Goal: Task Accomplishment & Management: Manage account settings

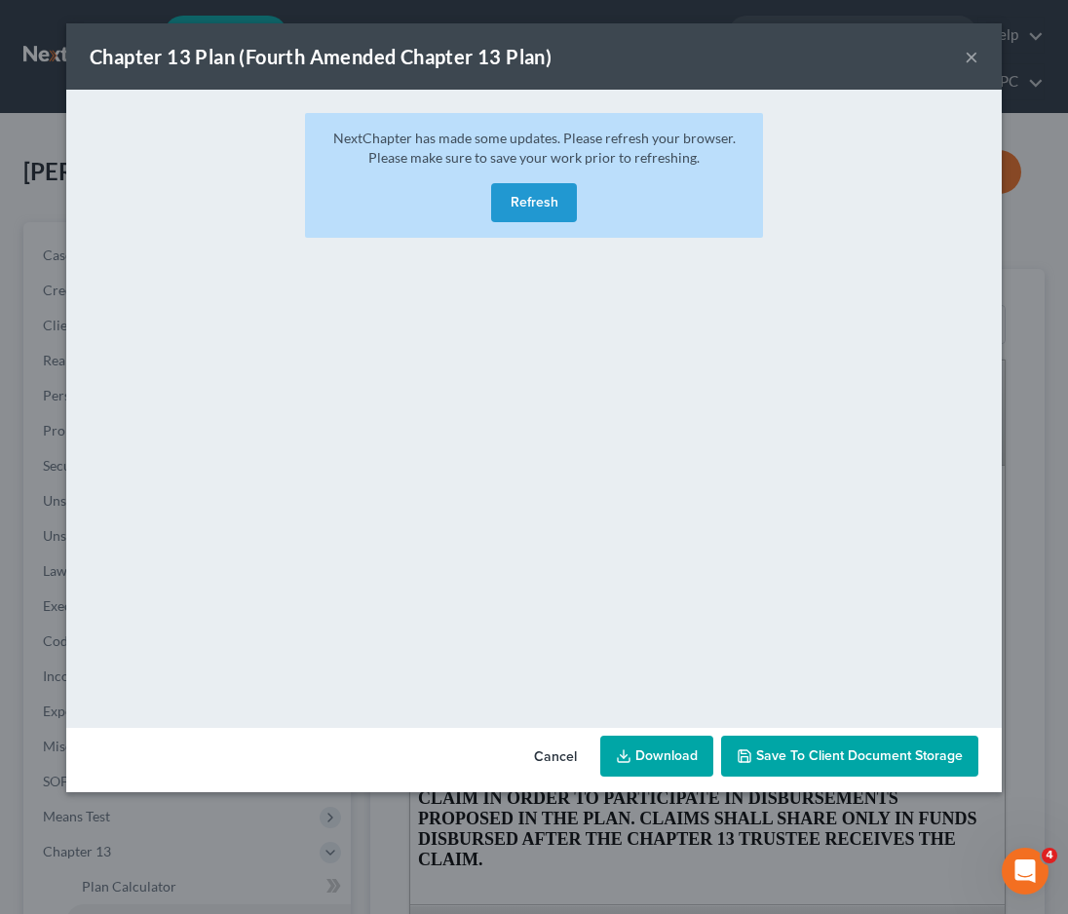
click at [530, 204] on button "Refresh" at bounding box center [534, 202] width 86 height 39
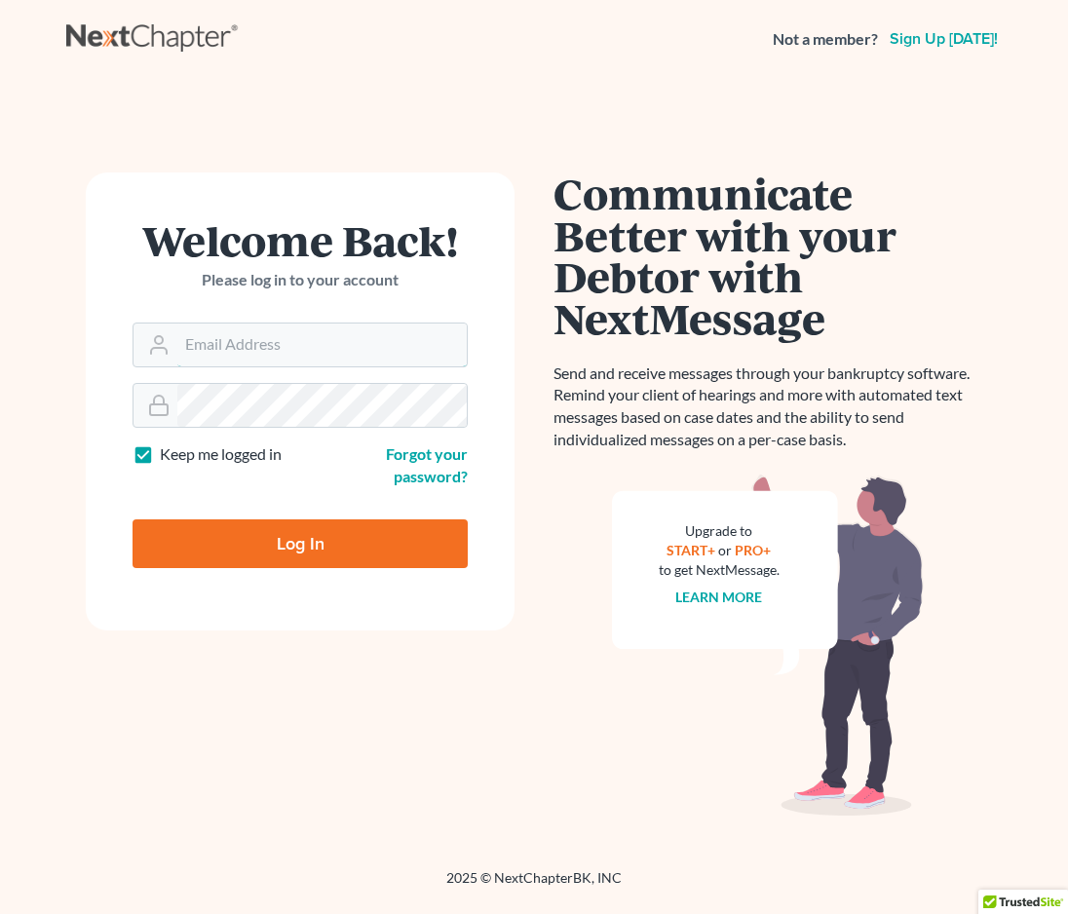
type input "scp@stlbankruptcyfirm.com"
click at [200, 343] on input "scp@stlbankruptcyfirm.com" at bounding box center [321, 344] width 289 height 43
click at [265, 530] on input "Log In" at bounding box center [300, 543] width 335 height 49
type input "Thinking..."
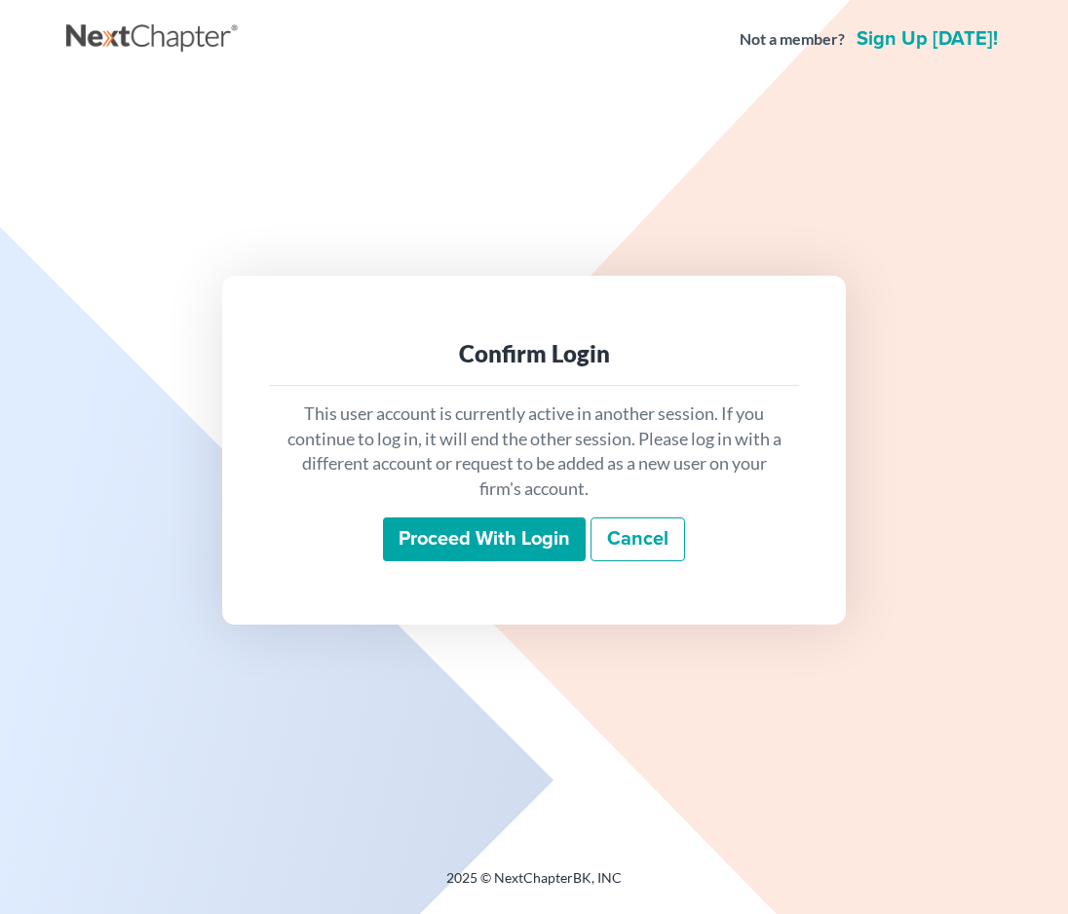
click at [487, 527] on input "Proceed with login" at bounding box center [484, 539] width 203 height 45
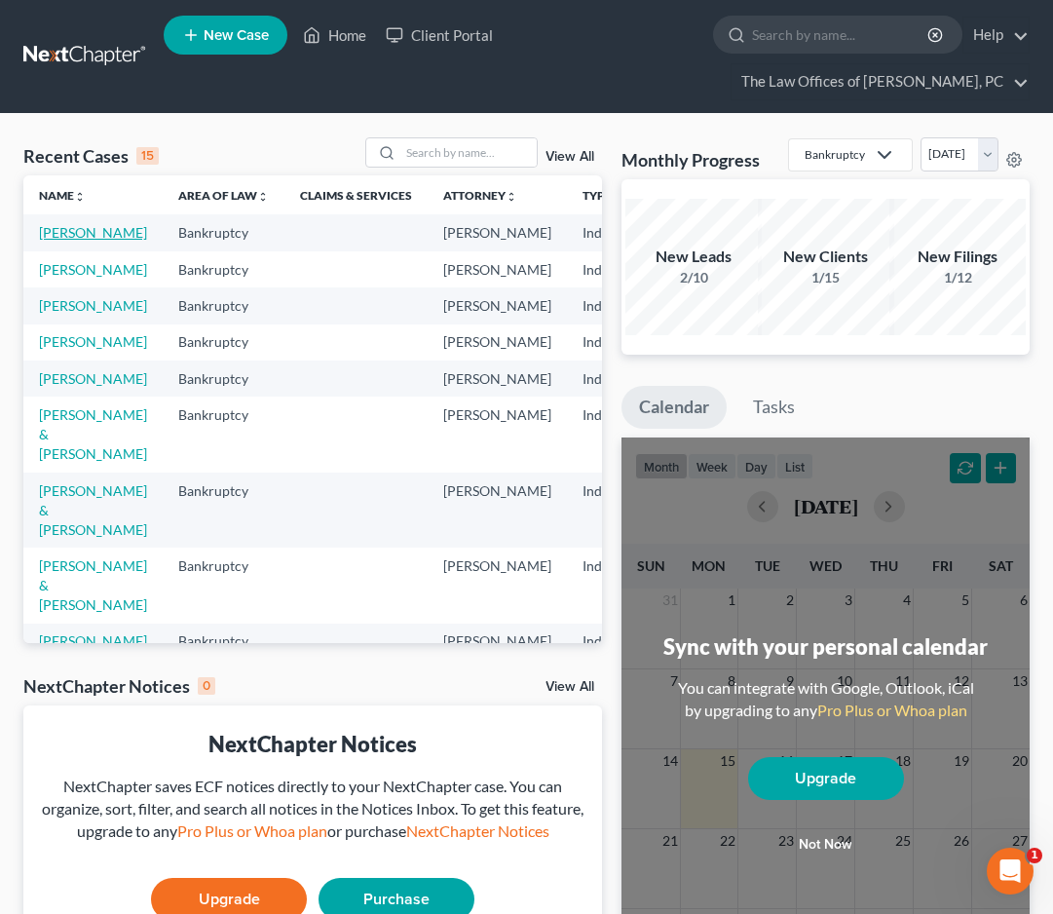
click at [51, 241] on link "[PERSON_NAME]" at bounding box center [93, 232] width 108 height 17
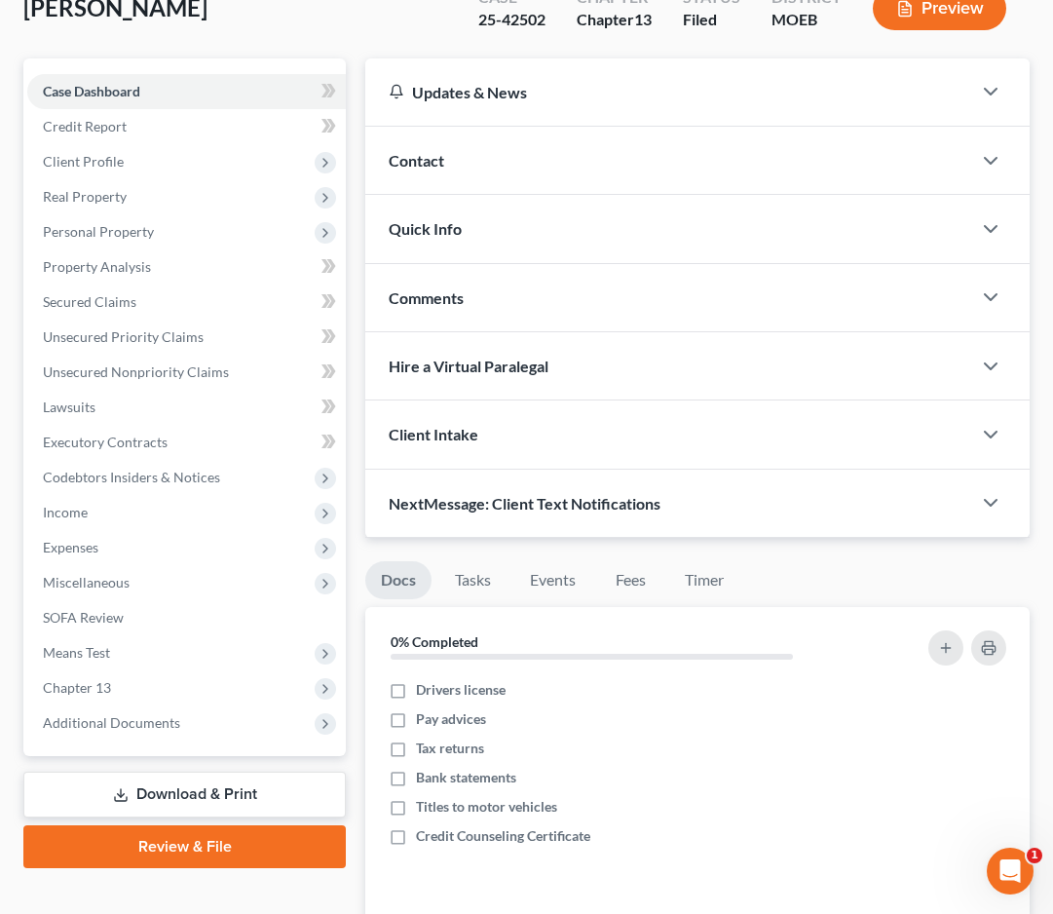
scroll to position [487, 0]
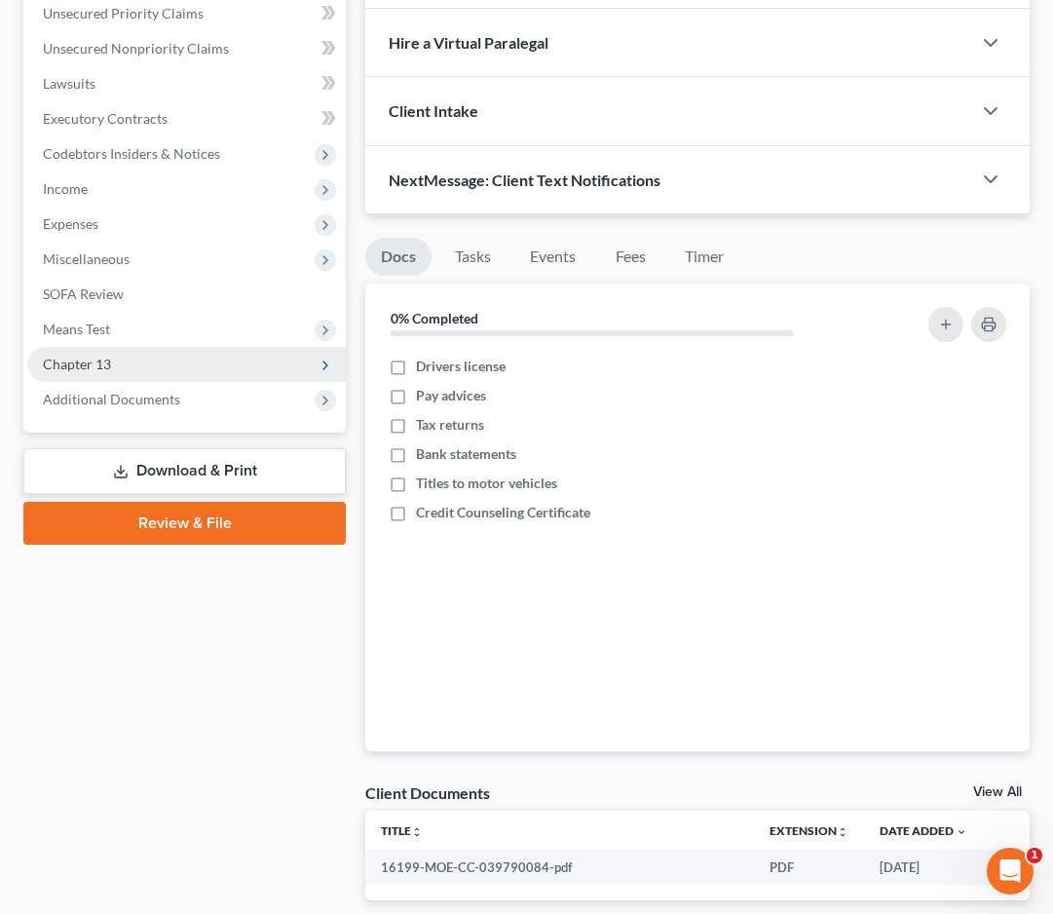
click at [80, 359] on span "Chapter 13" at bounding box center [77, 364] width 68 height 17
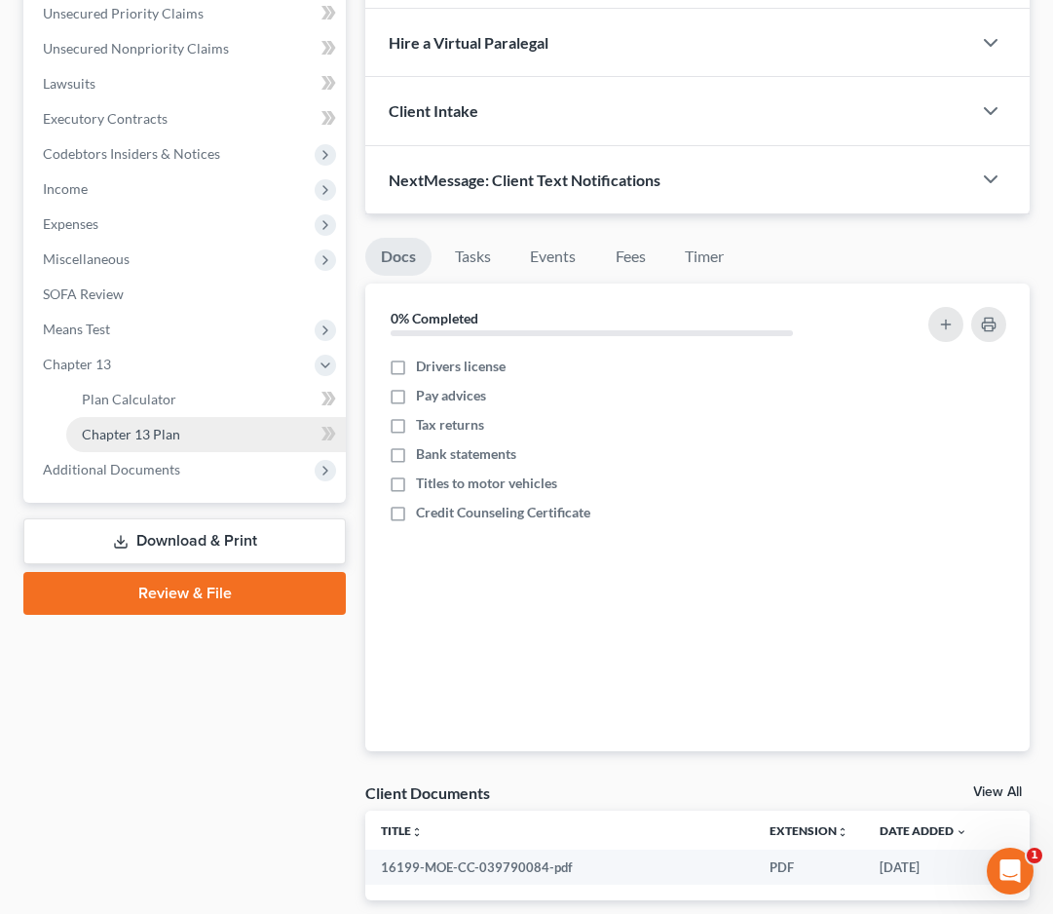
click at [83, 432] on span "Chapter 13 Plan" at bounding box center [131, 434] width 98 height 17
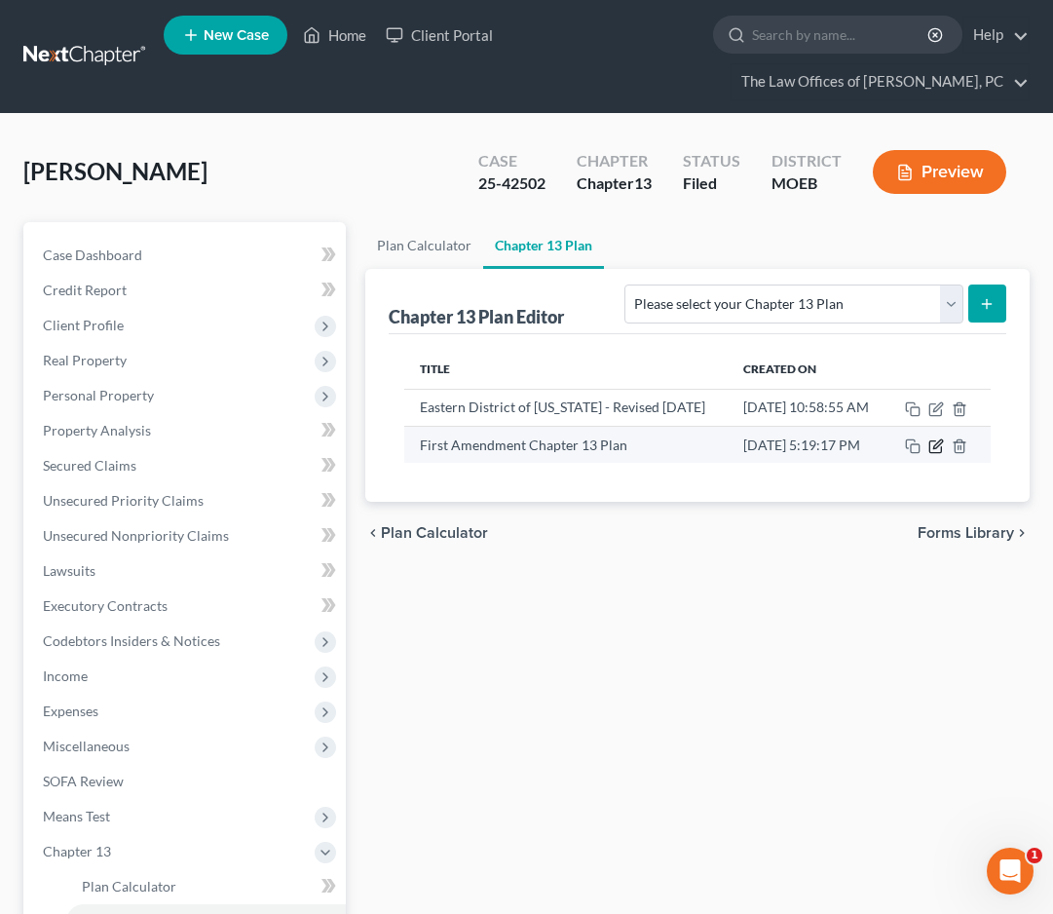
click at [944, 454] on icon "button" at bounding box center [937, 446] width 16 height 16
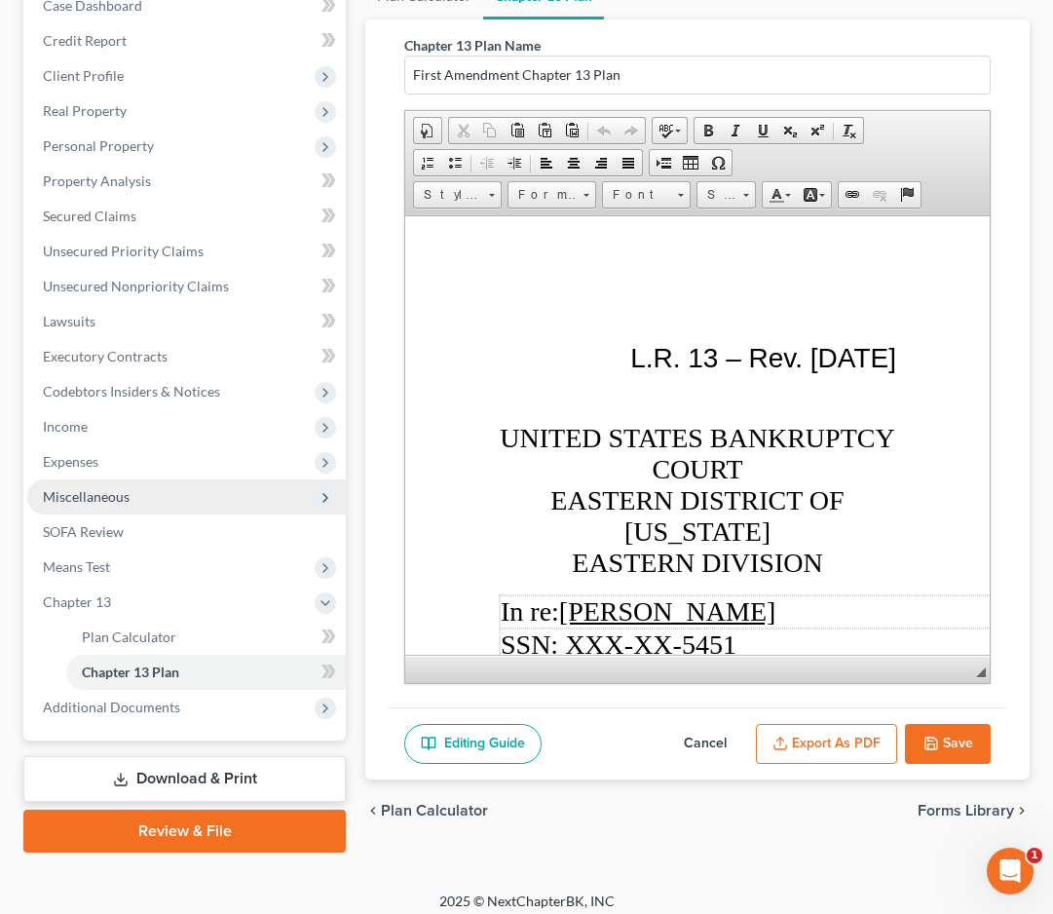
scroll to position [262, 0]
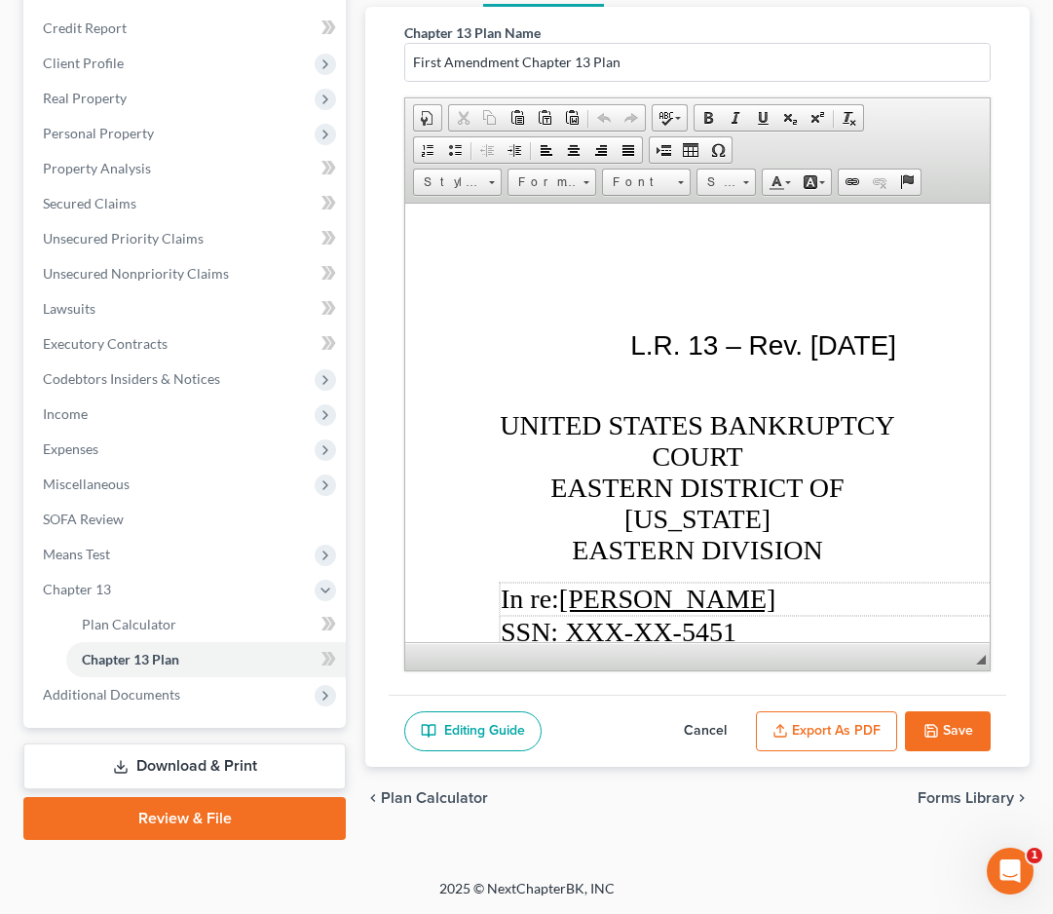
click at [222, 774] on link "Download & Print" at bounding box center [184, 766] width 323 height 46
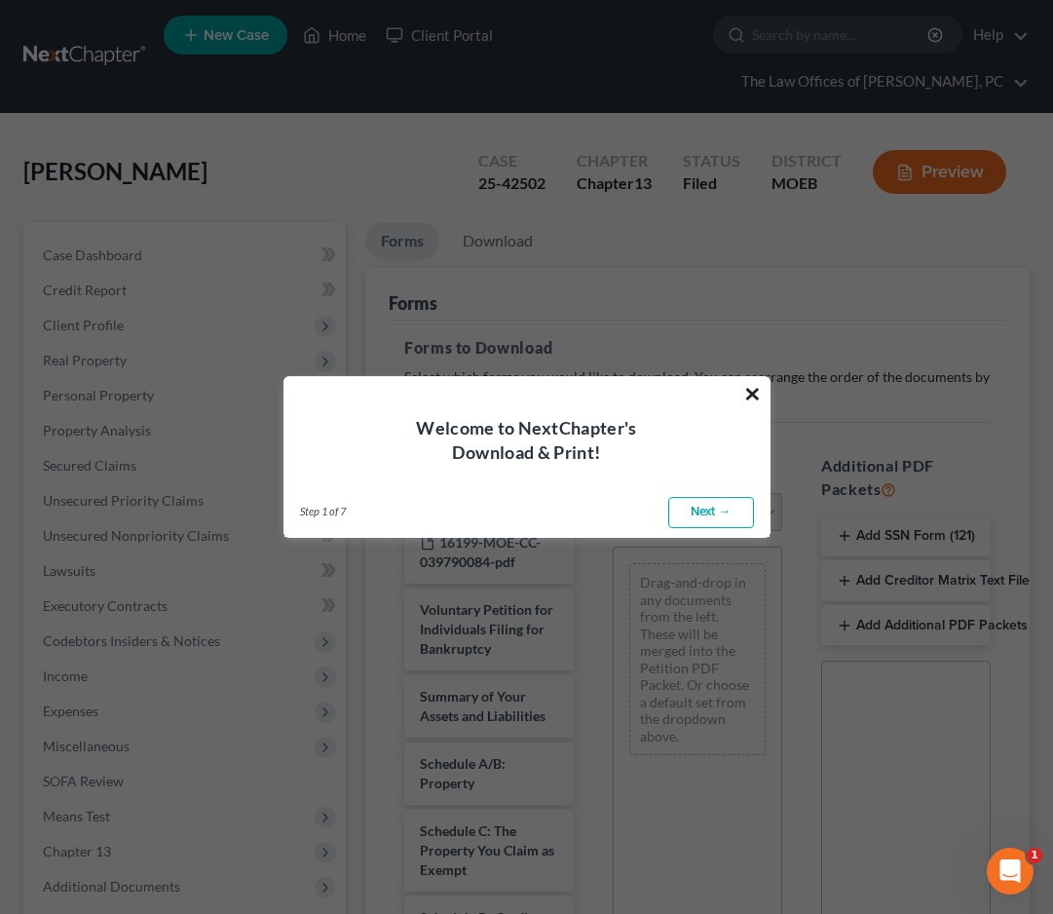
click at [750, 390] on button "×" at bounding box center [752, 393] width 19 height 31
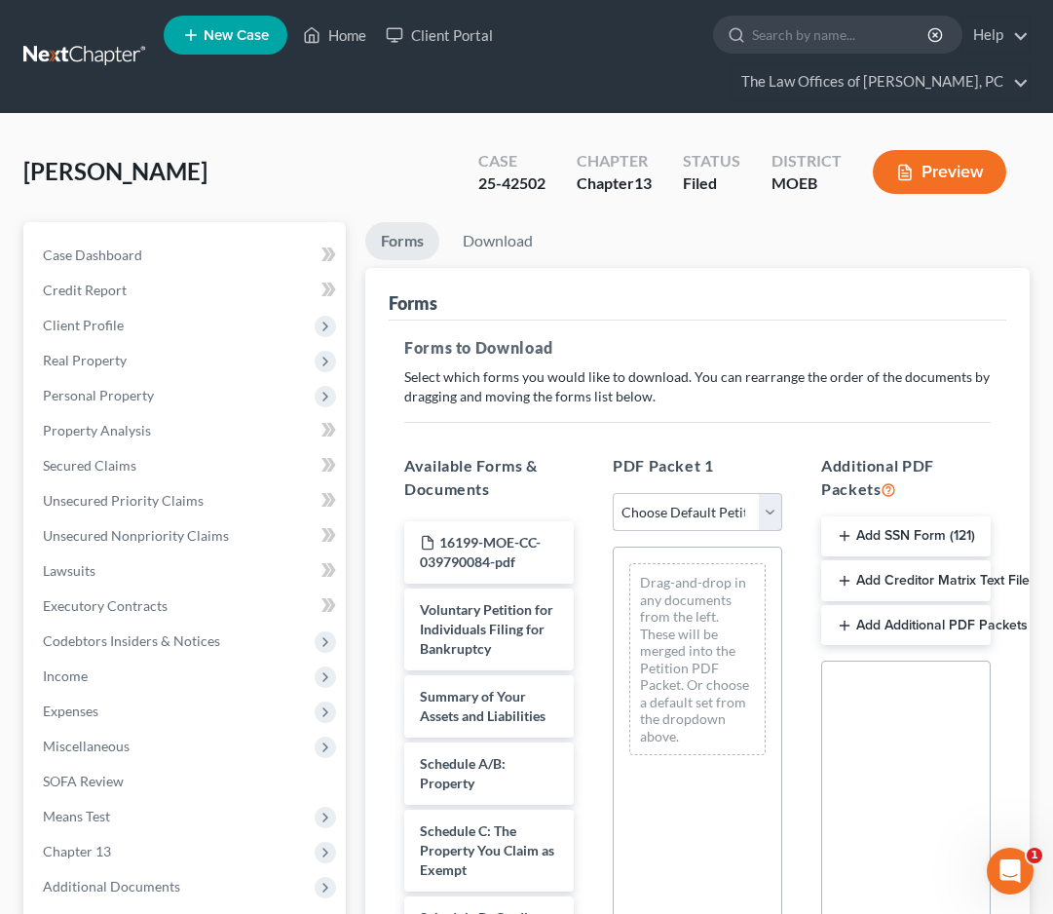
click at [665, 513] on select "Choose Default Petition PDF Packet Complete Bankruptcy Petition (all forms and …" at bounding box center [698, 512] width 170 height 39
select select "2"
click at [613, 493] on select "Choose Default Petition PDF Packet Complete Bankruptcy Petition (all forms and …" at bounding box center [698, 512] width 170 height 39
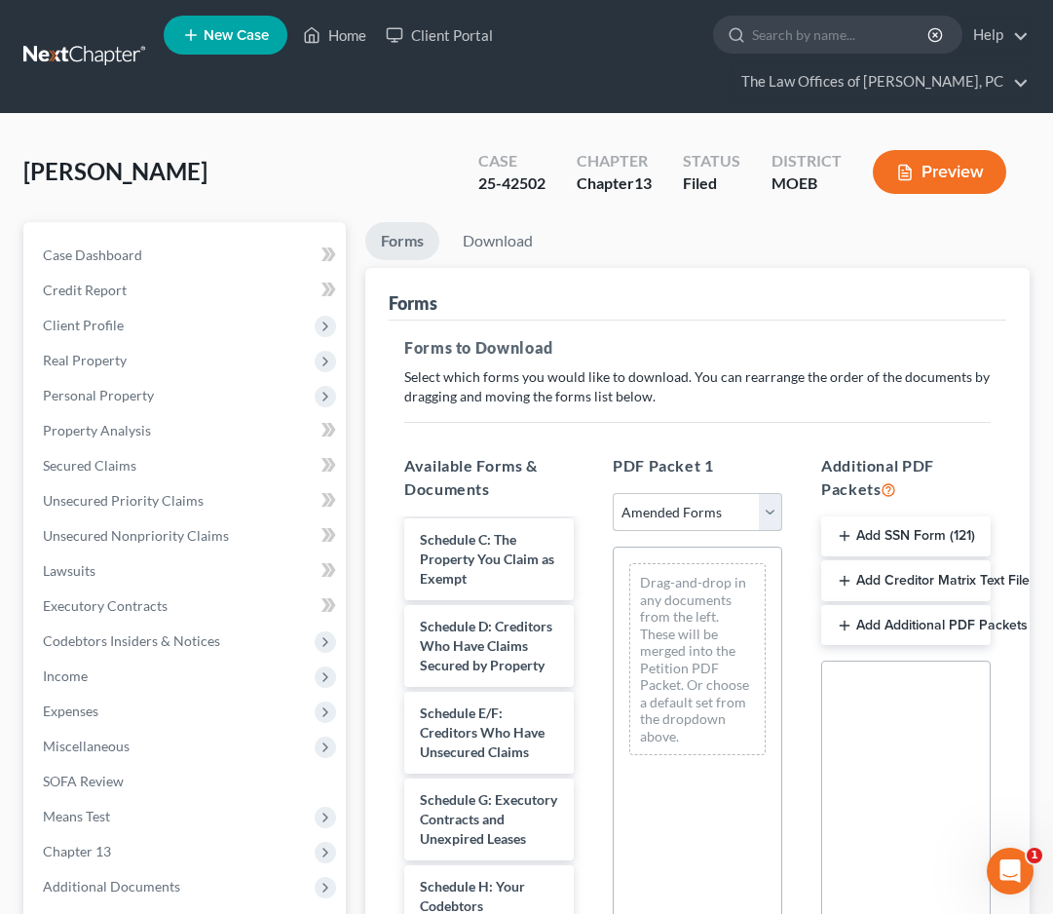
scroll to position [390, 0]
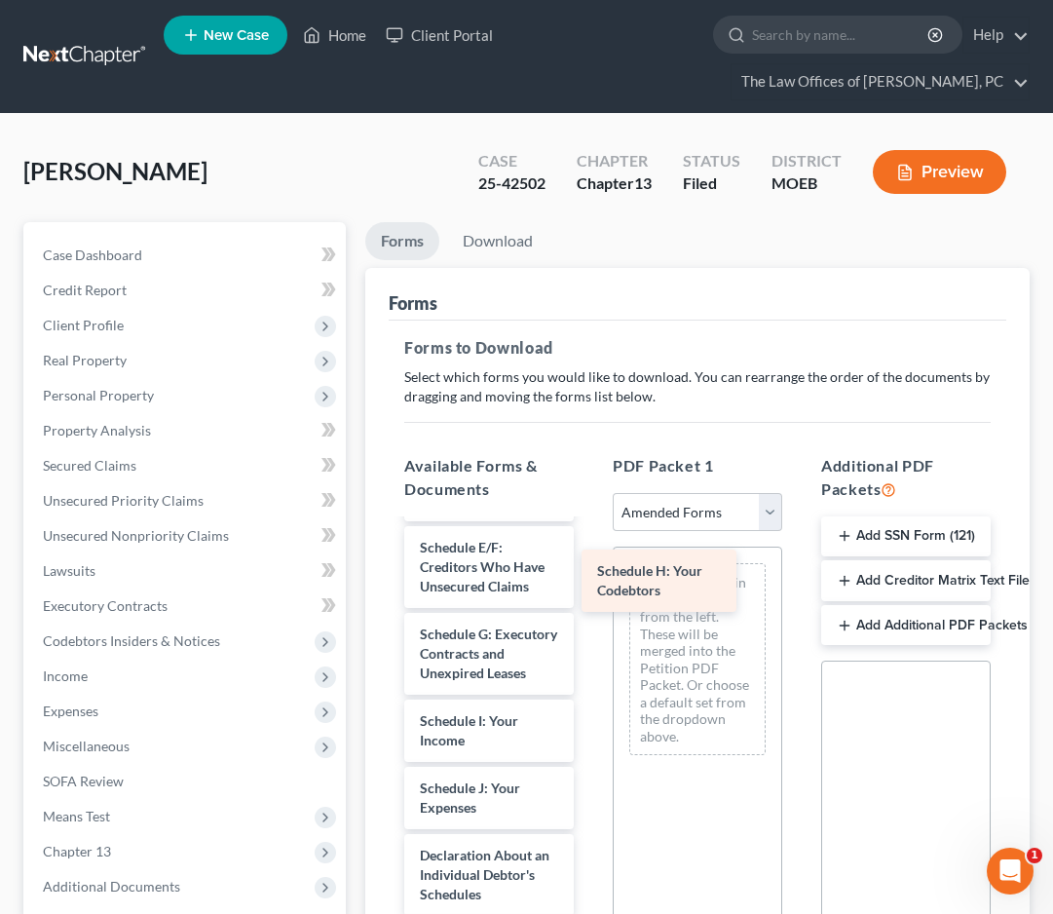
drag, startPoint x: 484, startPoint y: 832, endPoint x: 662, endPoint y: 585, distance: 304.5
click at [589, 585] on div "Schedule H: Your Codebtors Voluntary Petition for Individuals Filing for Bankru…" at bounding box center [489, 765] width 201 height 1266
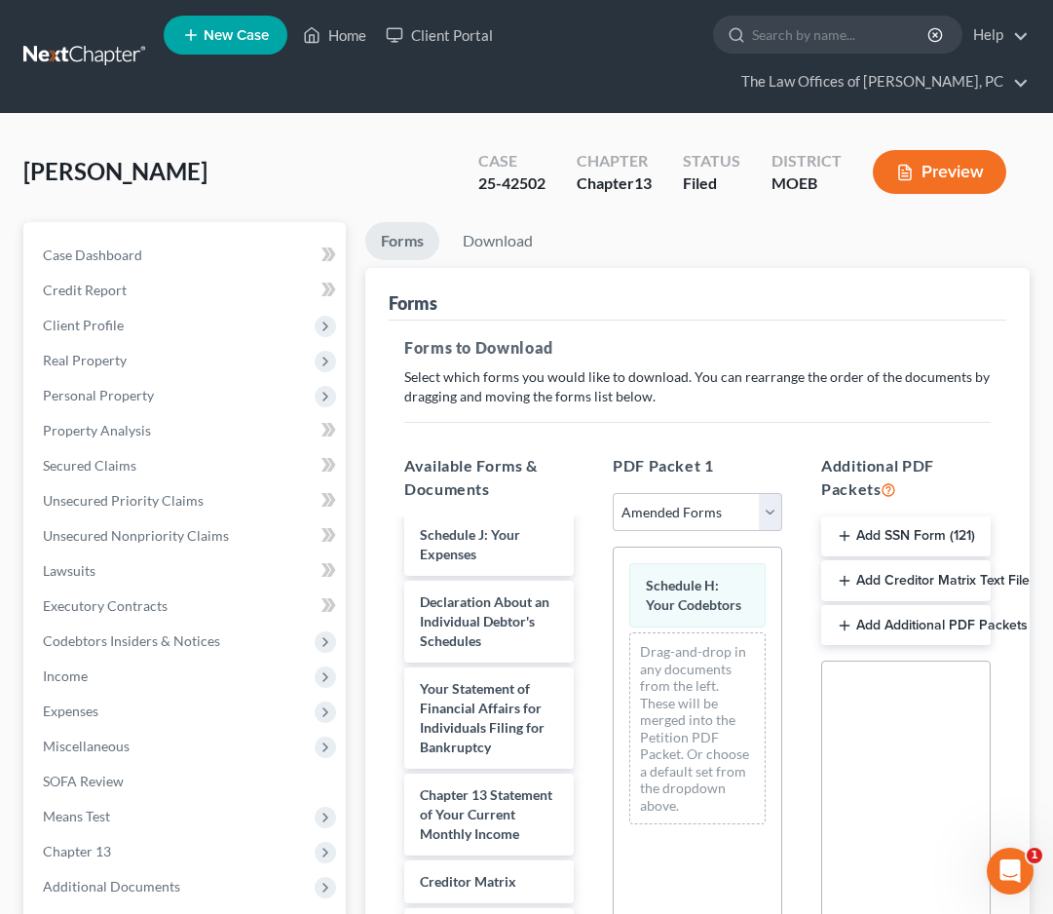
scroll to position [682, 0]
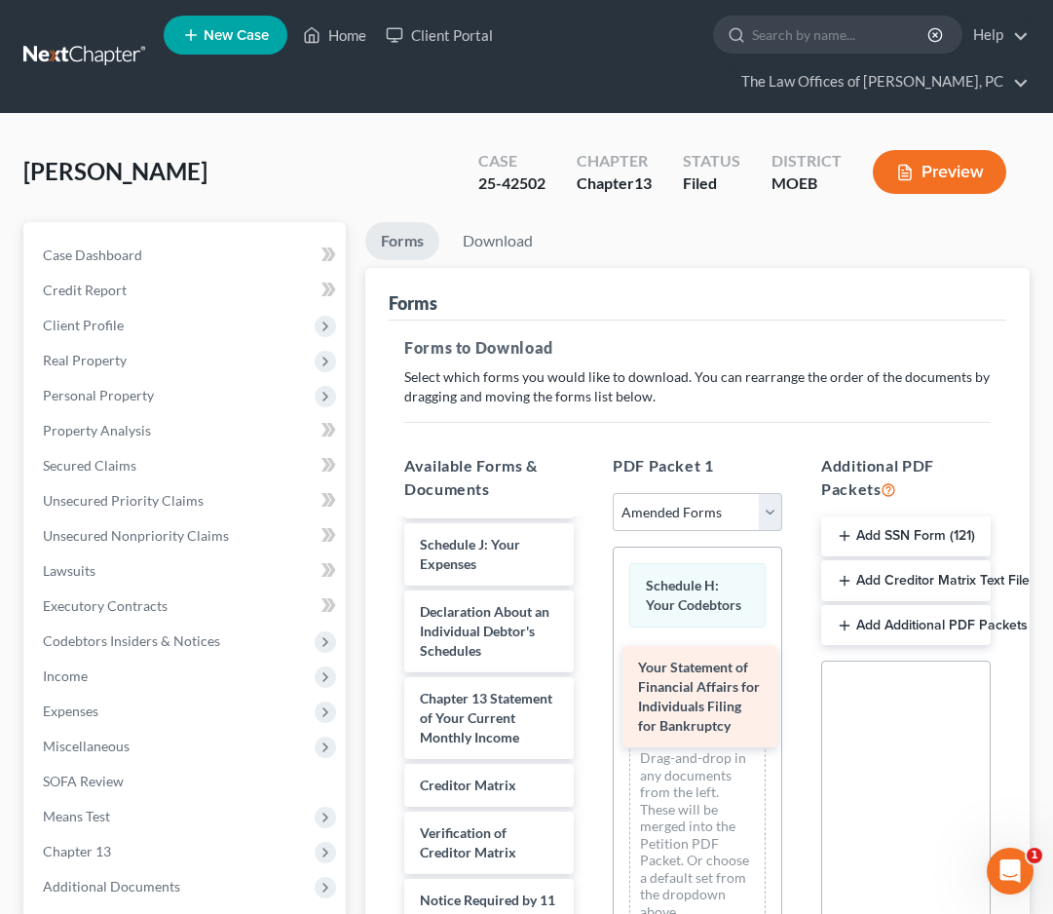
drag, startPoint x: 466, startPoint y: 789, endPoint x: 684, endPoint y: 709, distance: 232.4
click at [589, 709] on div "Your Statement of Financial Affairs for Individuals Filing for Bankruptcy Volun…" at bounding box center [489, 468] width 201 height 1160
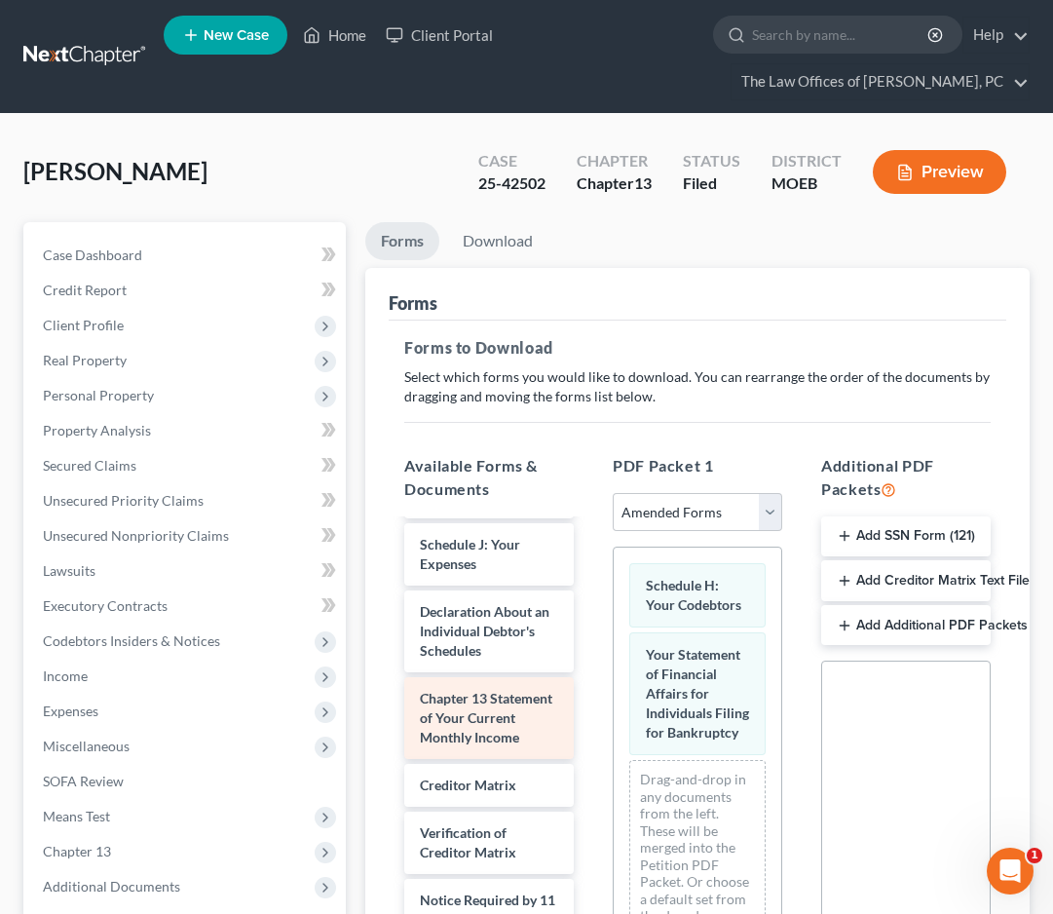
scroll to position [585, 0]
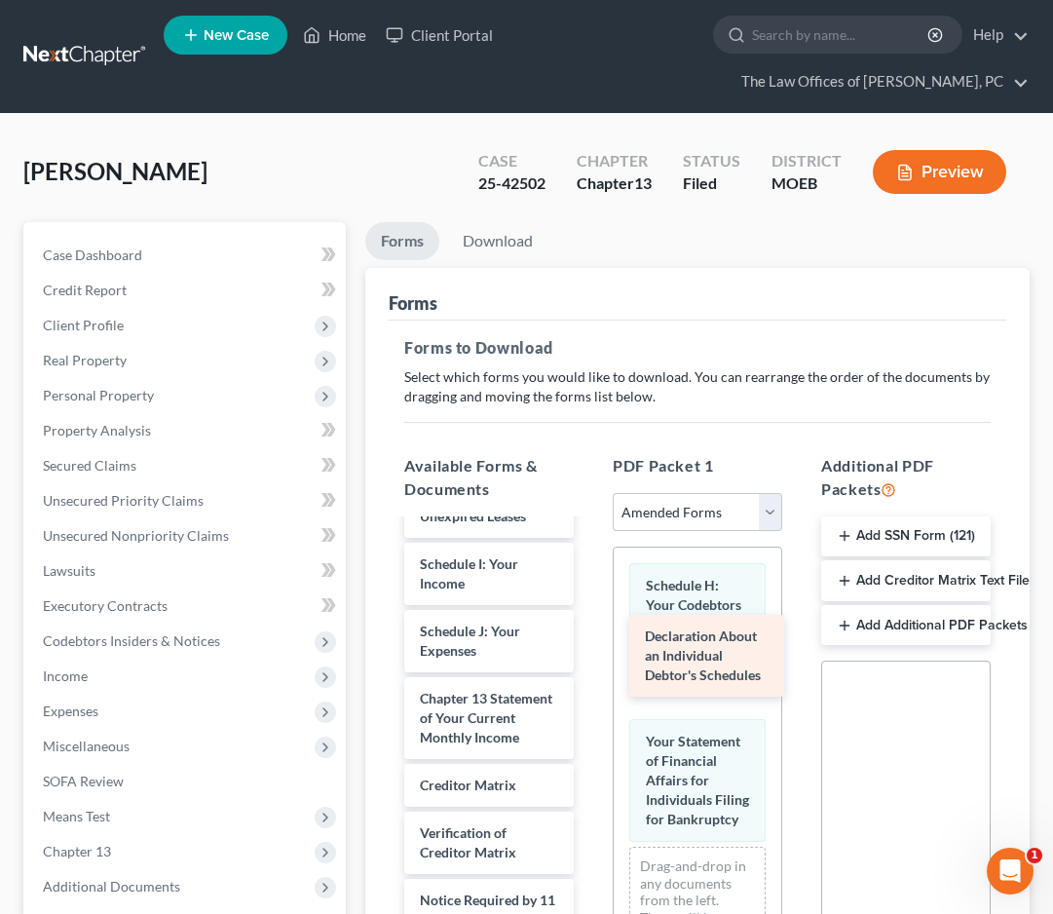
drag, startPoint x: 469, startPoint y: 781, endPoint x: 694, endPoint y: 660, distance: 255.9
click at [589, 660] on div "Declaration About an Individual Debtor's Schedules Voluntary Petition for Indiv…" at bounding box center [489, 511] width 201 height 1073
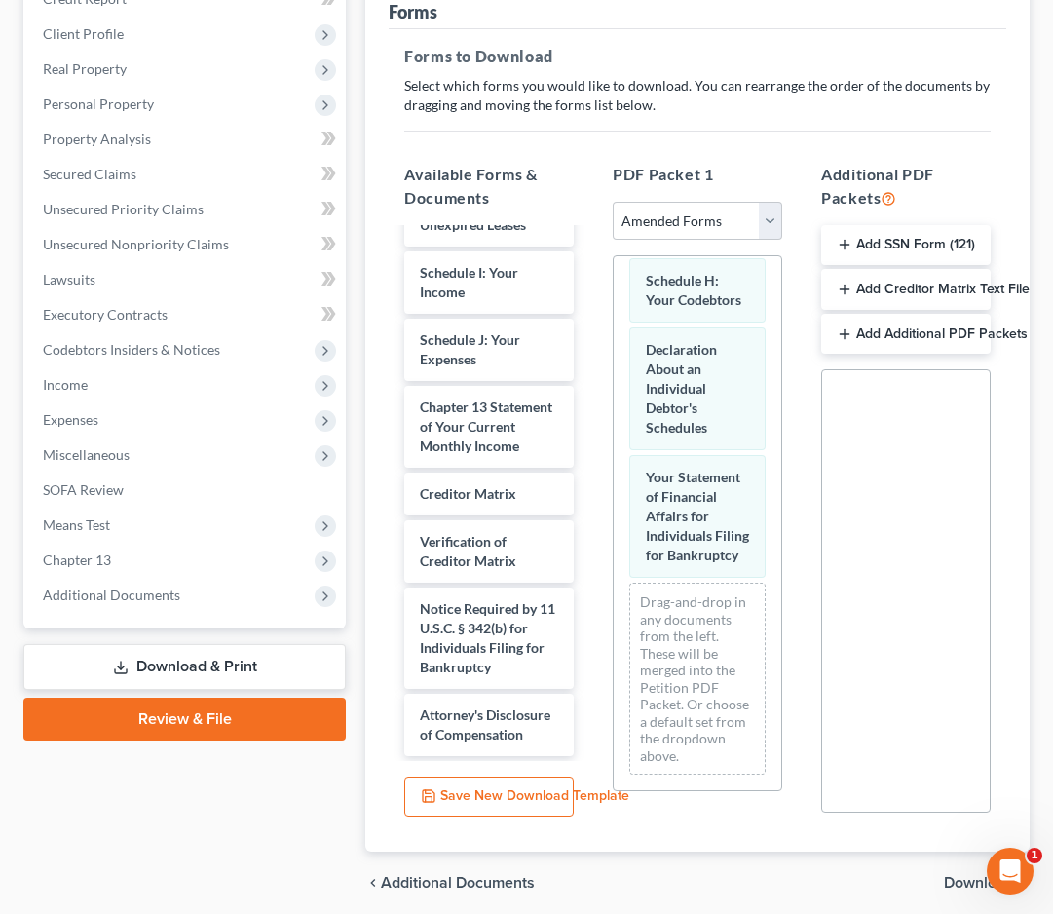
scroll to position [292, 0]
click at [952, 877] on span "Download" at bounding box center [979, 882] width 70 height 16
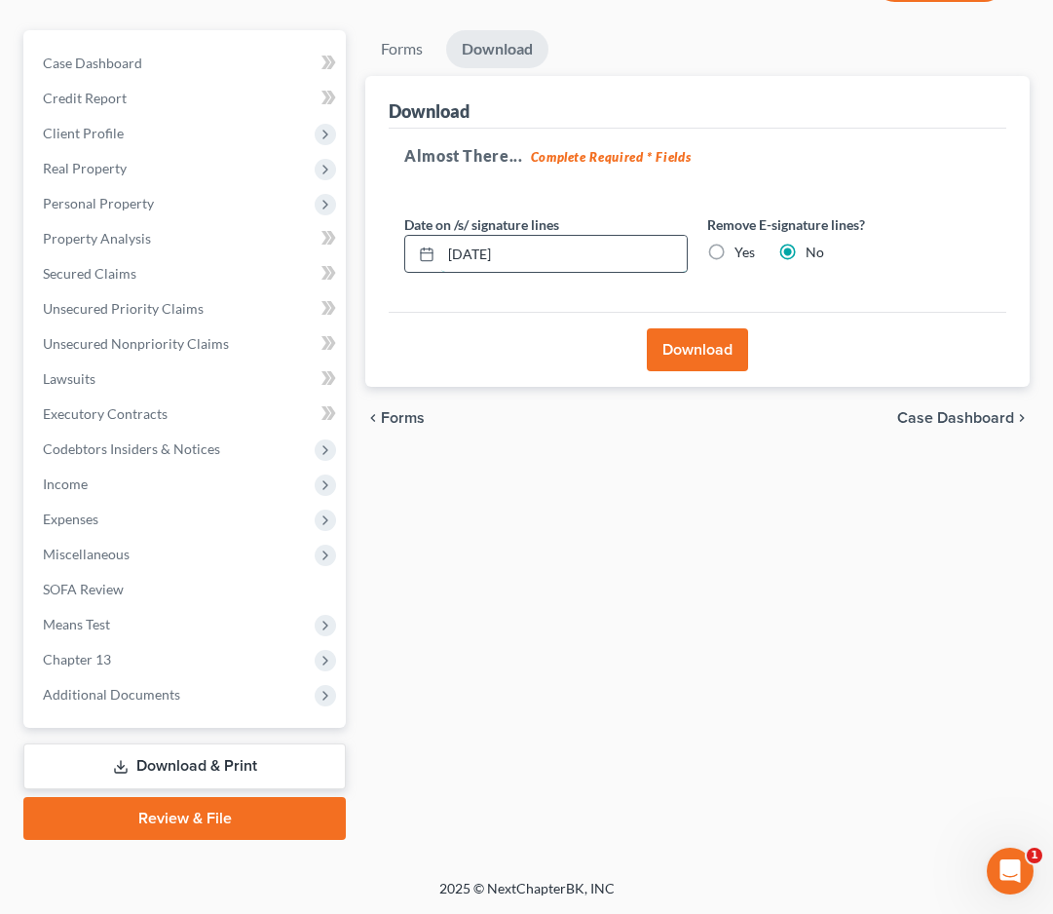
click at [480, 255] on input "[DATE]" at bounding box center [564, 254] width 246 height 37
click at [483, 255] on input "[DATE]" at bounding box center [564, 254] width 246 height 37
drag, startPoint x: 549, startPoint y: 257, endPoint x: 299, endPoint y: 232, distance: 250.7
click at [266, 267] on div "Petition Navigation Case Dashboard Payments Invoices Payments Payments Credit R…" at bounding box center [527, 435] width 1026 height 810
click at [423, 255] on icon at bounding box center [427, 255] width 16 height 16
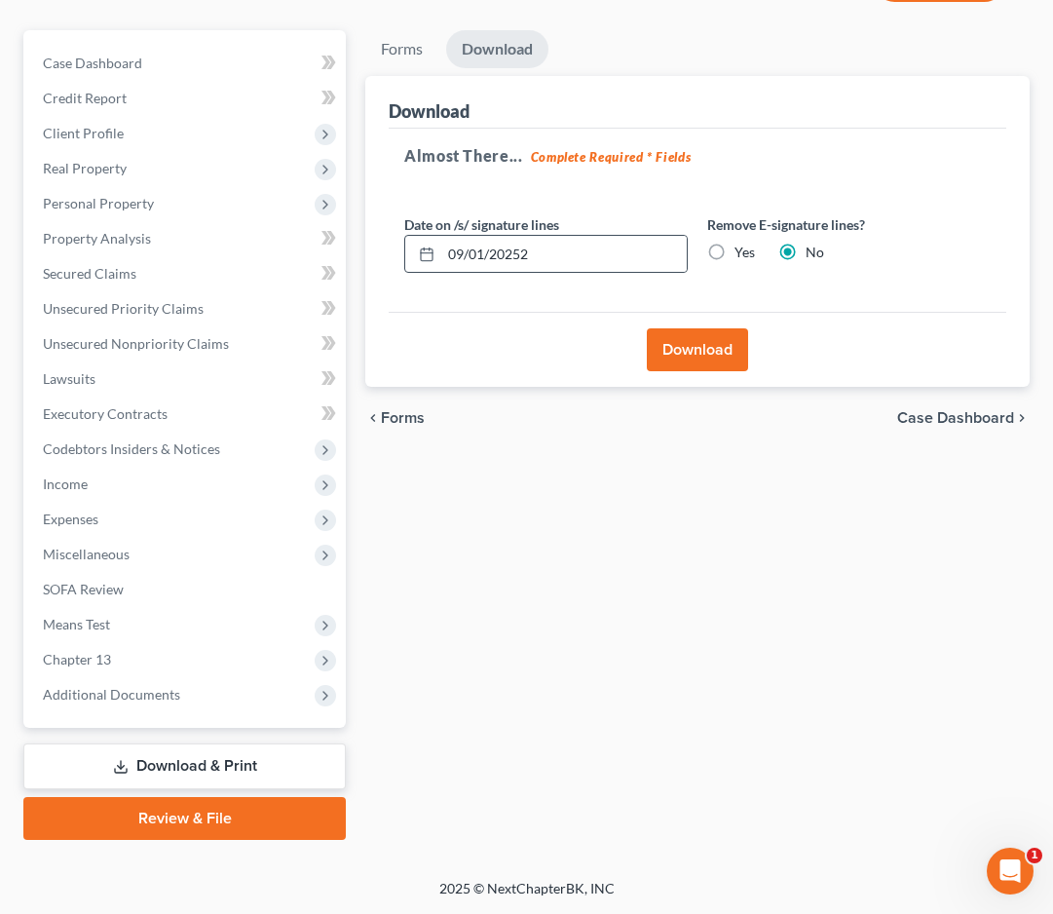
click at [425, 255] on icon at bounding box center [427, 255] width 16 height 16
click at [550, 249] on input "09/01/20252" at bounding box center [564, 254] width 246 height 37
click at [551, 249] on input "09/01/20252" at bounding box center [564, 254] width 246 height 37
type input "[DATE]"
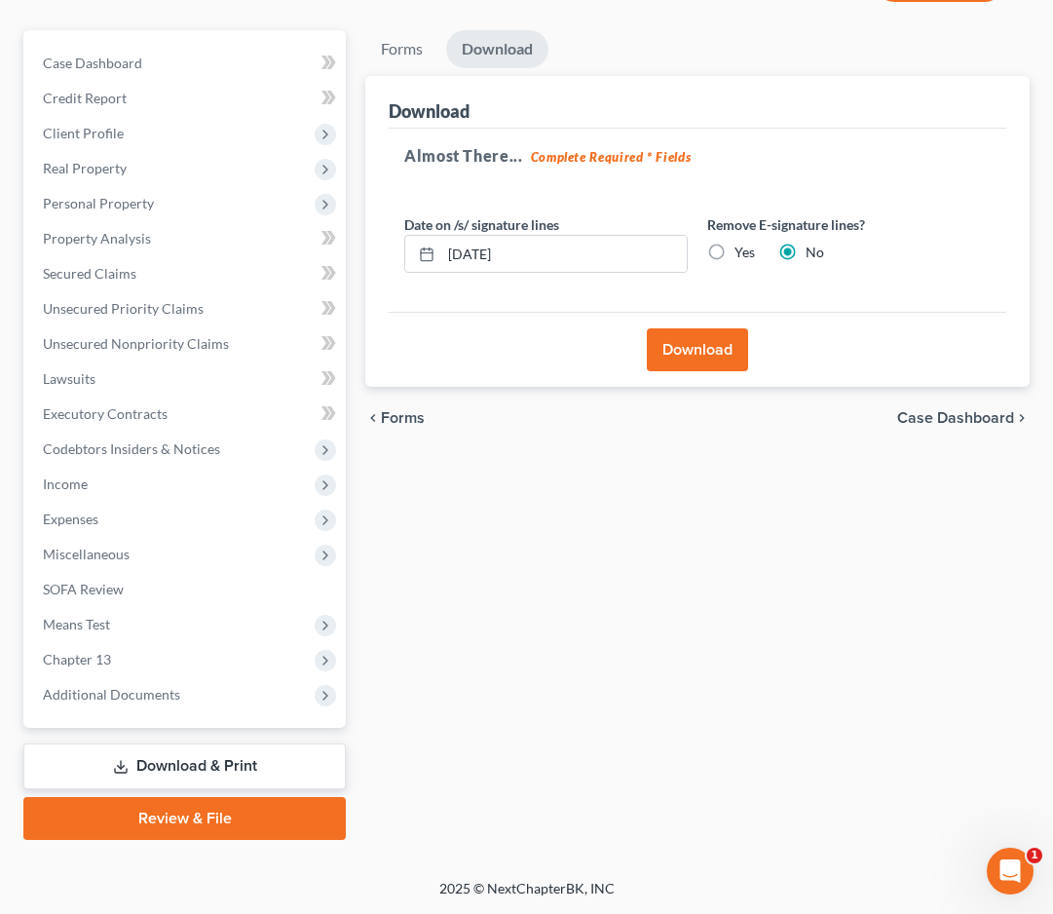
click at [691, 357] on button "Download" at bounding box center [697, 349] width 101 height 43
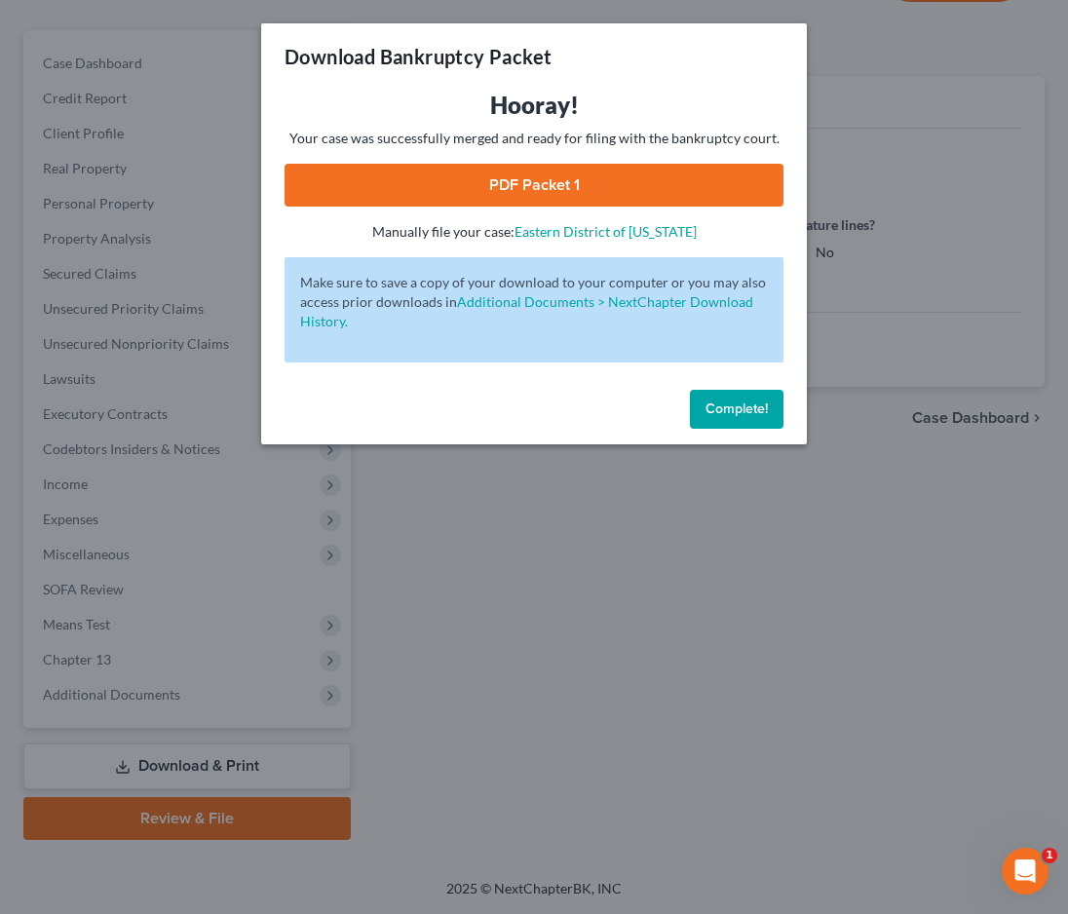
click at [538, 182] on link "PDF Packet 1" at bounding box center [534, 185] width 499 height 43
click at [742, 416] on span "Complete!" at bounding box center [736, 408] width 62 height 17
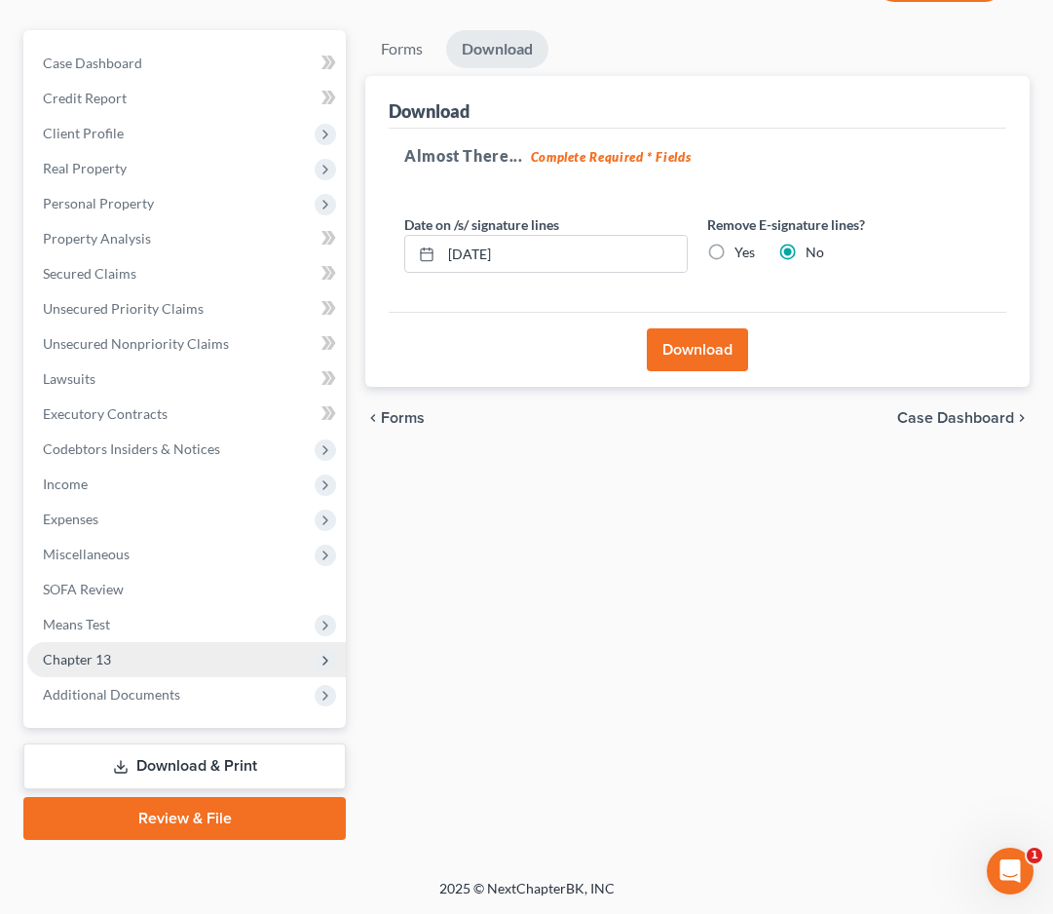
click at [113, 662] on span "Chapter 13" at bounding box center [186, 659] width 319 height 35
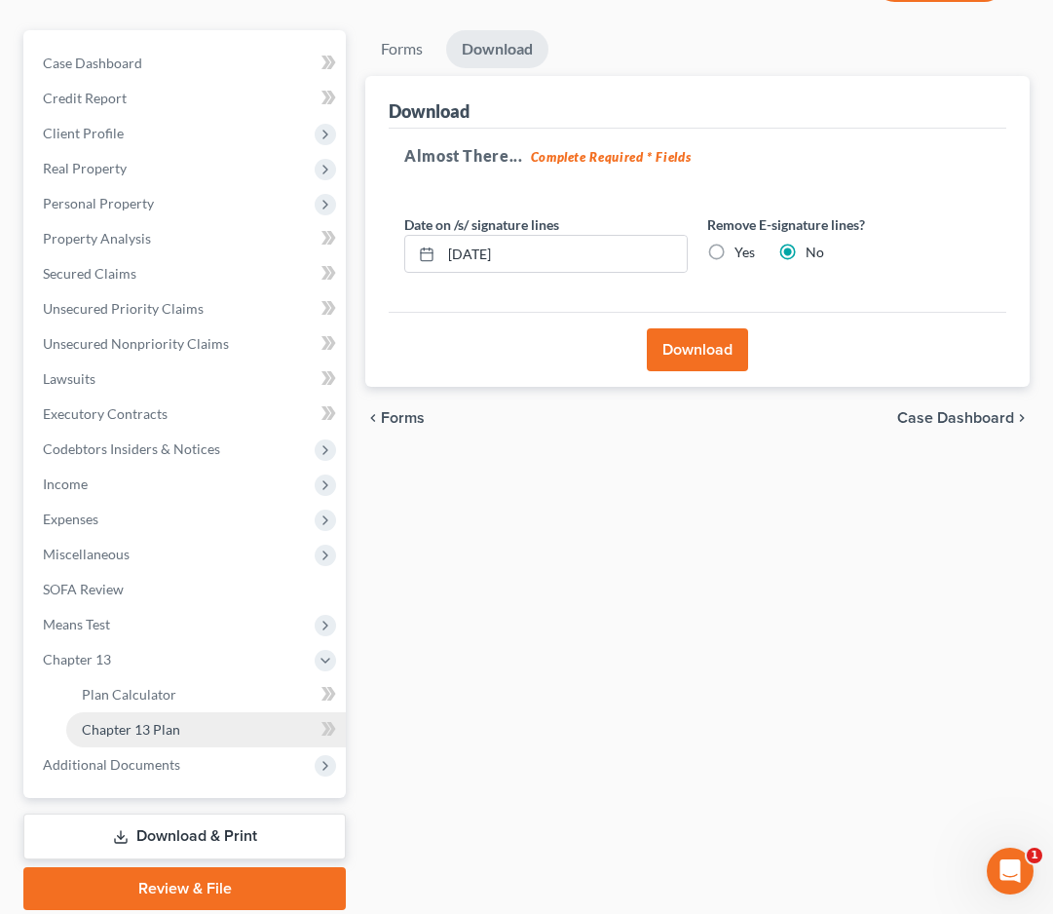
click at [128, 729] on span "Chapter 13 Plan" at bounding box center [131, 729] width 98 height 17
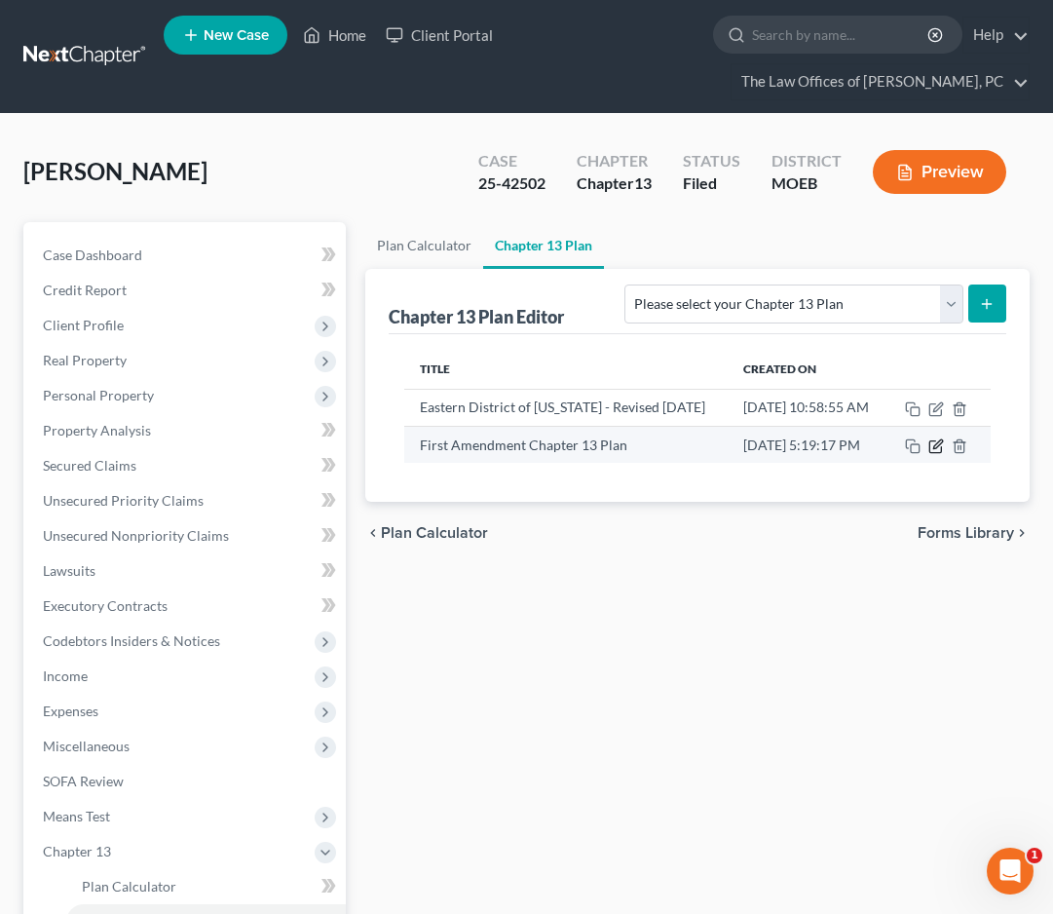
click at [944, 454] on icon "button" at bounding box center [937, 446] width 16 height 16
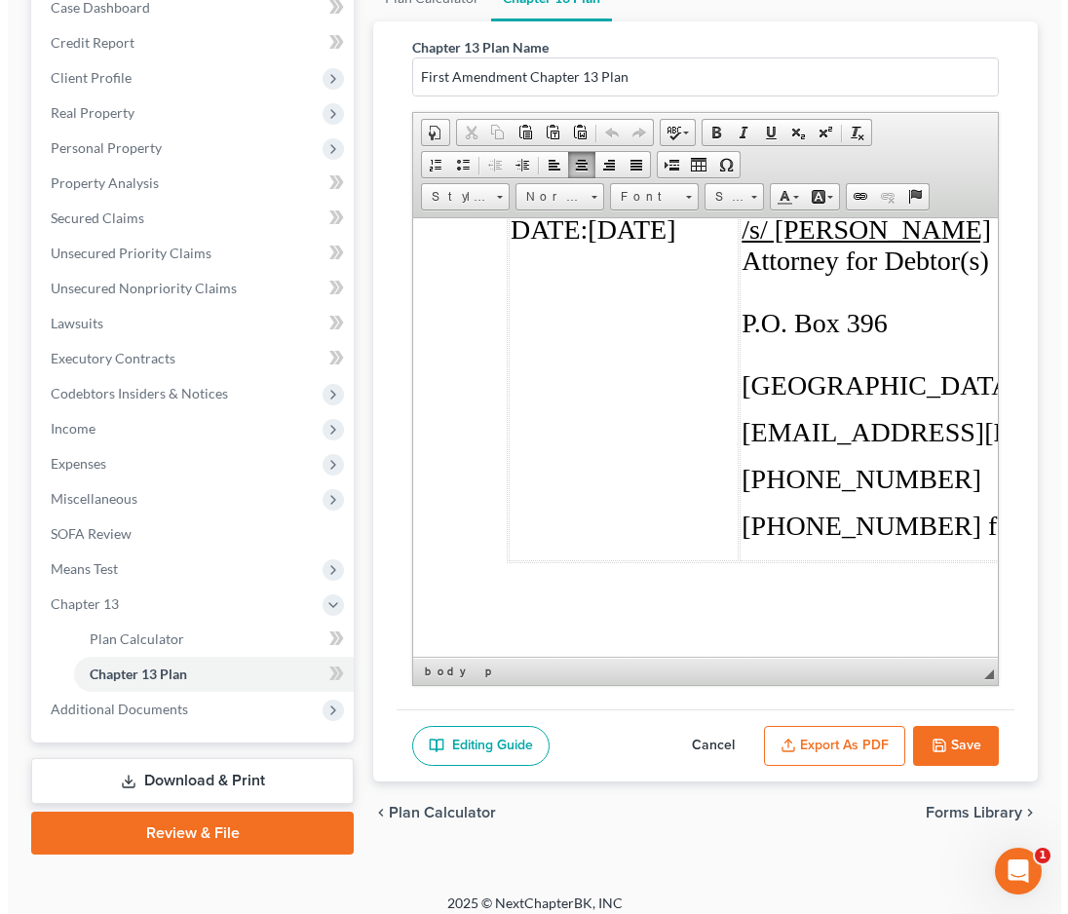
scroll to position [262, 0]
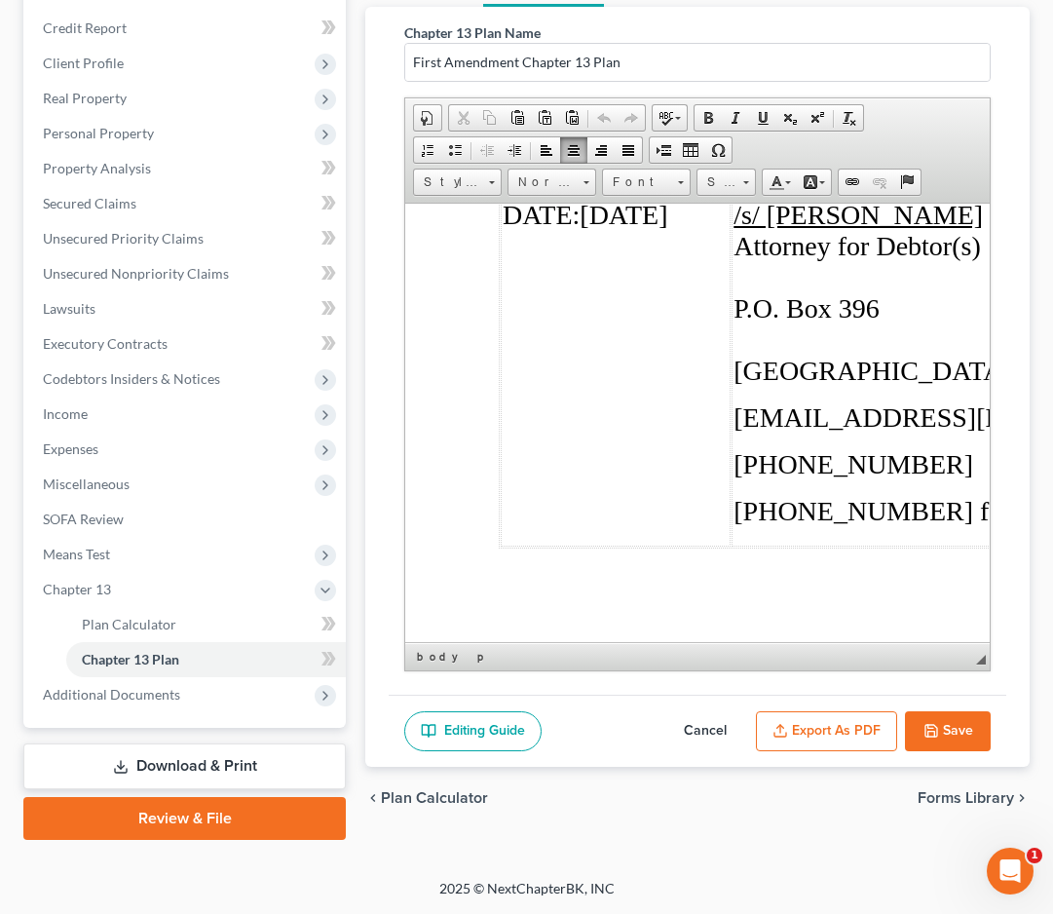
click at [873, 738] on button "Export as PDF" at bounding box center [826, 731] width 141 height 41
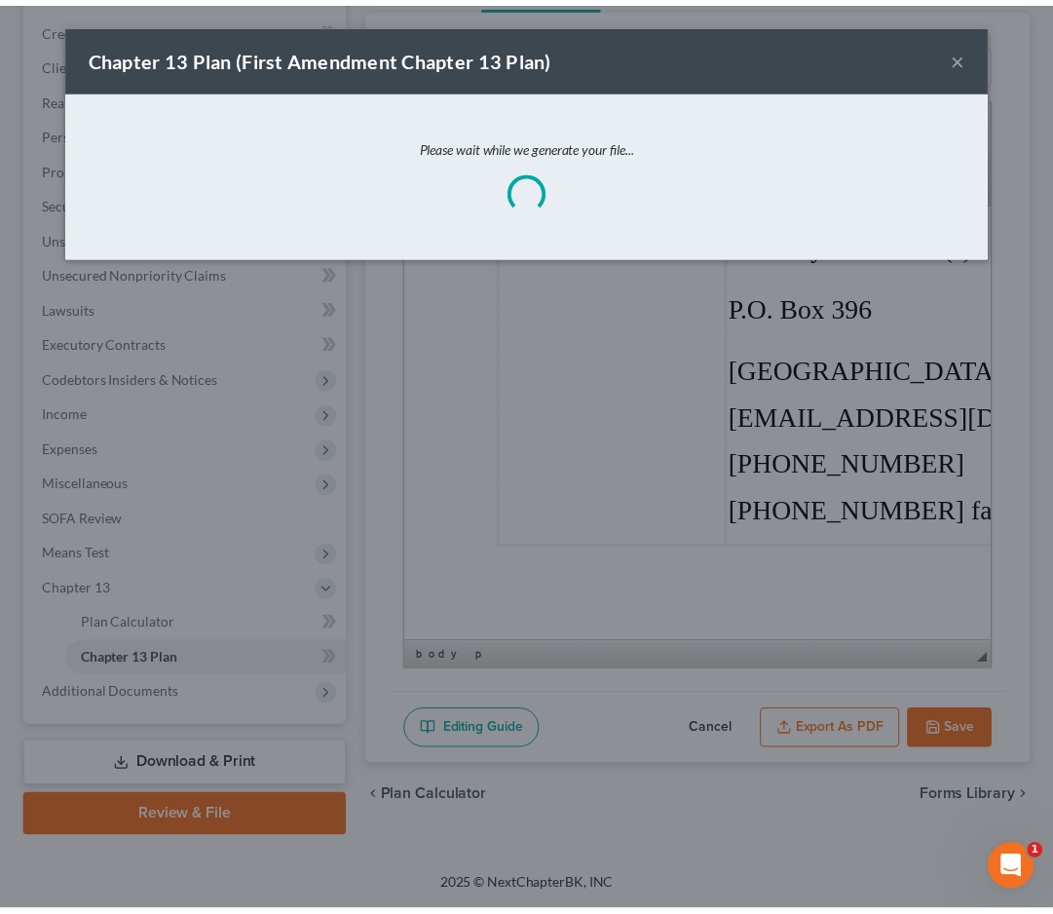
scroll to position [19115, 0]
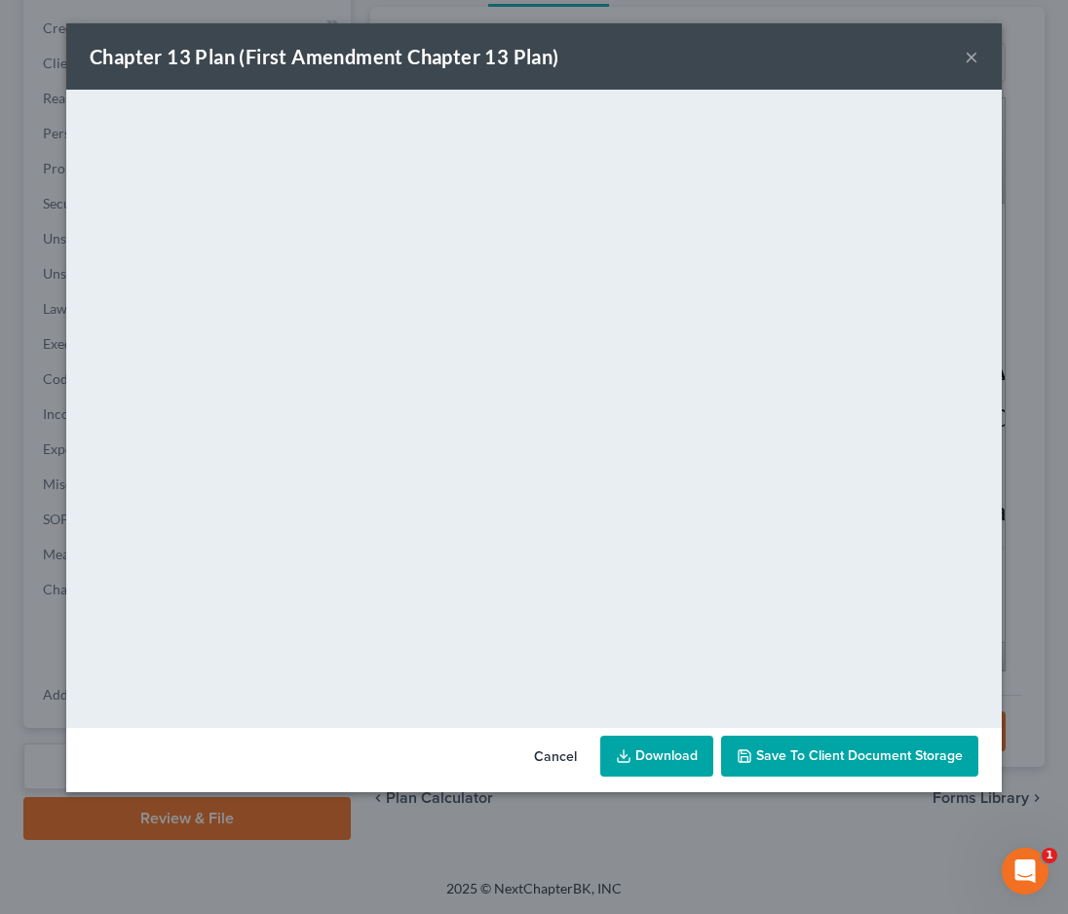
click at [968, 57] on button "×" at bounding box center [972, 56] width 14 height 23
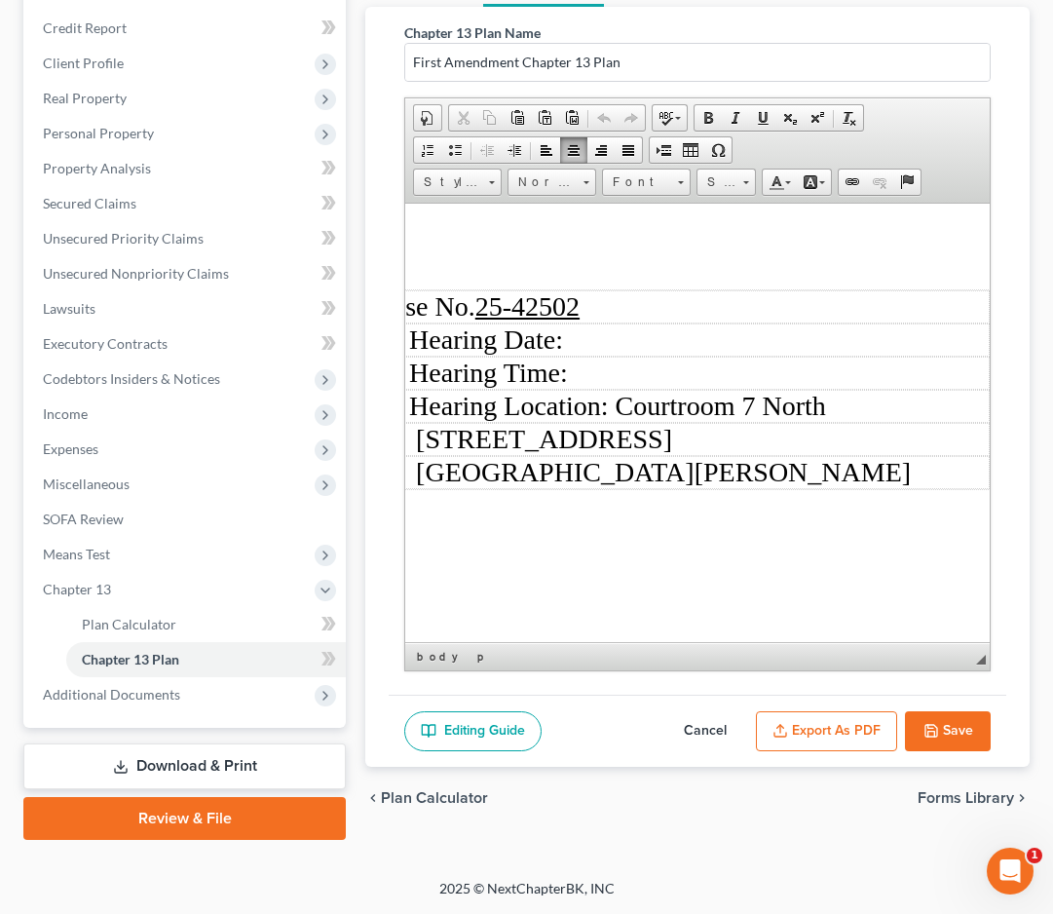
scroll to position [292, 858]
click at [640, 338] on td ") Hearing Date:" at bounding box center [642, 339] width 693 height 33
click at [680, 368] on td ") Hearing Time:" at bounding box center [642, 372] width 693 height 33
click at [842, 721] on button "Export as PDF" at bounding box center [826, 731] width 141 height 41
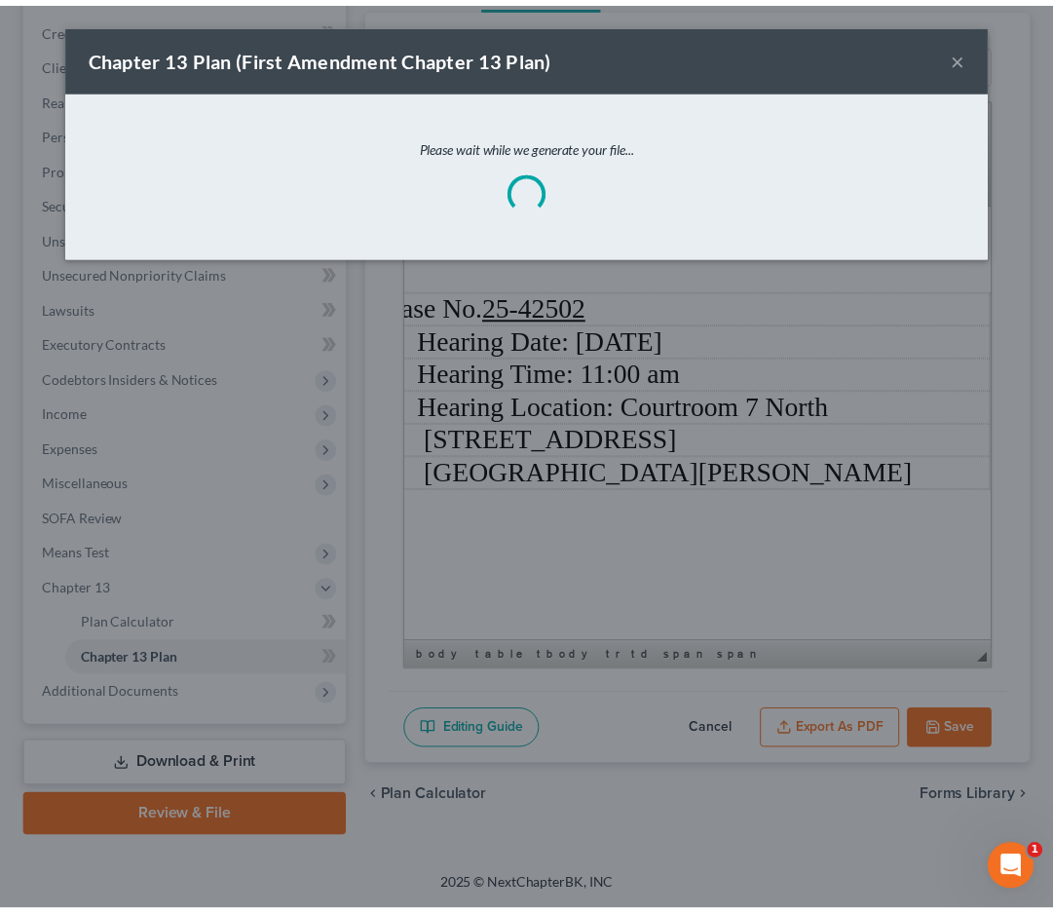
scroll to position [292, 849]
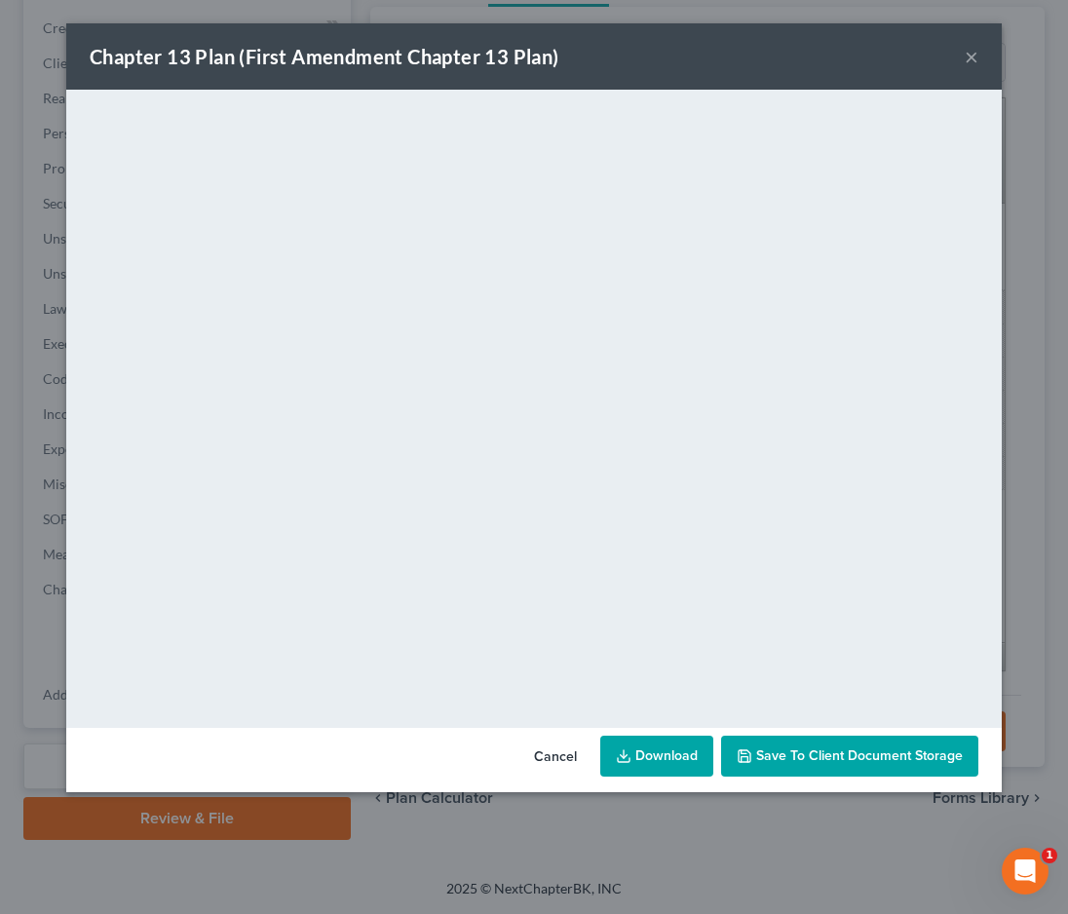
click at [970, 50] on button "×" at bounding box center [972, 56] width 14 height 23
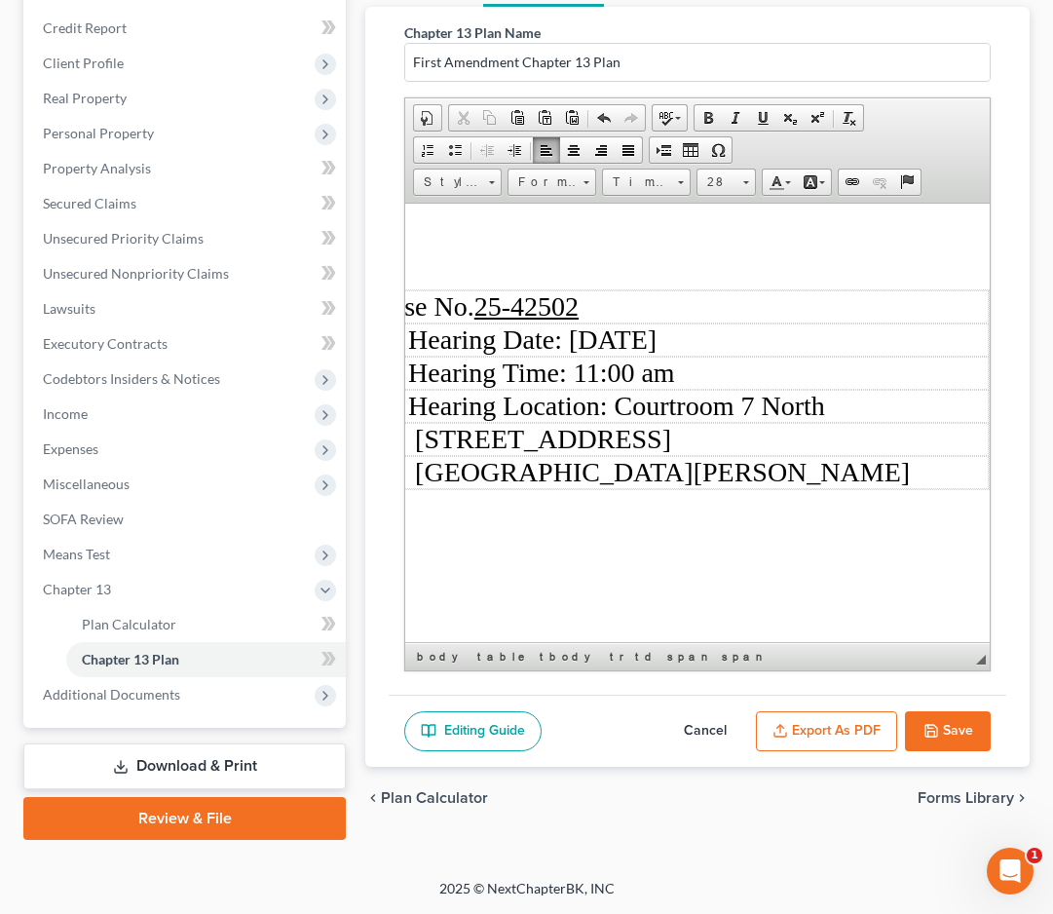
click at [933, 727] on icon "button" at bounding box center [932, 731] width 16 height 16
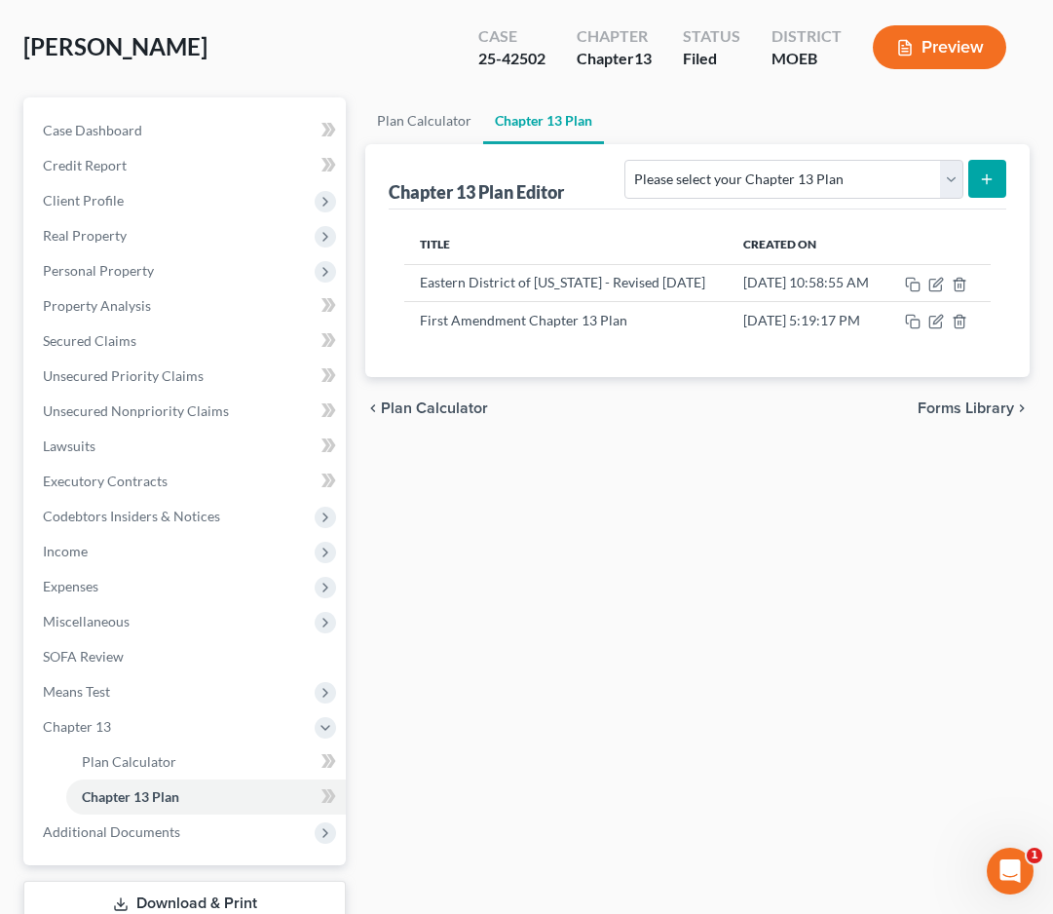
scroll to position [0, 0]
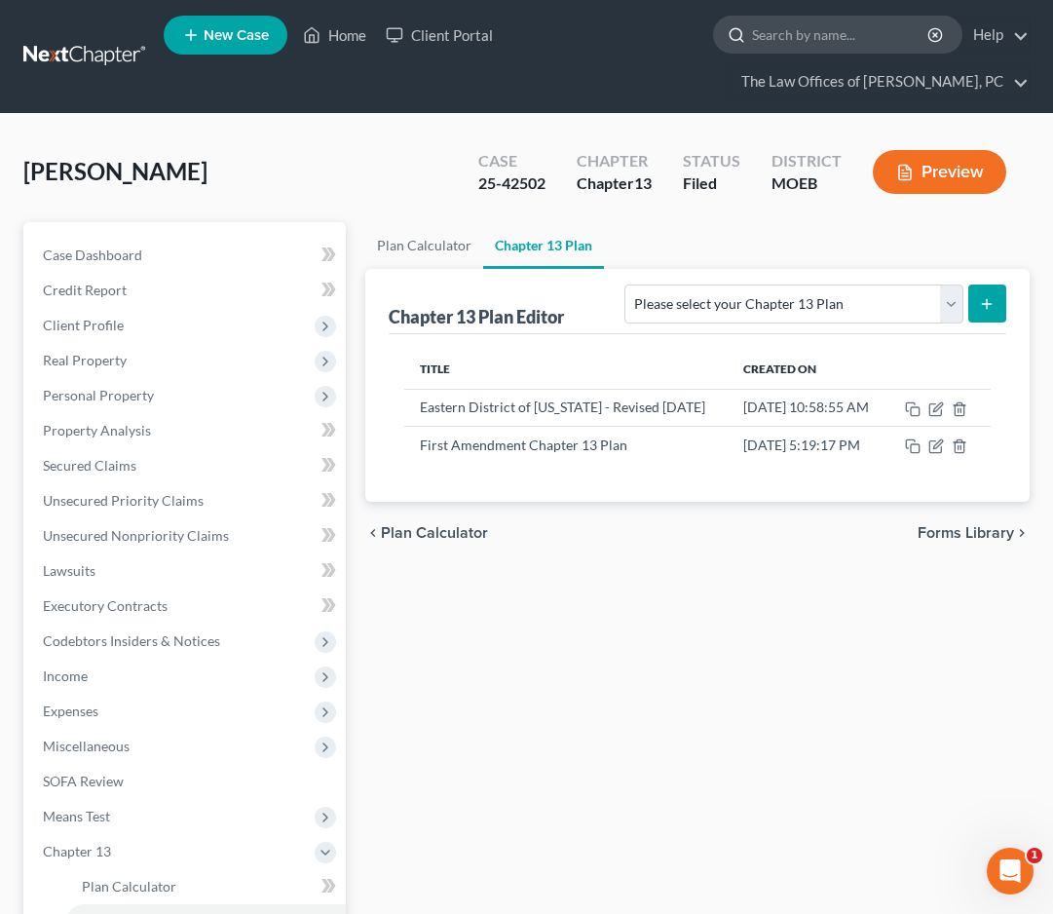
click at [796, 35] on input "search" at bounding box center [841, 35] width 178 height 36
type input "[PERSON_NAME]"
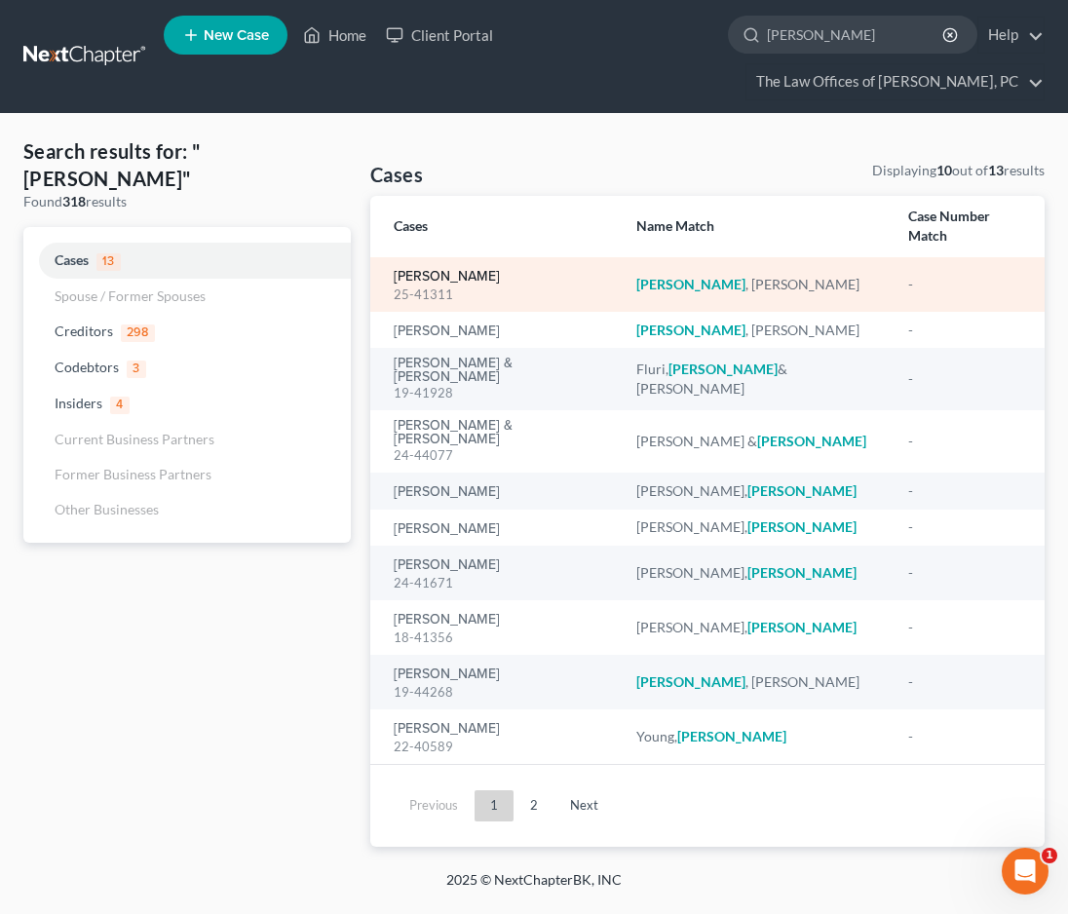
click at [432, 270] on link "[PERSON_NAME]" at bounding box center [447, 277] width 106 height 14
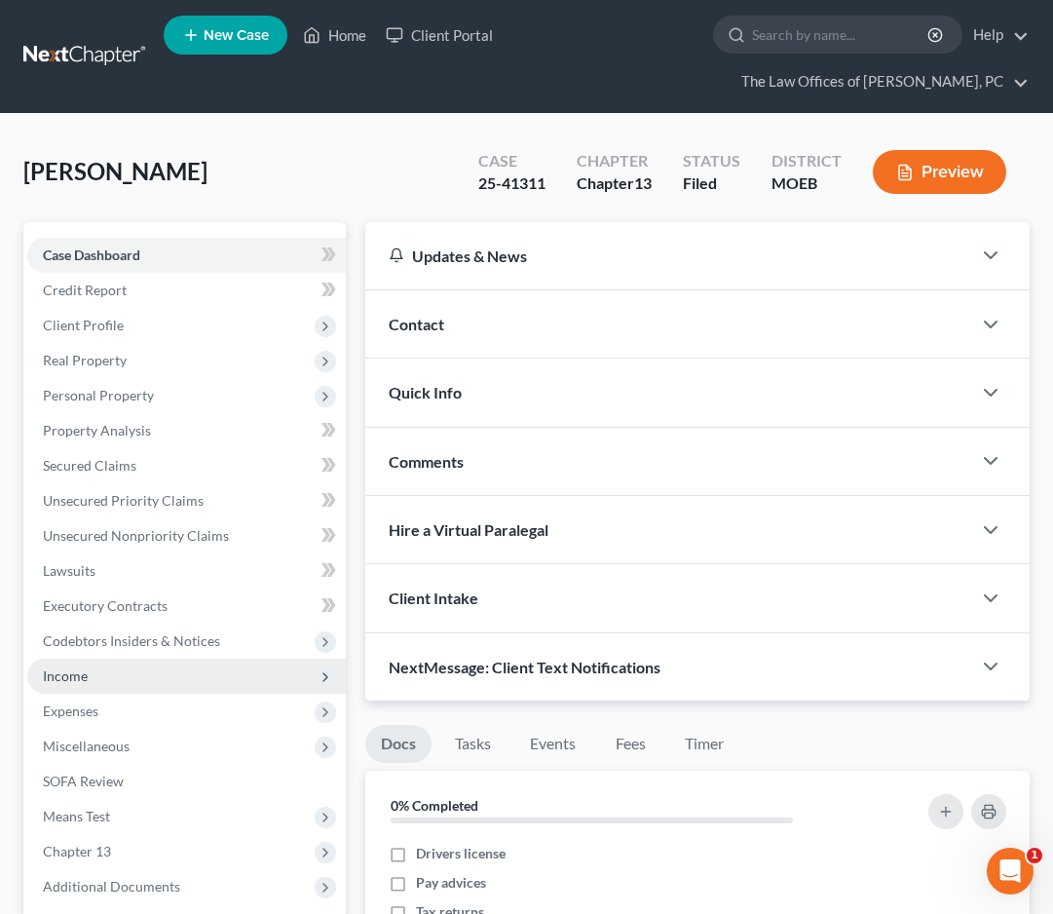
click at [89, 675] on span "Income" at bounding box center [186, 676] width 319 height 35
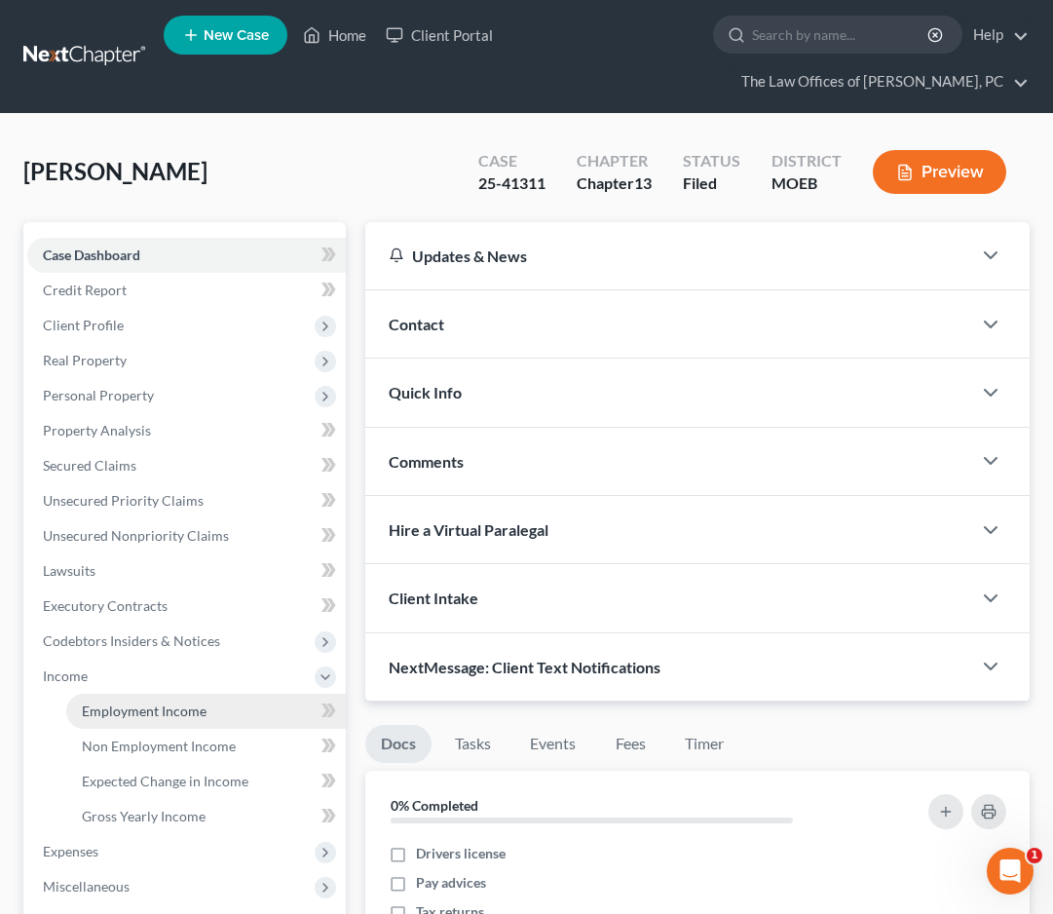
click at [109, 713] on span "Employment Income" at bounding box center [144, 711] width 125 height 17
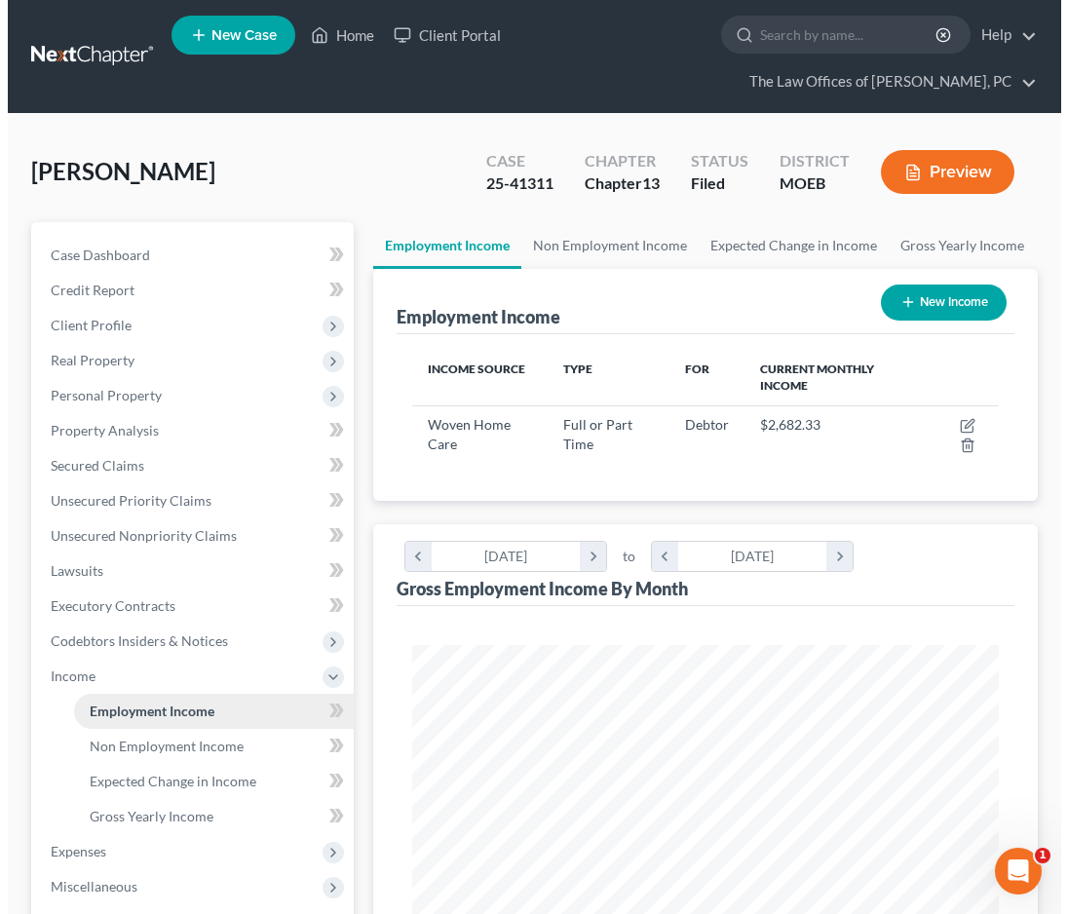
scroll to position [293, 626]
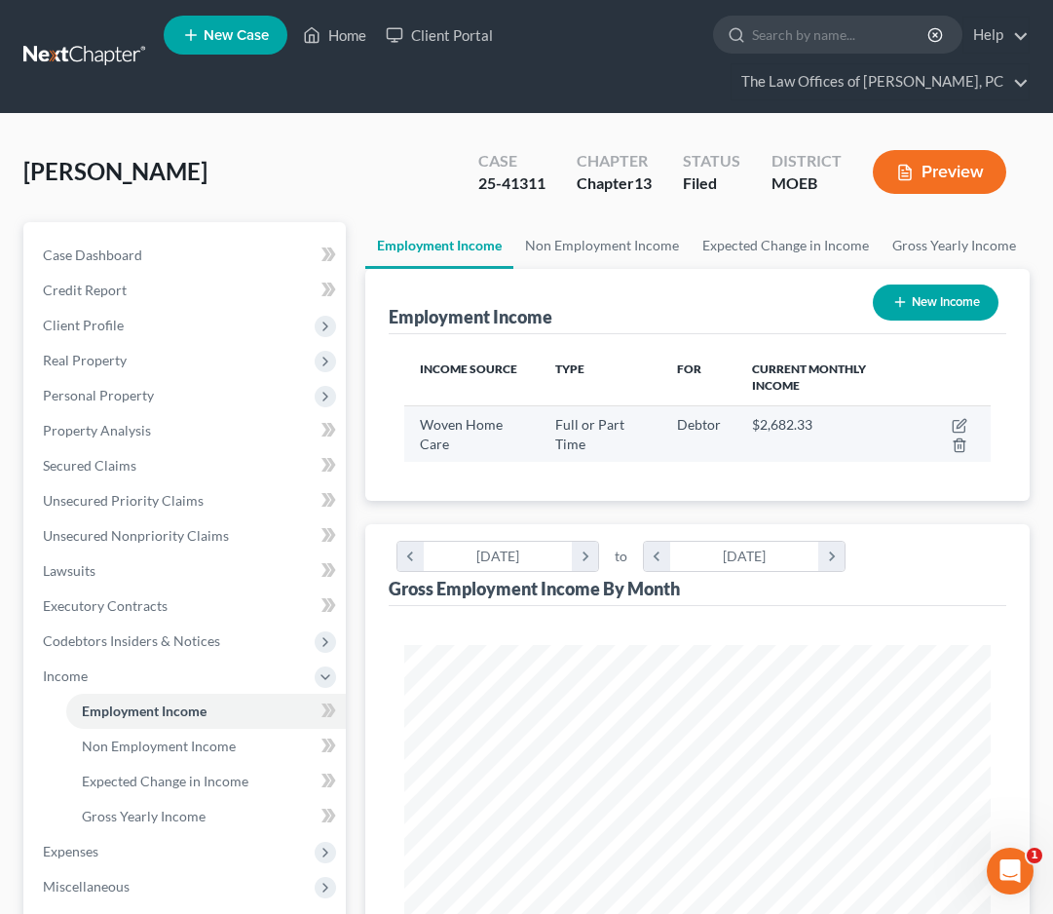
click at [956, 417] on td at bounding box center [952, 433] width 77 height 57
click at [964, 426] on icon "button" at bounding box center [960, 426] width 16 height 16
select select "0"
select select "26"
select select "3"
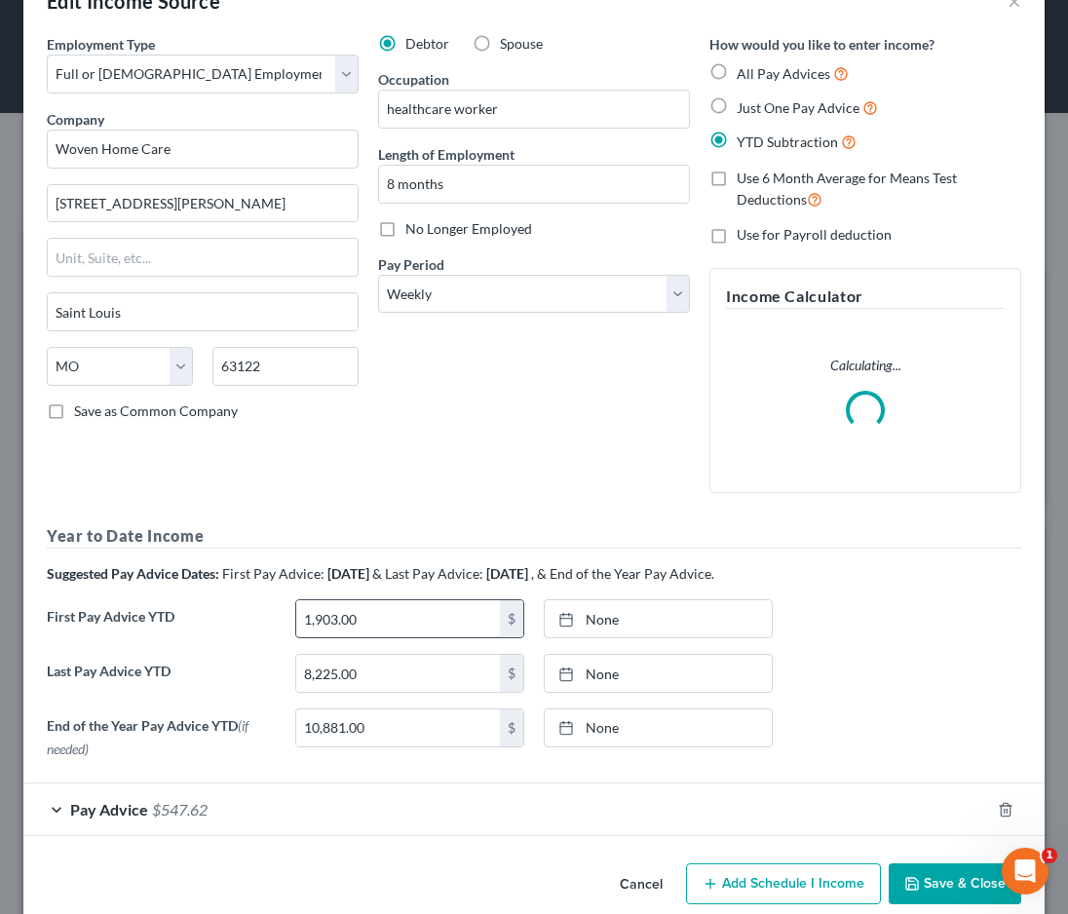
scroll to position [85, 0]
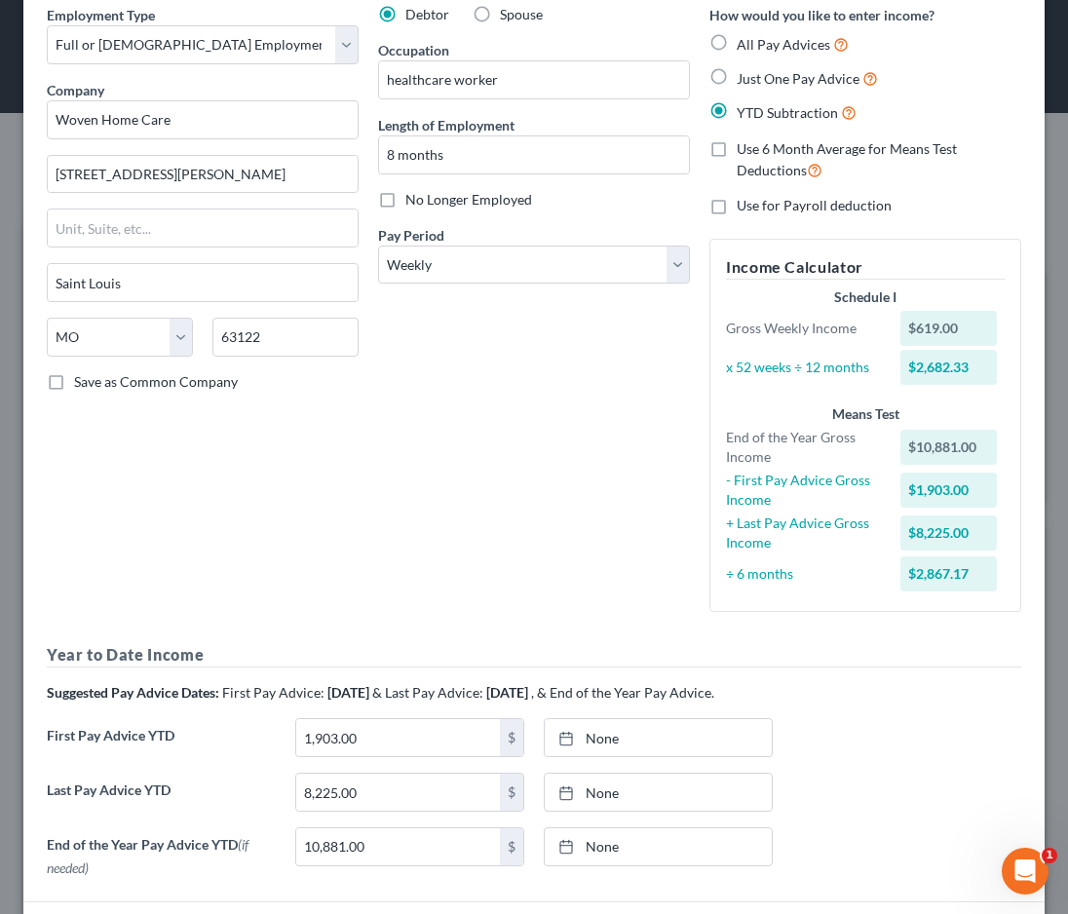
click at [170, 793] on label "Last Pay Advice YTD" at bounding box center [161, 800] width 248 height 55
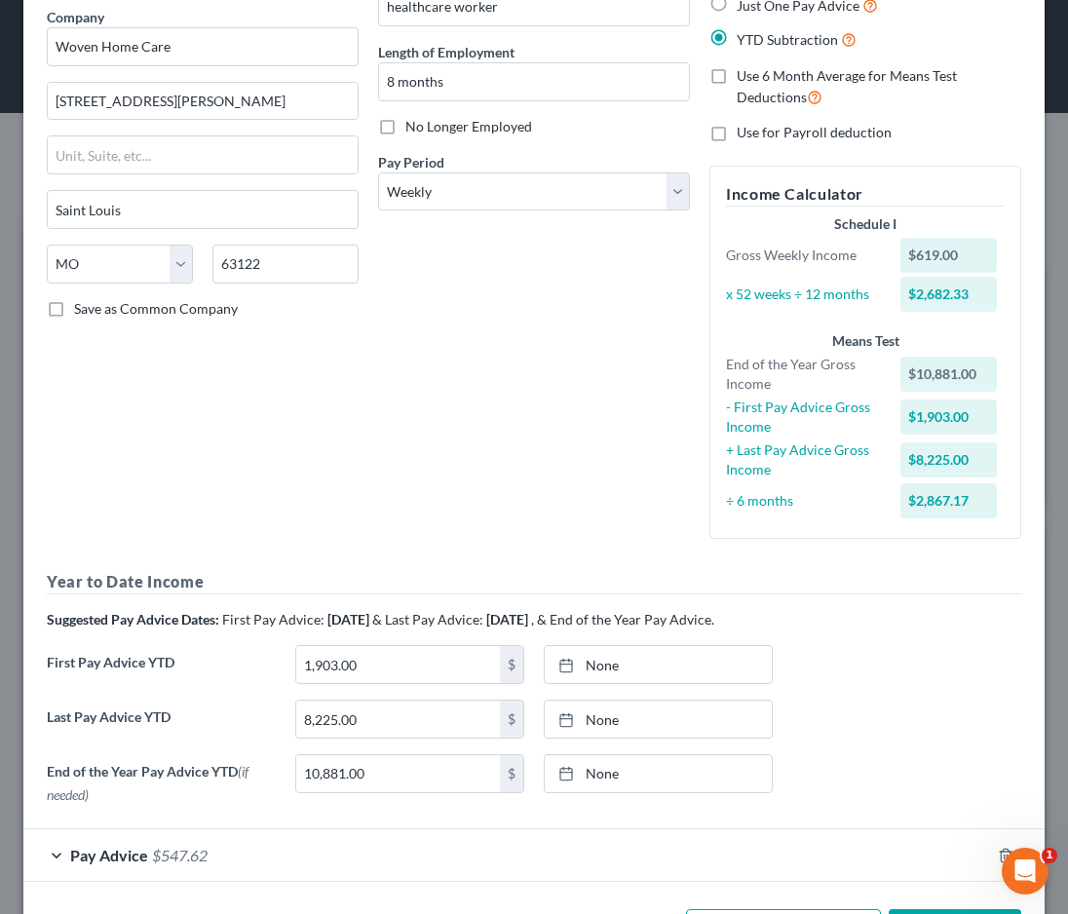
scroll to position [233, 0]
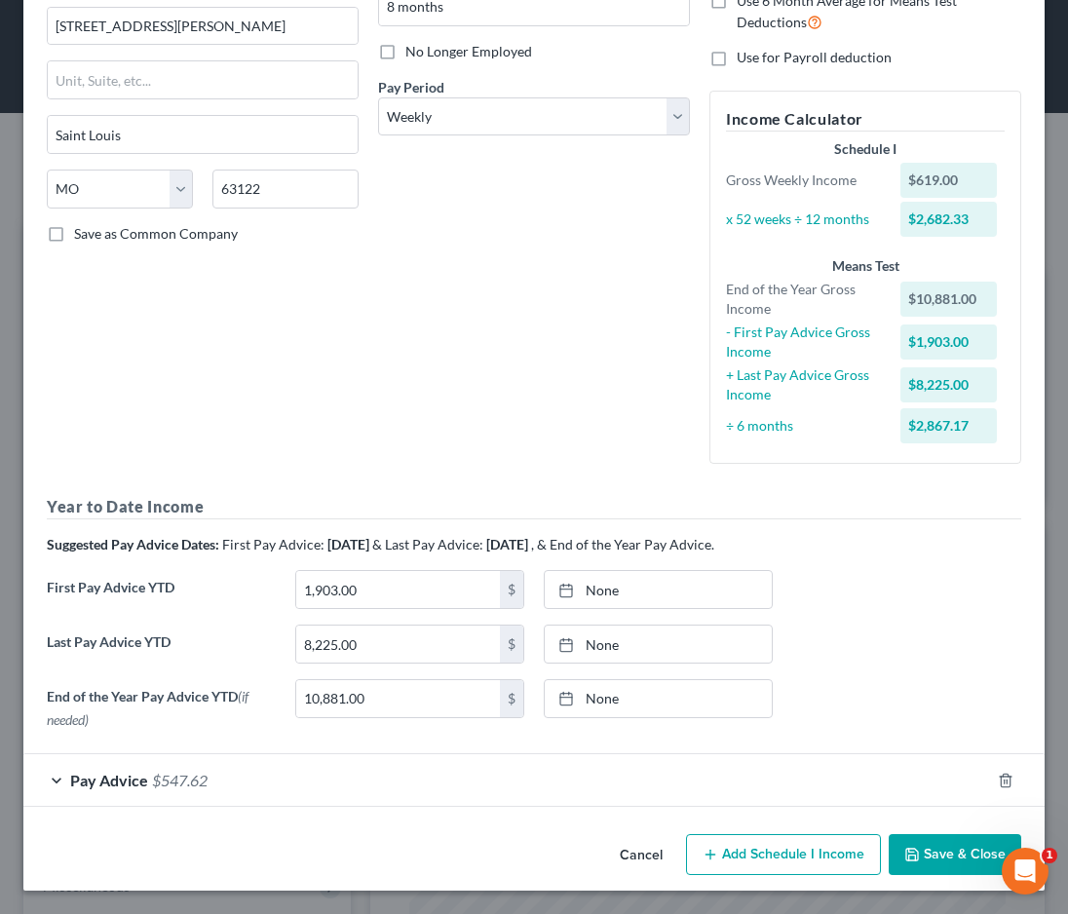
click at [177, 777] on span "$547.62" at bounding box center [180, 780] width 56 height 19
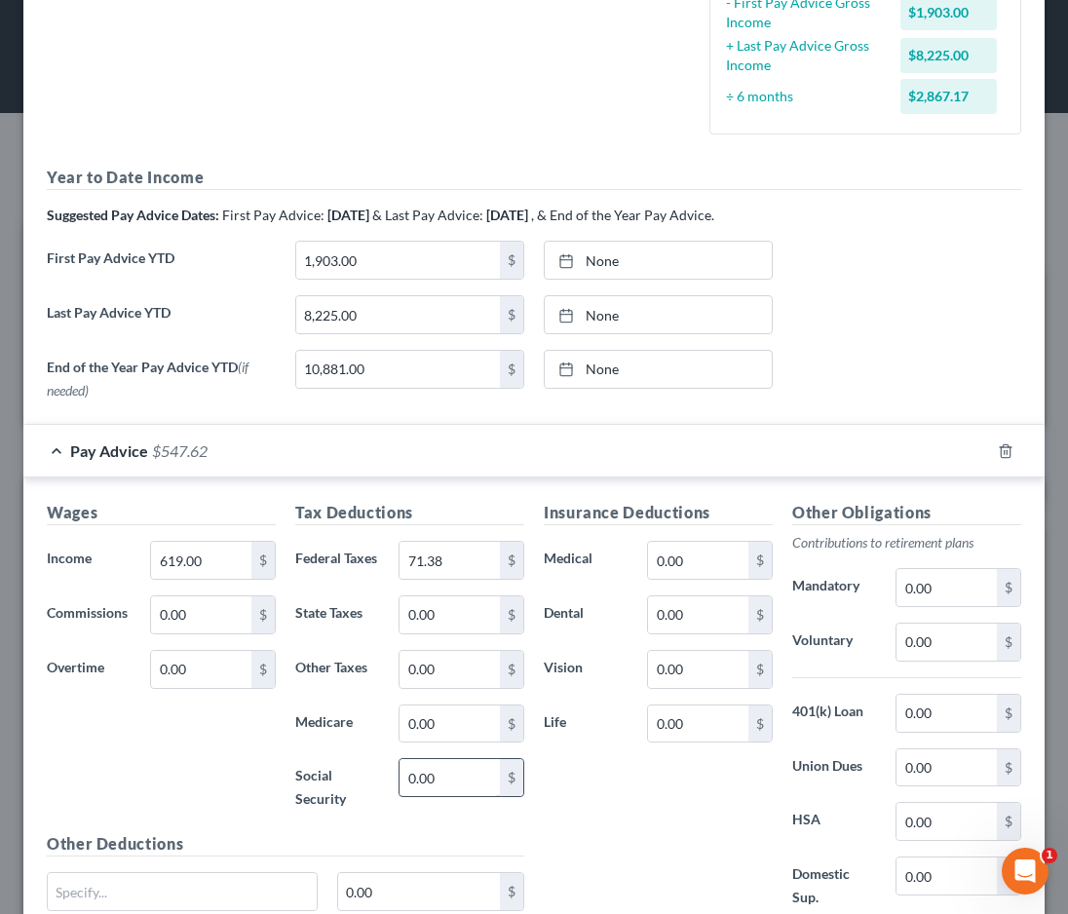
scroll to position [720, 0]
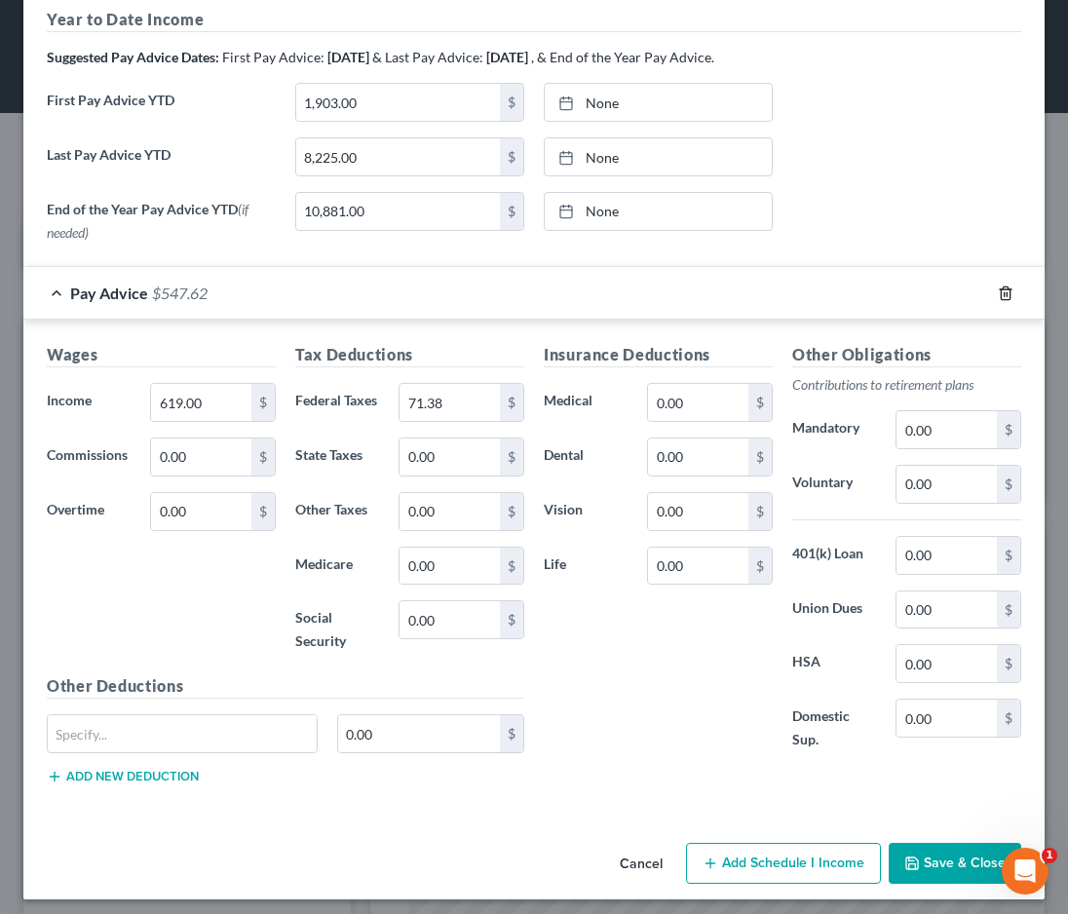
click at [1001, 295] on icon "button" at bounding box center [1005, 292] width 9 height 13
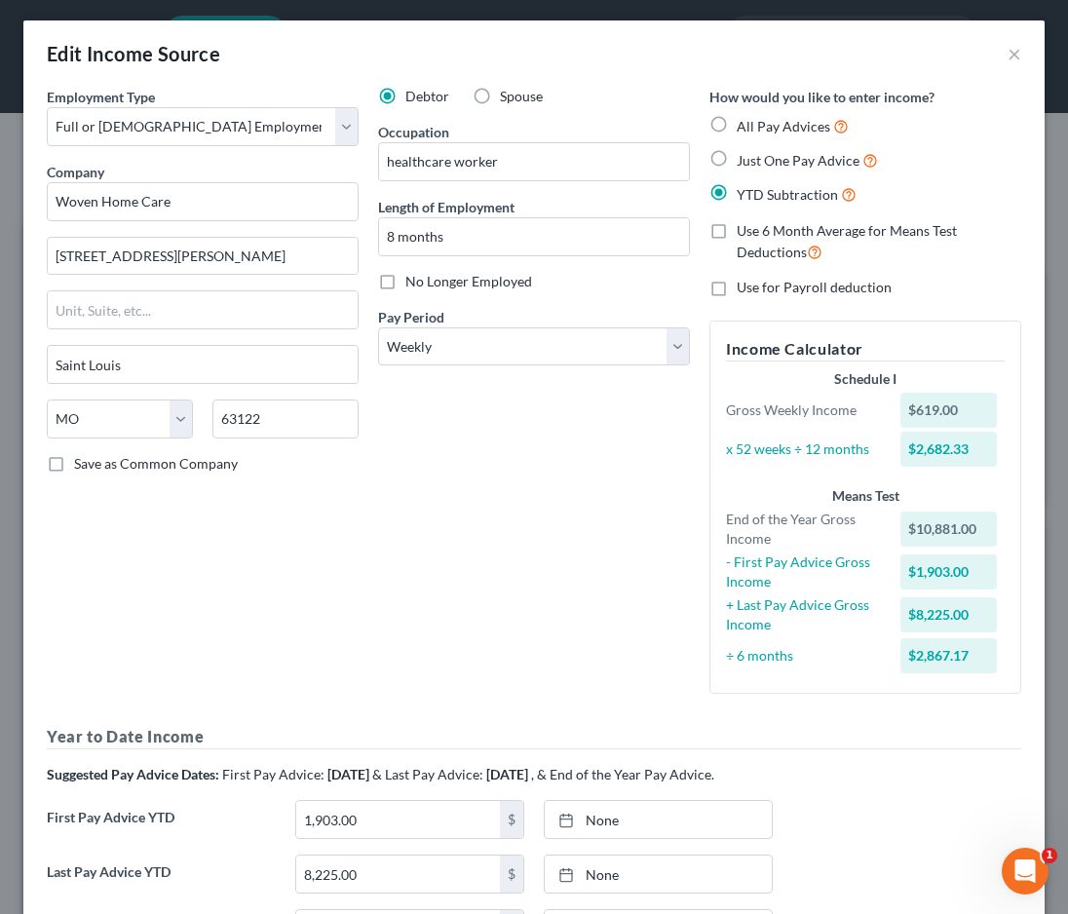
scroll to position [0, 0]
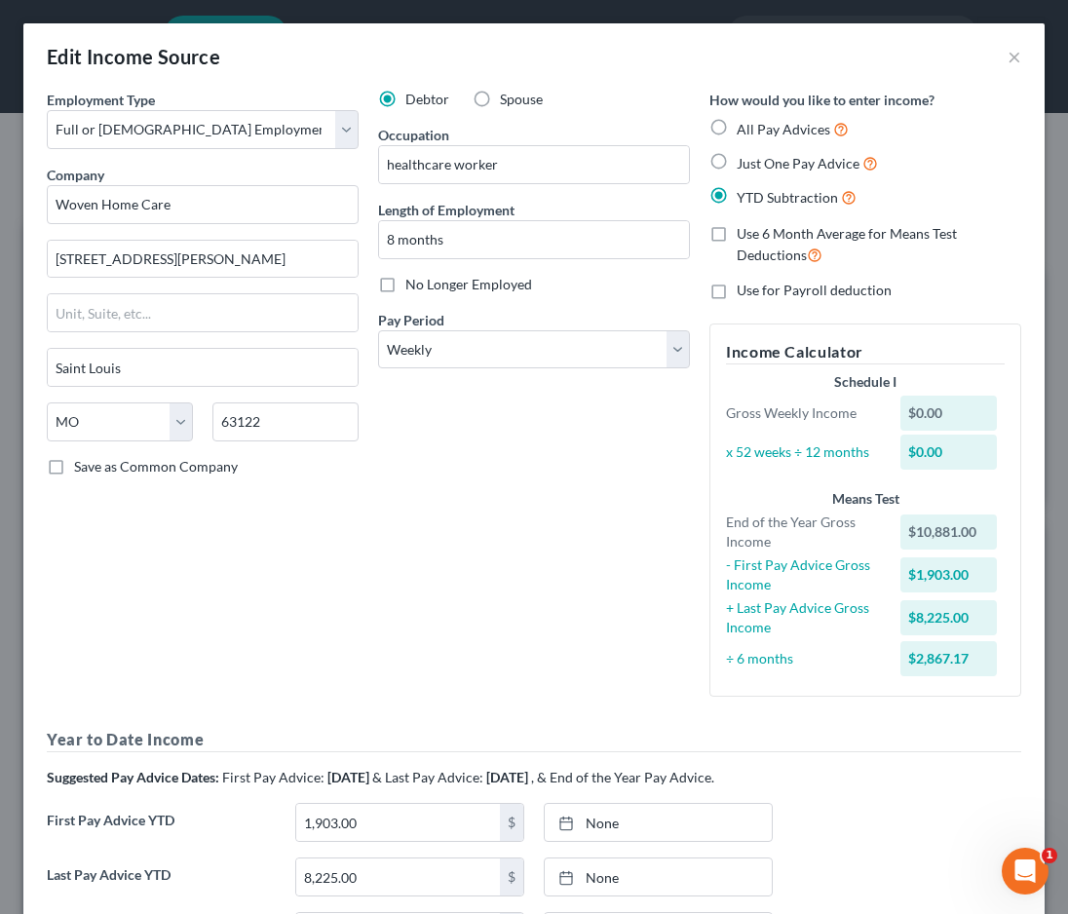
click at [405, 284] on label "No Longer Employed" at bounding box center [468, 284] width 127 height 19
click at [413, 284] on input "No Longer Employed" at bounding box center [419, 281] width 13 height 13
checkbox input "true"
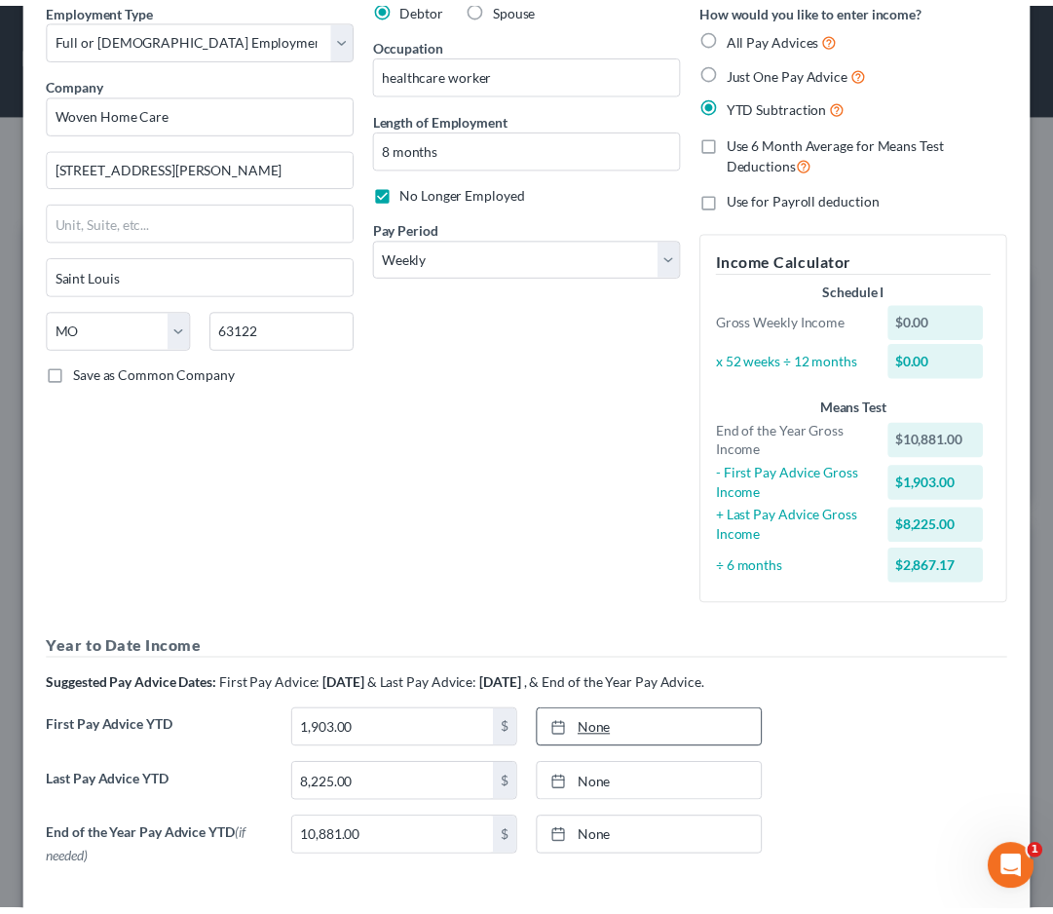
scroll to position [179, 0]
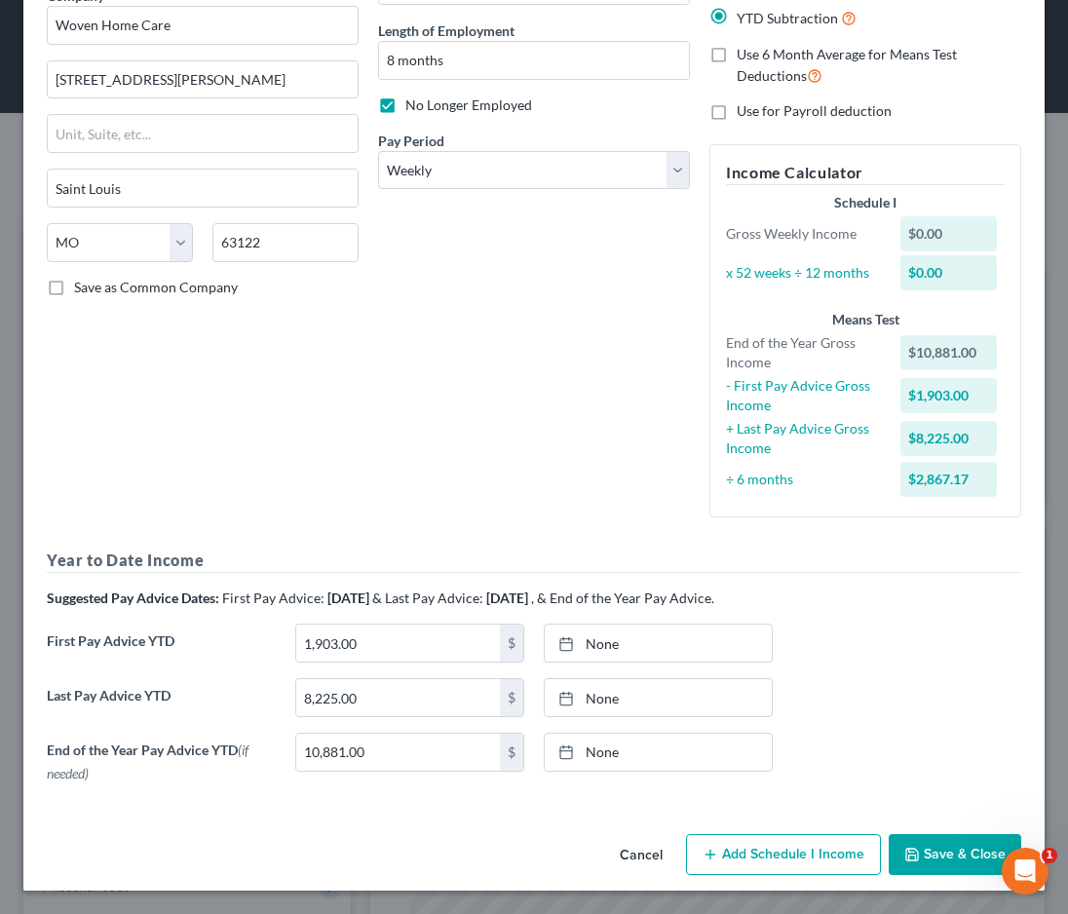
click at [933, 862] on button "Save & Close" at bounding box center [955, 854] width 133 height 41
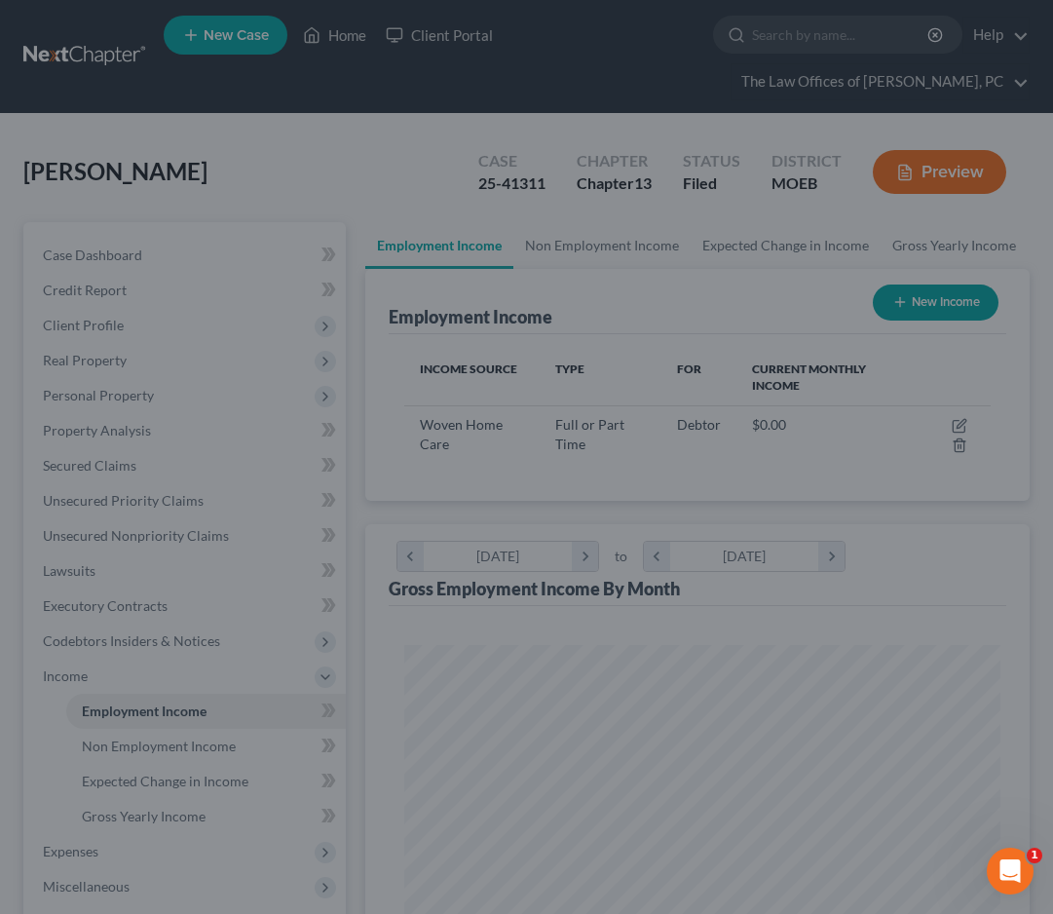
scroll to position [974079, 973747]
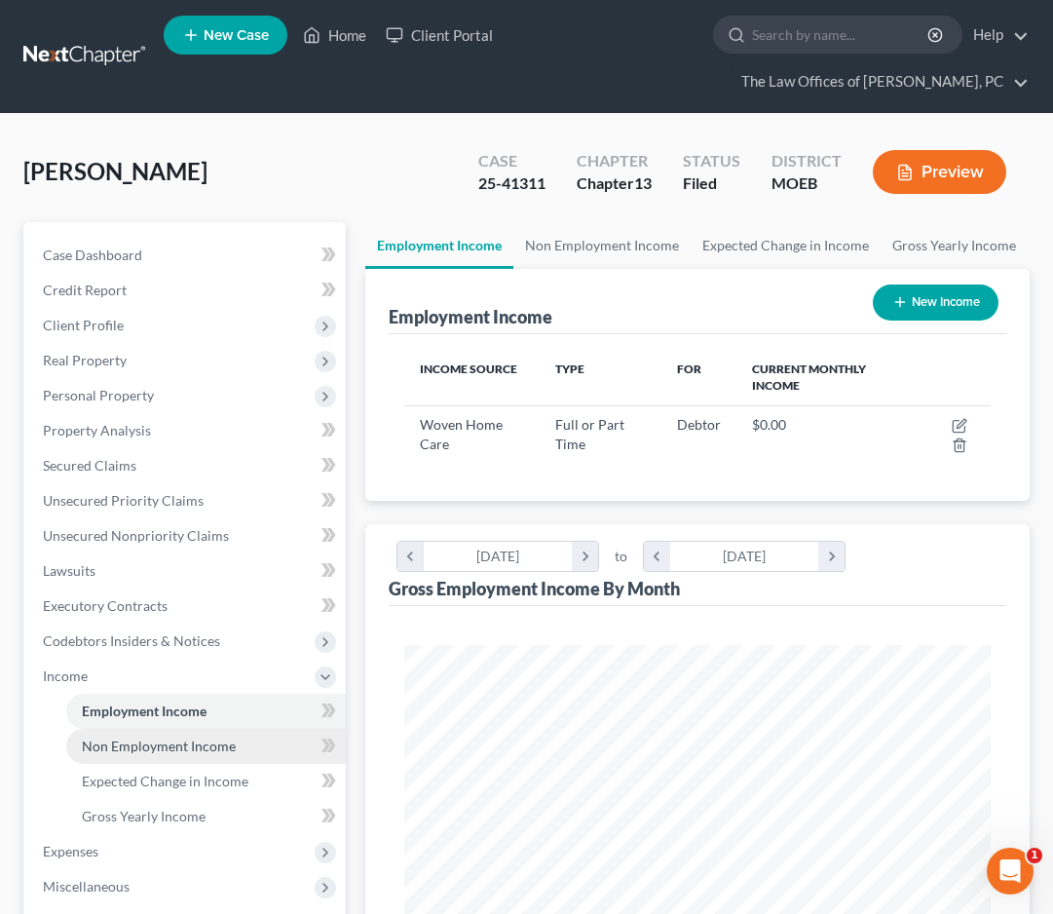
click at [196, 741] on span "Non Employment Income" at bounding box center [159, 746] width 154 height 17
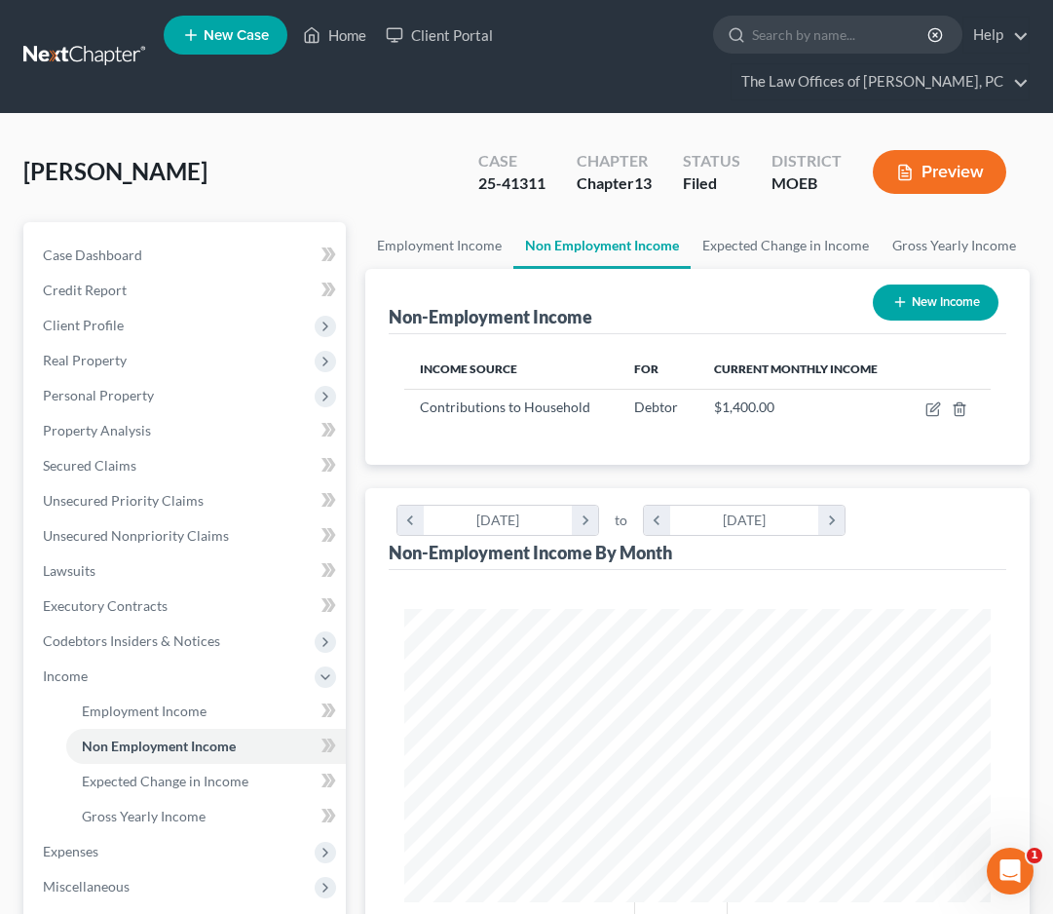
scroll to position [293, 626]
click at [166, 706] on span "Employment Income" at bounding box center [144, 711] width 125 height 17
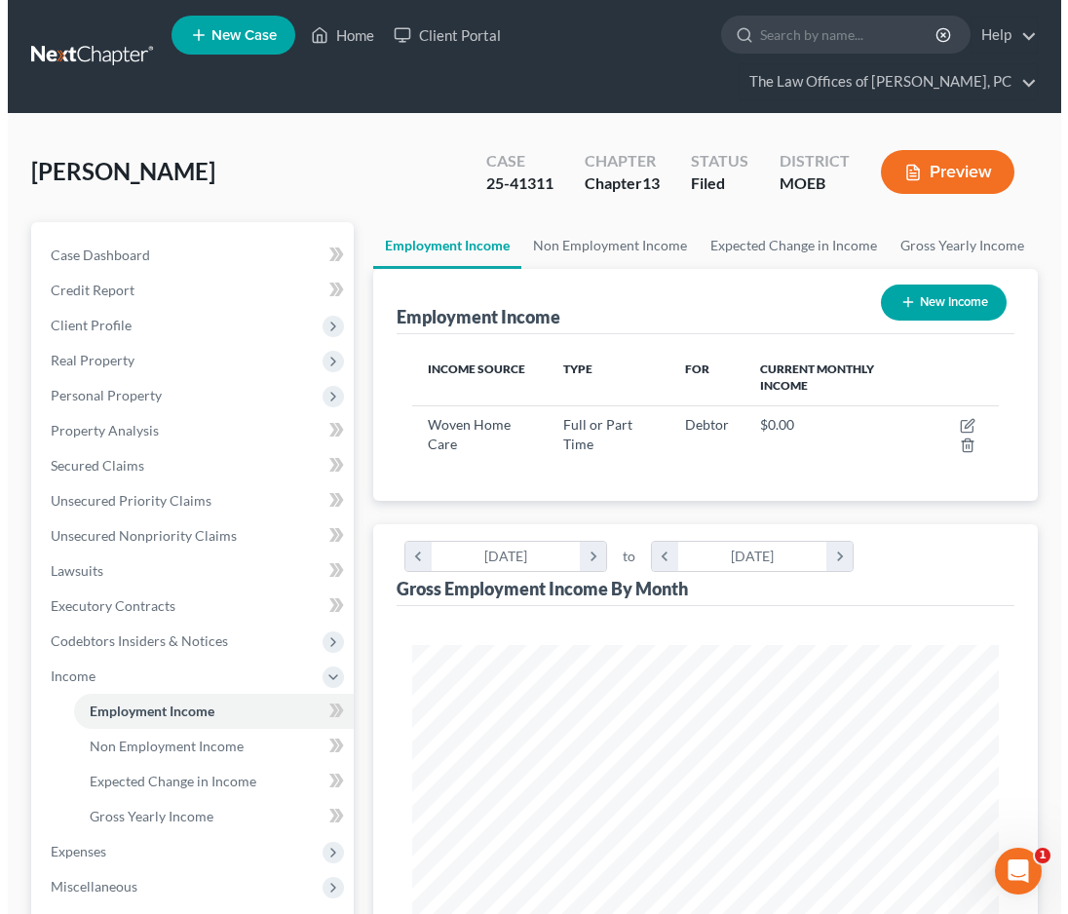
scroll to position [293, 626]
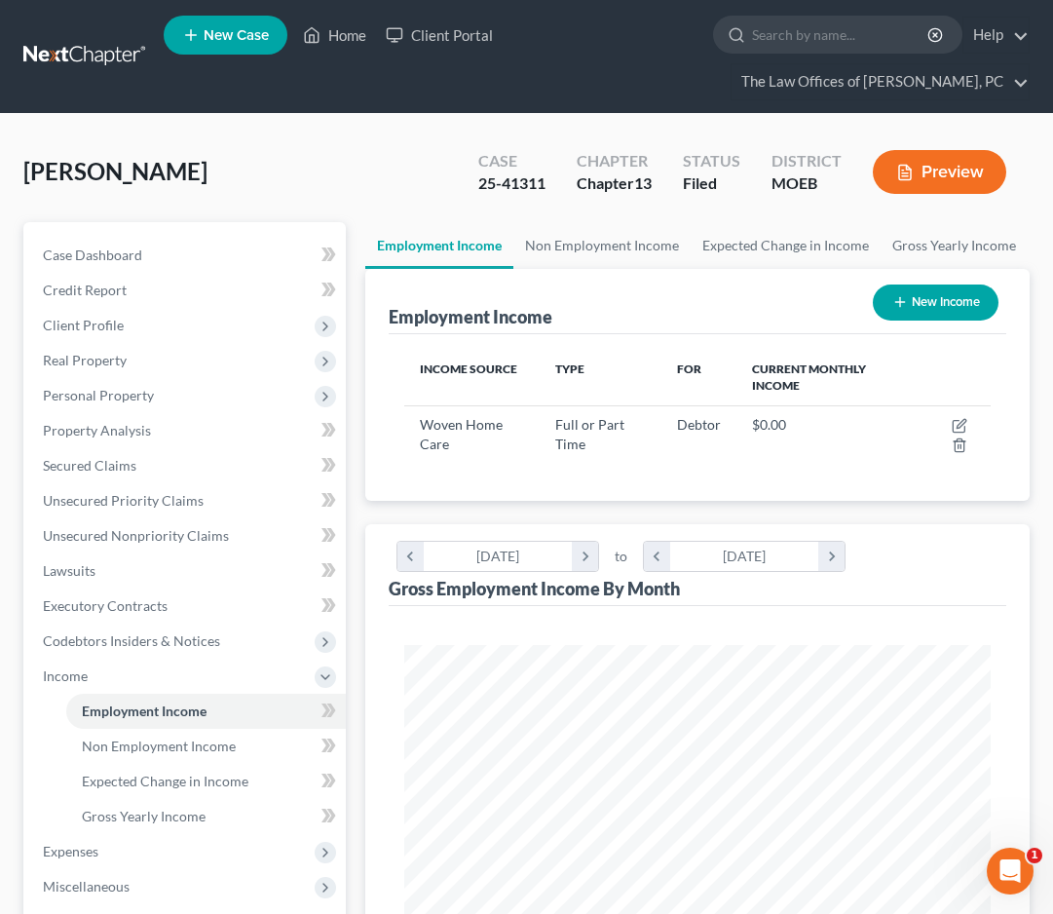
click at [930, 307] on button "New Income" at bounding box center [936, 303] width 126 height 36
select select "0"
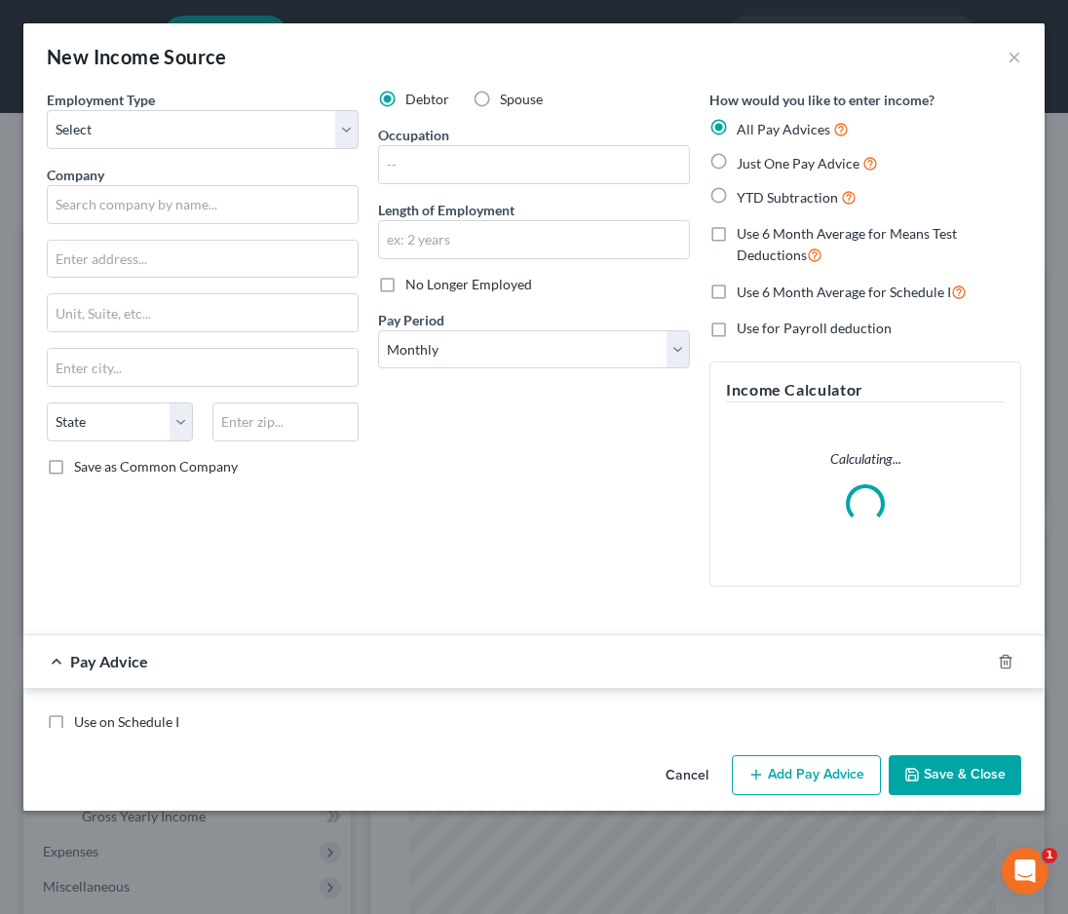
scroll to position [298, 635]
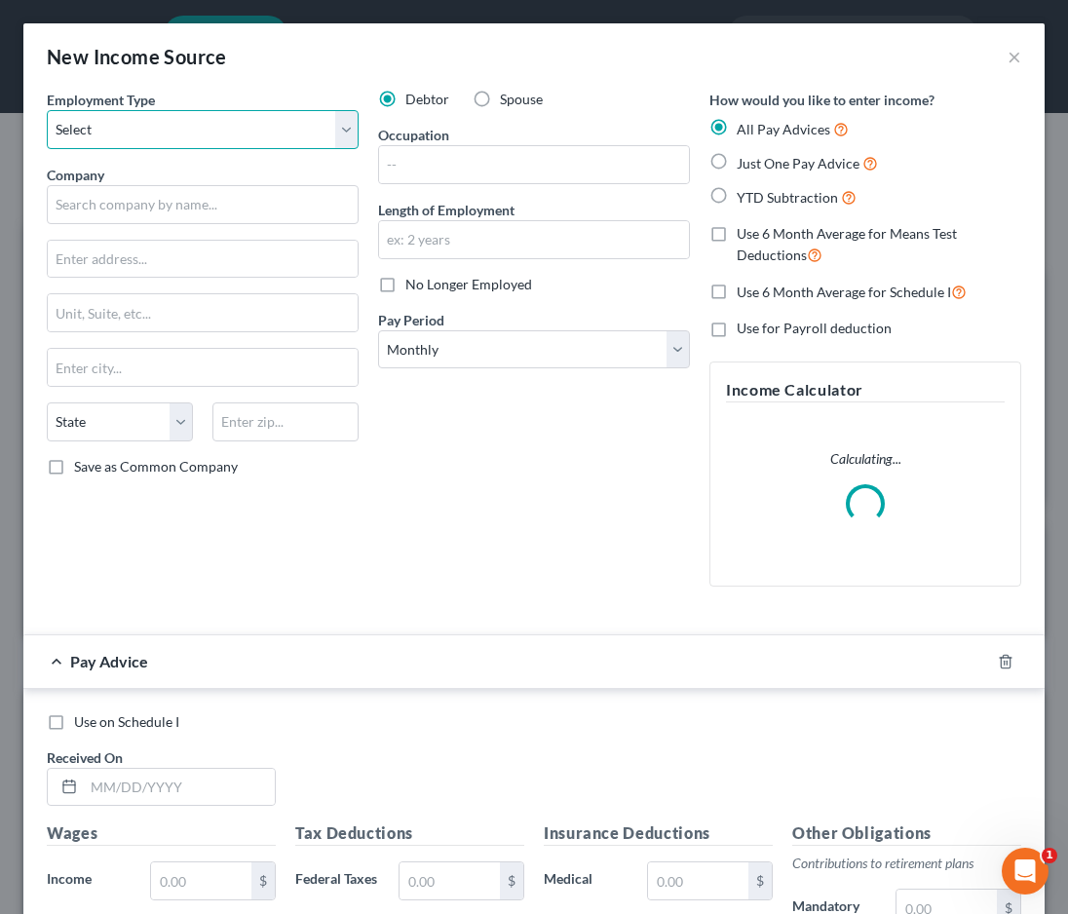
click at [155, 136] on select "Select Full or [DEMOGRAPHIC_DATA] Employment Self Employment" at bounding box center [203, 129] width 312 height 39
select select "1"
click at [47, 110] on select "Select Full or [DEMOGRAPHIC_DATA] Employment Self Employment" at bounding box center [203, 129] width 312 height 39
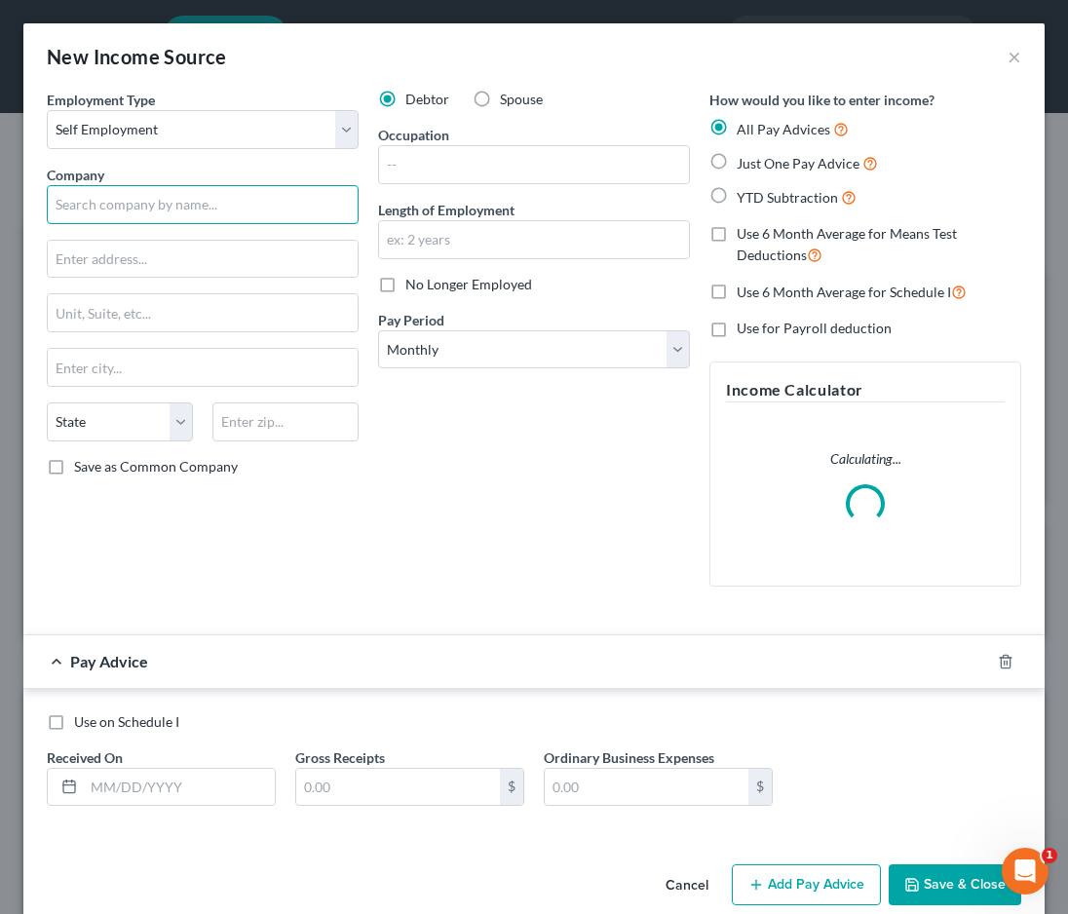
click at [123, 195] on input "text" at bounding box center [203, 204] width 312 height 39
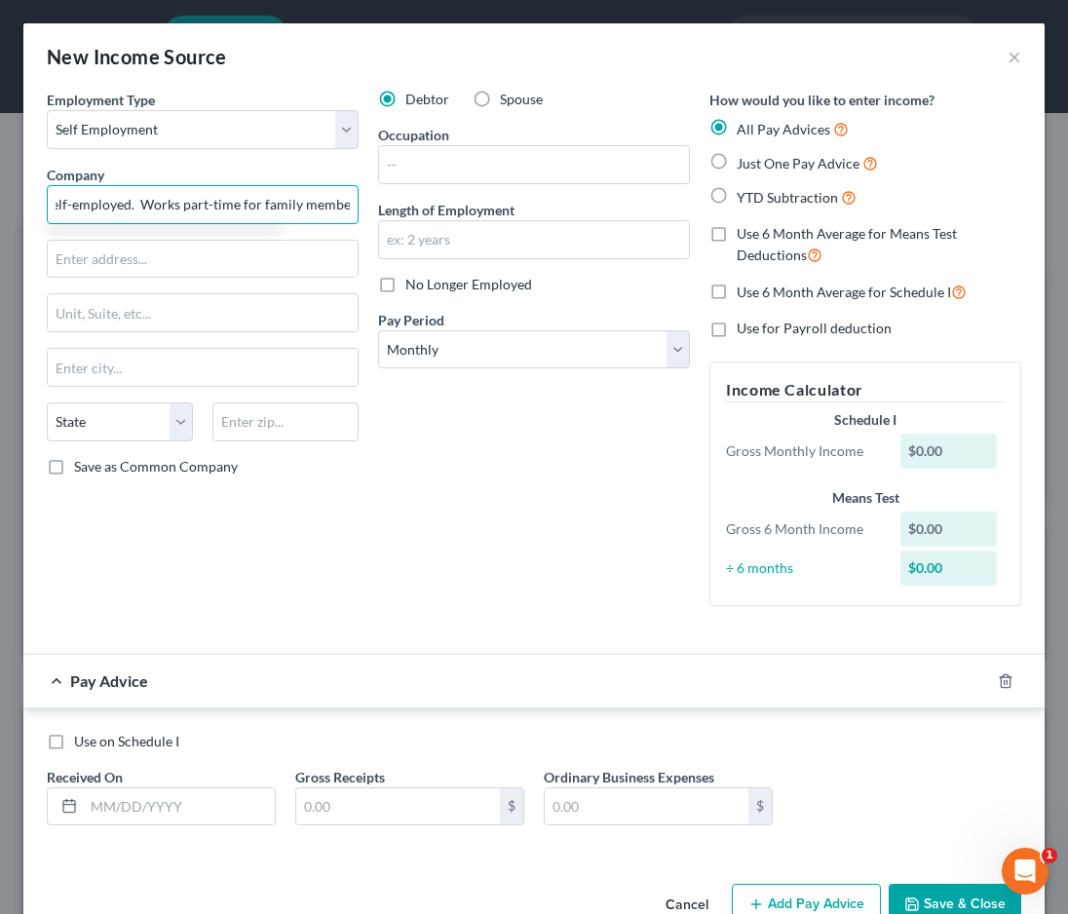
scroll to position [0, 22]
click at [298, 206] on input "Self-employed. Works part-time for family members" at bounding box center [203, 204] width 312 height 39
type input "Self-employed. Works part-time for family"
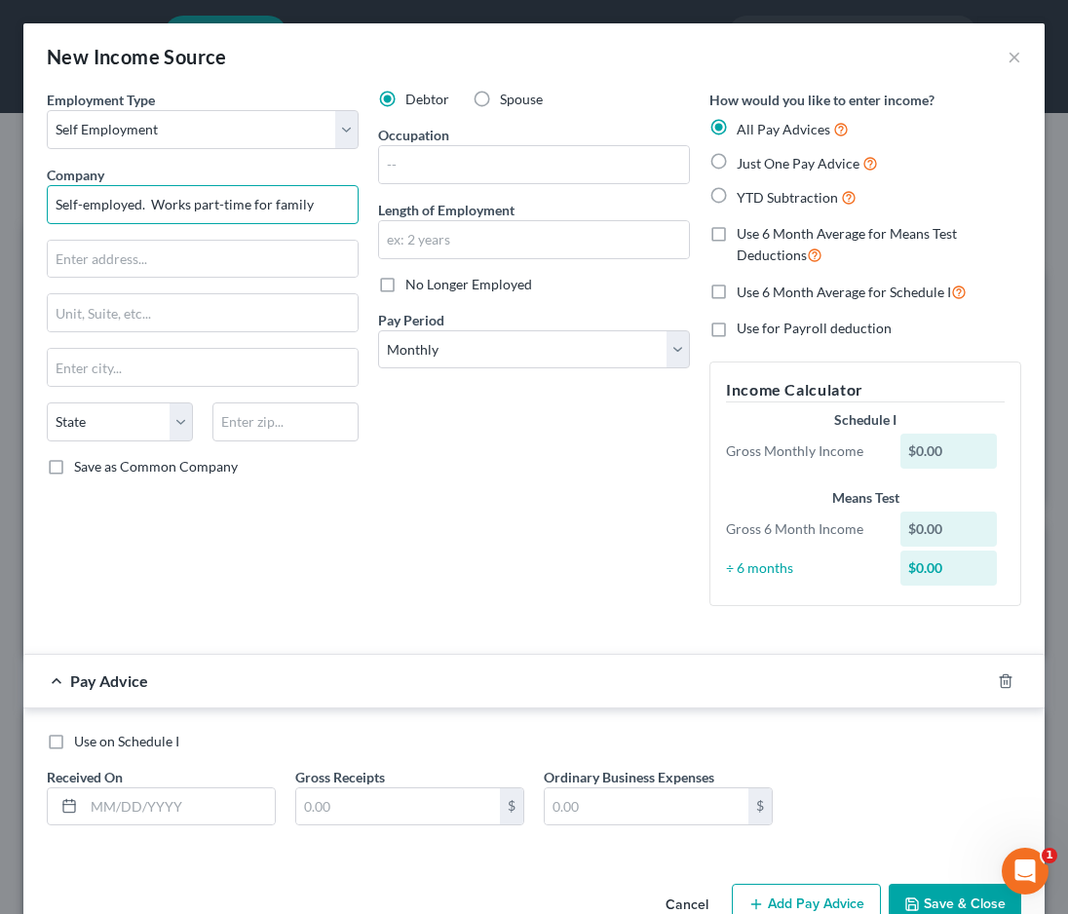
drag, startPoint x: -94, startPoint y: 231, endPoint x: -172, endPoint y: 246, distance: 80.3
click at [0, 246] on html "Home New Case Client Portal The Law Offices of [PERSON_NAME], PC [EMAIL_ADDRESS…" at bounding box center [534, 738] width 1068 height 1476
click at [413, 179] on input "text" at bounding box center [534, 164] width 310 height 37
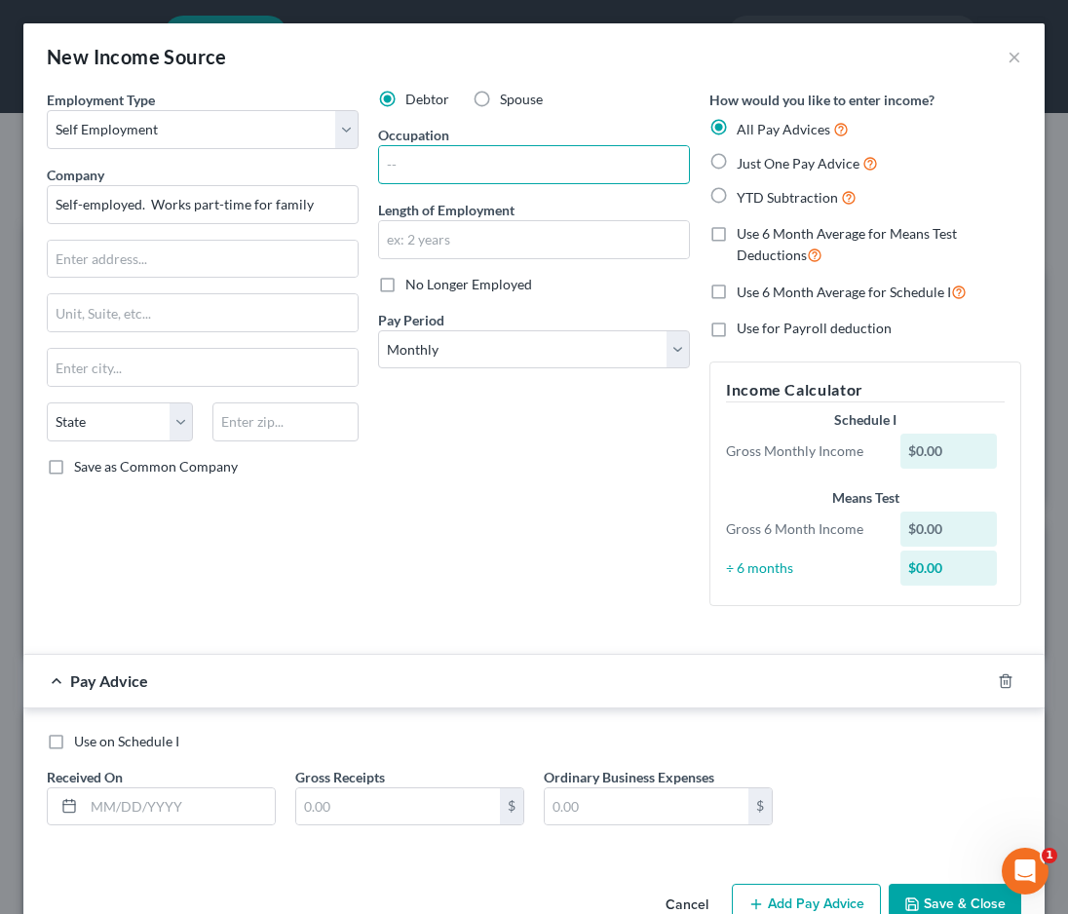
paste input "Self-employed"
type input "Self-employed"
click at [407, 250] on input "text" at bounding box center [534, 239] width 310 height 37
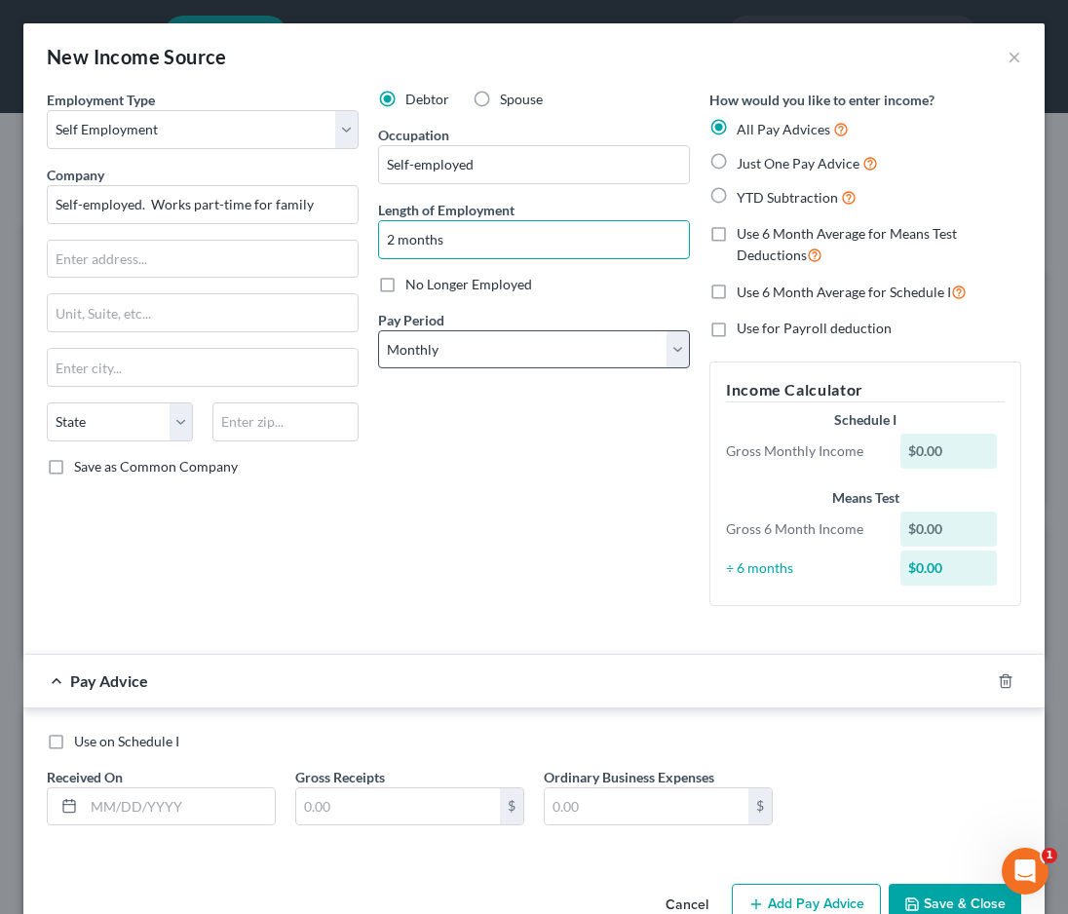
type input "2 months"
click at [435, 349] on select "Select Monthly Twice Monthly Every Other Week Weekly" at bounding box center [534, 349] width 312 height 39
select select "3"
click at [378, 330] on select "Select Monthly Twice Monthly Every Other Week Weekly" at bounding box center [534, 349] width 312 height 39
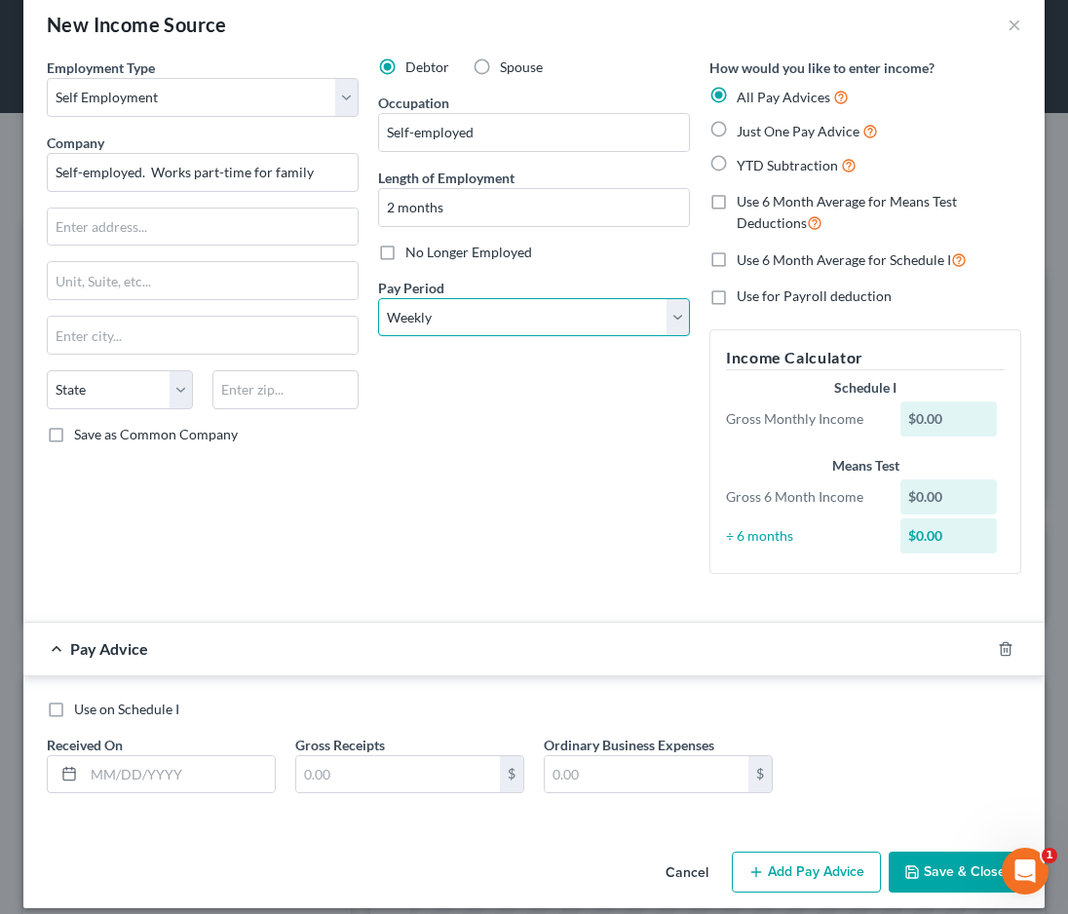
scroll to position [50, 0]
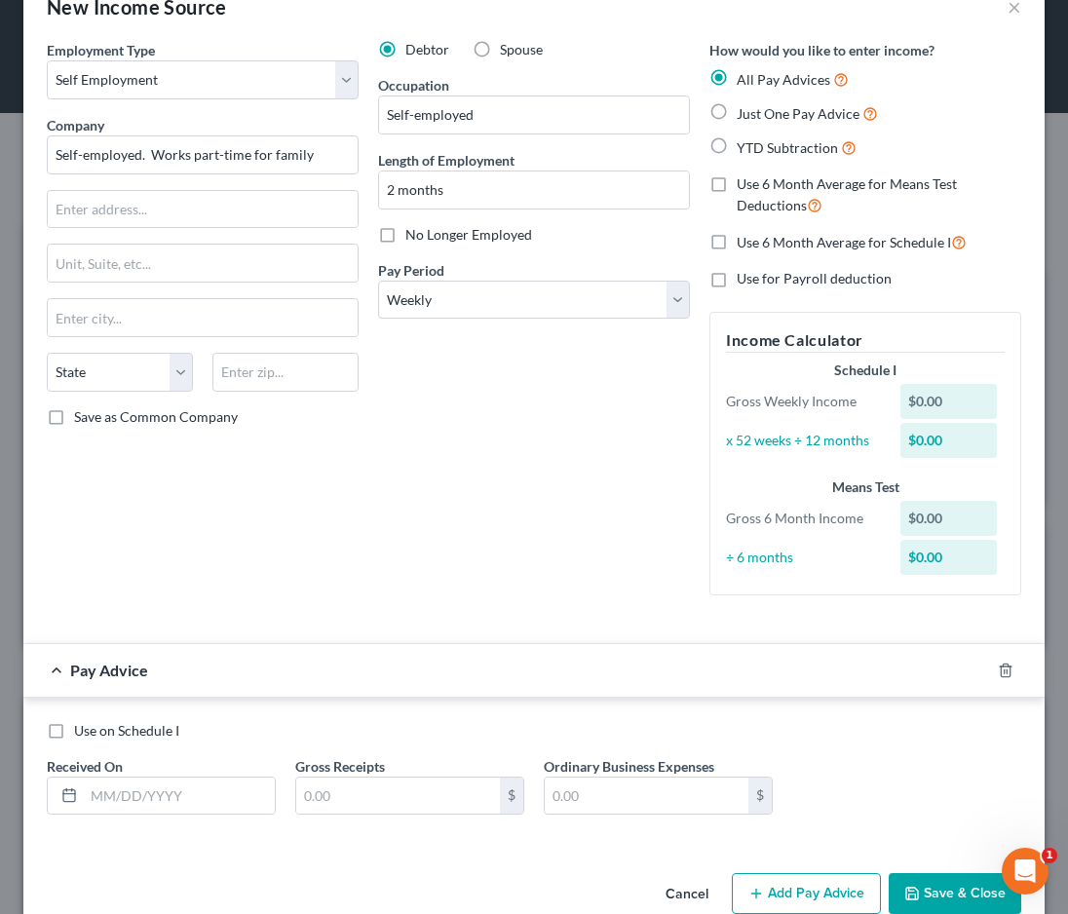
click at [771, 120] on span "Just One Pay Advice" at bounding box center [798, 113] width 123 height 17
click at [757, 115] on input "Just One Pay Advice" at bounding box center [750, 108] width 13 height 13
radio input "true"
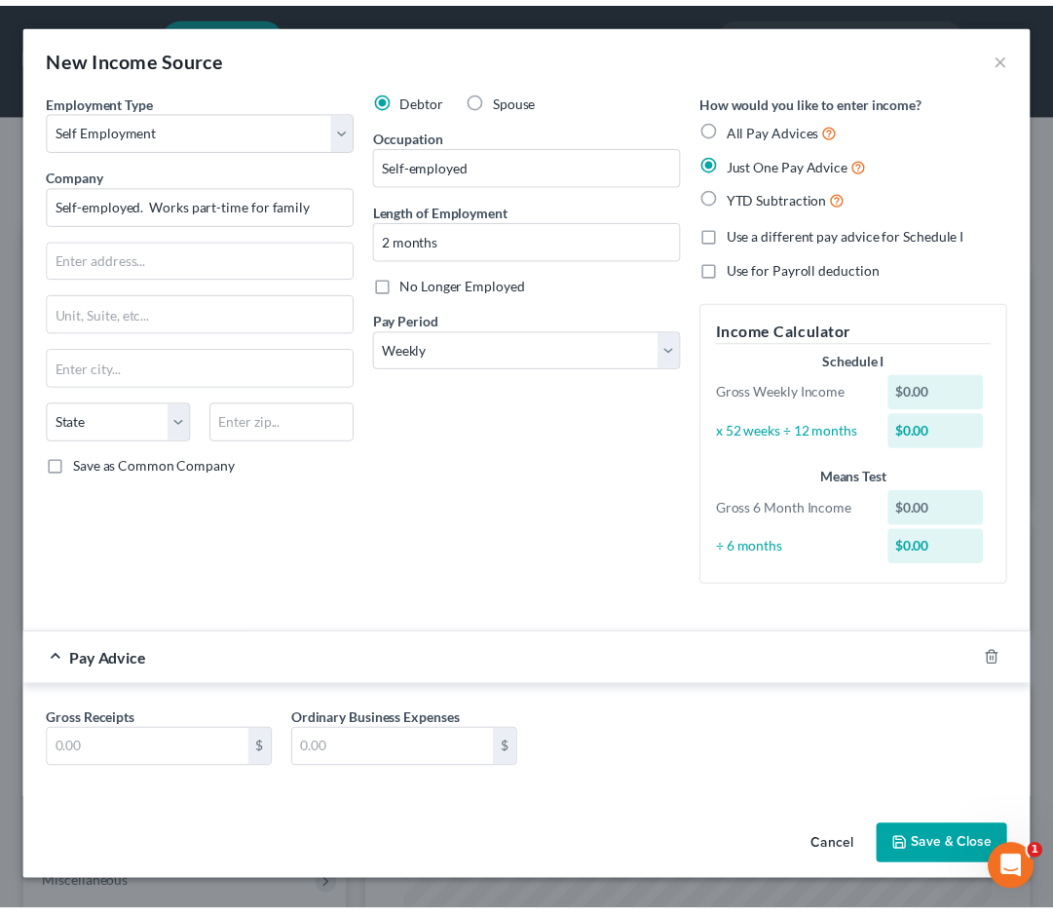
scroll to position [0, 0]
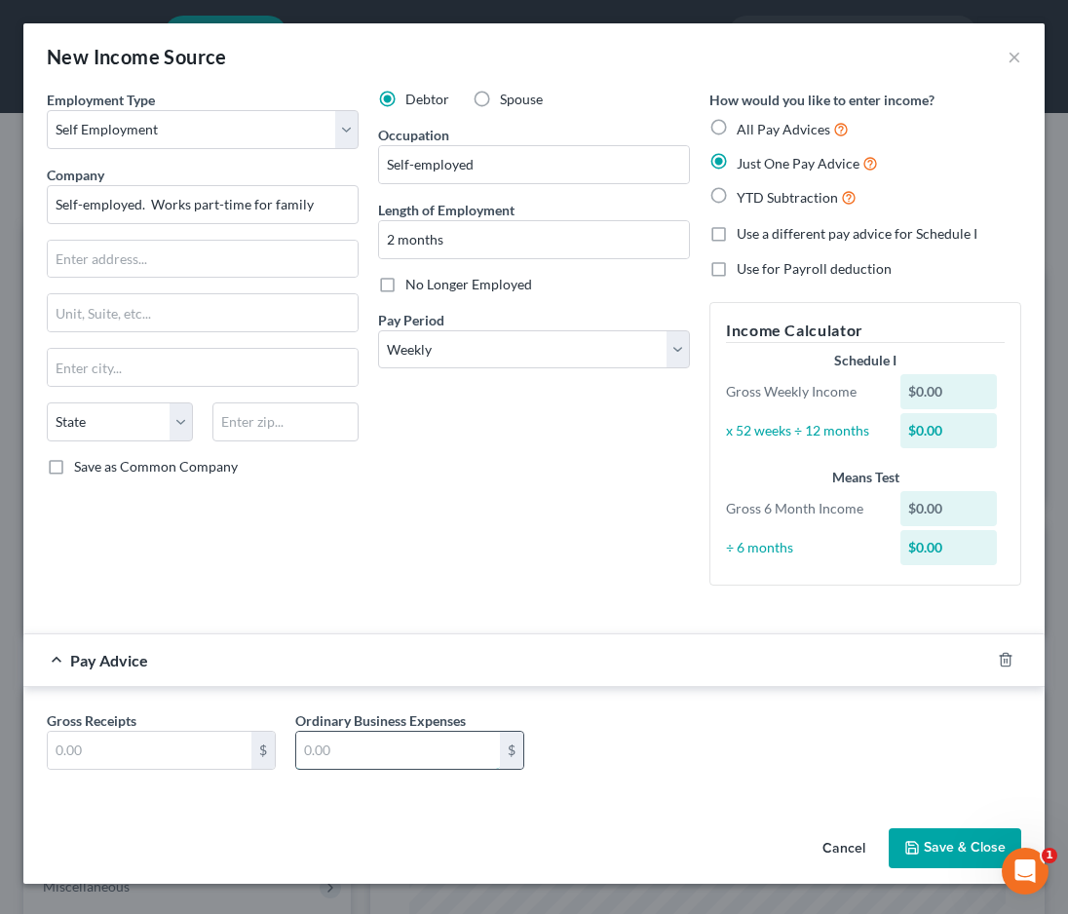
click at [382, 755] on input "text" at bounding box center [398, 750] width 204 height 37
type input "400"
click at [925, 836] on button "Save & Close" at bounding box center [955, 848] width 133 height 41
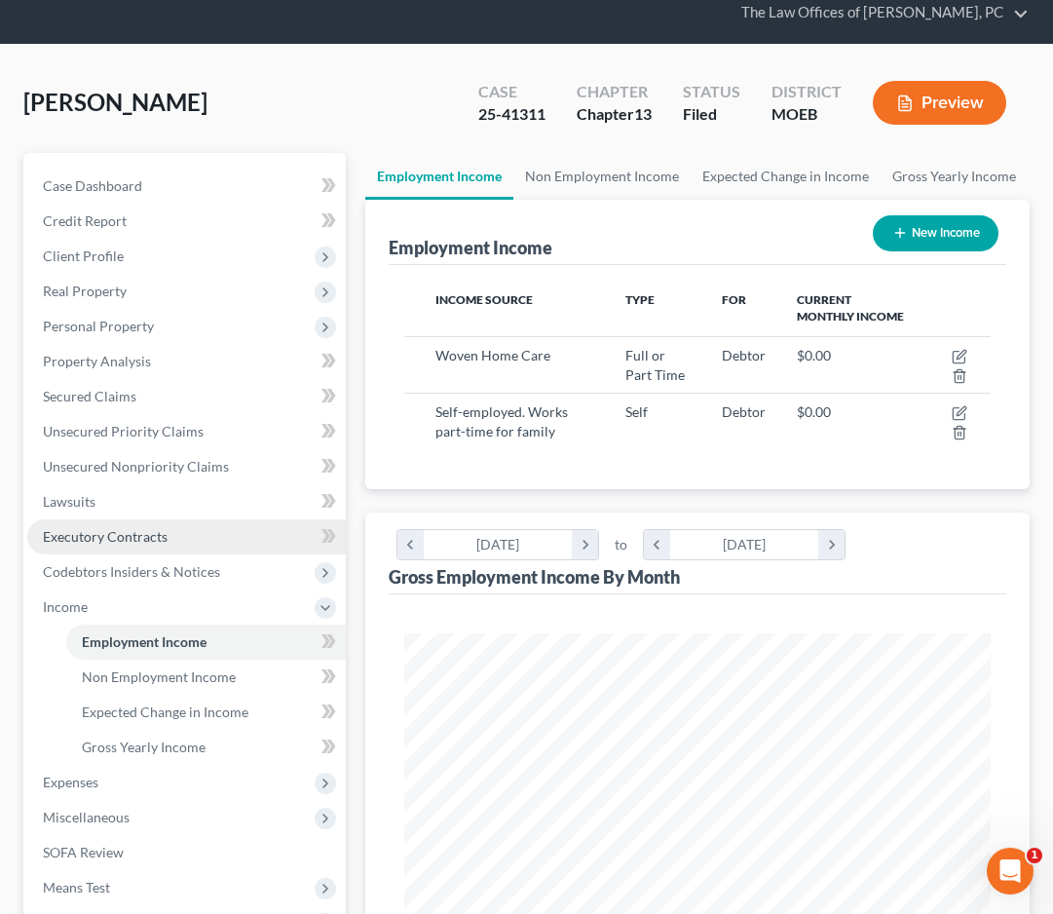
scroll to position [195, 0]
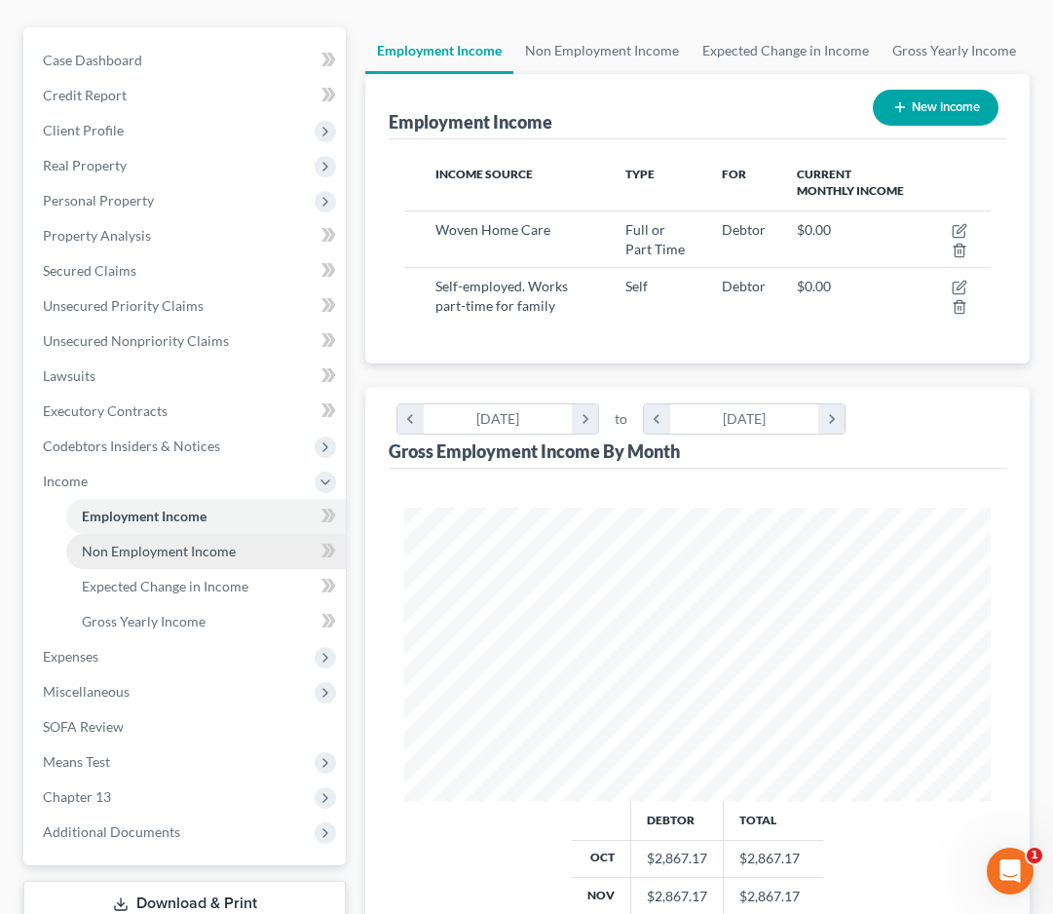
click at [164, 548] on span "Non Employment Income" at bounding box center [159, 551] width 154 height 17
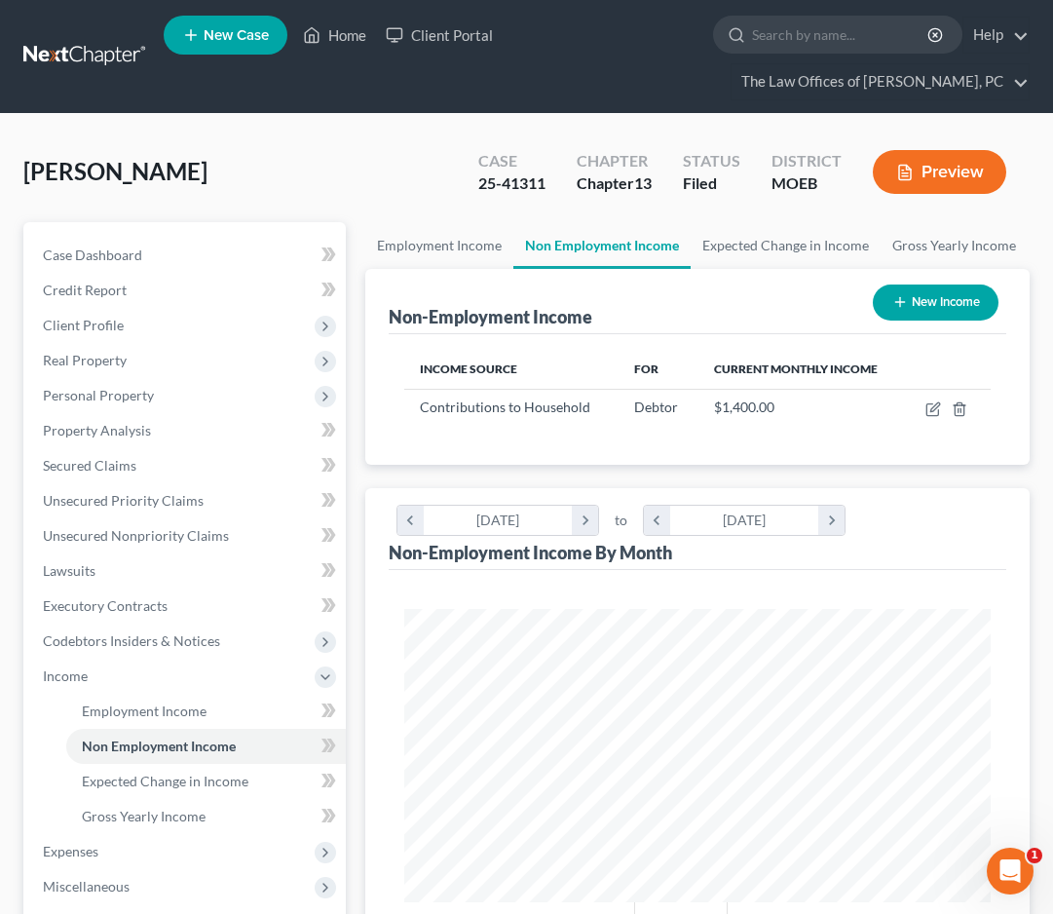
scroll to position [293, 626]
click at [963, 410] on icon "button" at bounding box center [960, 409] width 16 height 16
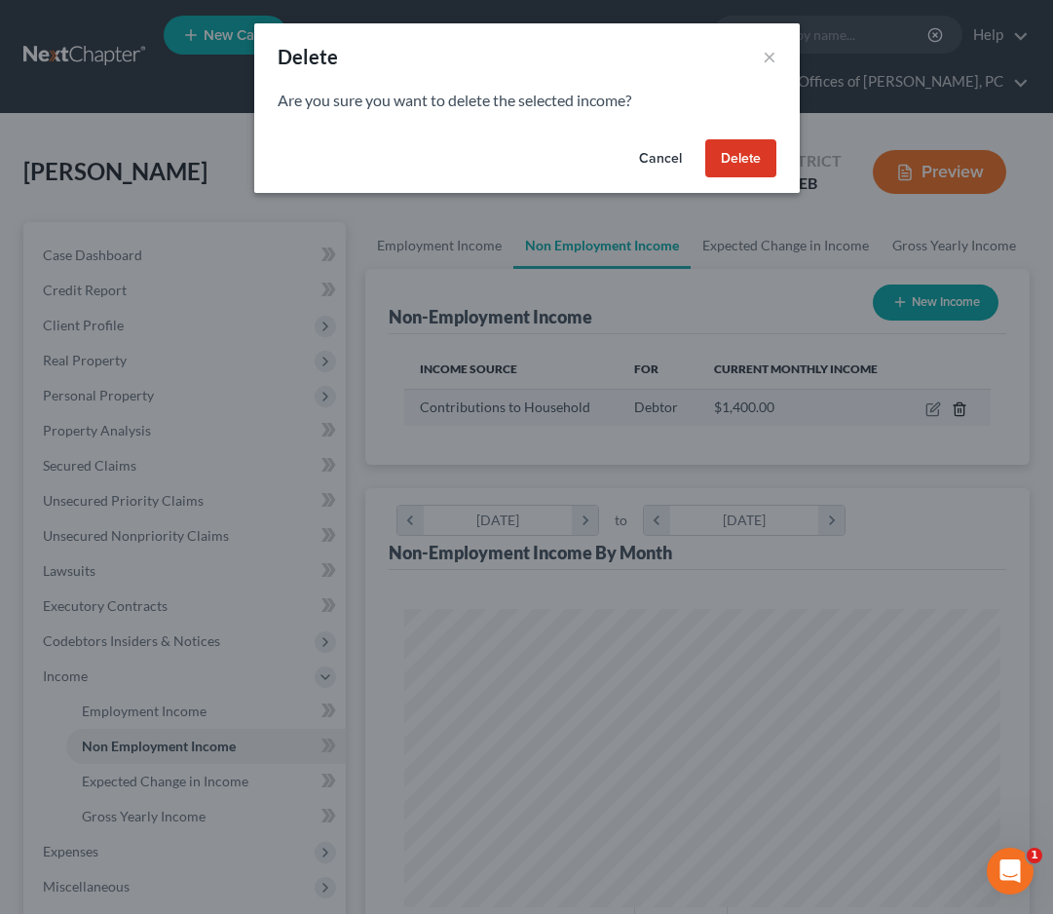
scroll to position [298, 635]
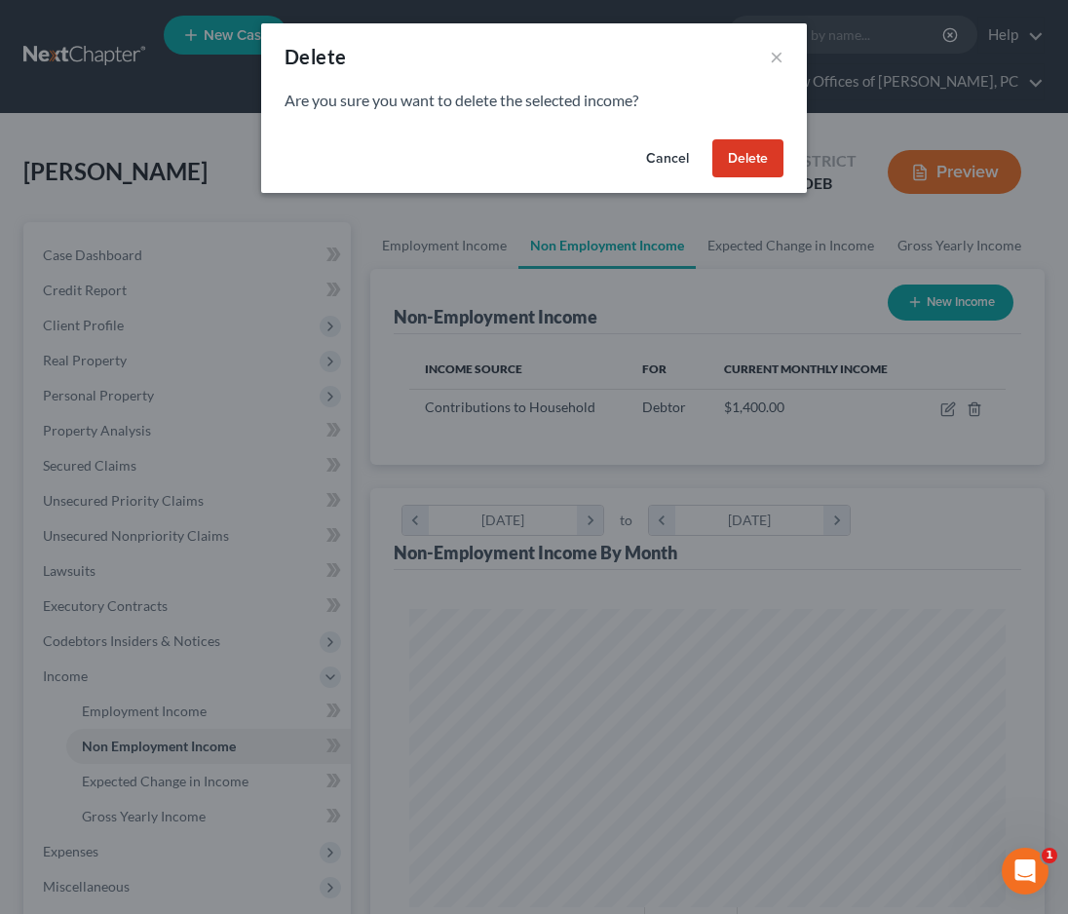
click at [762, 154] on button "Delete" at bounding box center [747, 158] width 71 height 39
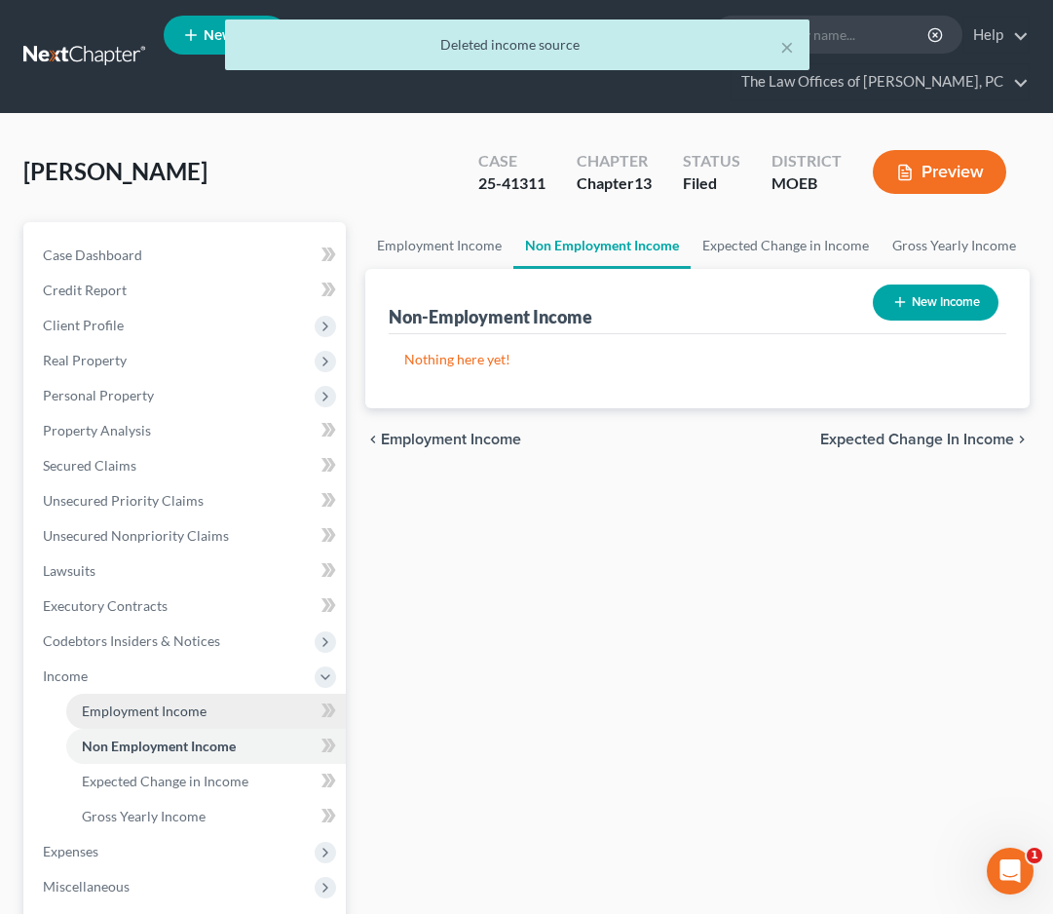
click at [150, 703] on span "Employment Income" at bounding box center [144, 711] width 125 height 17
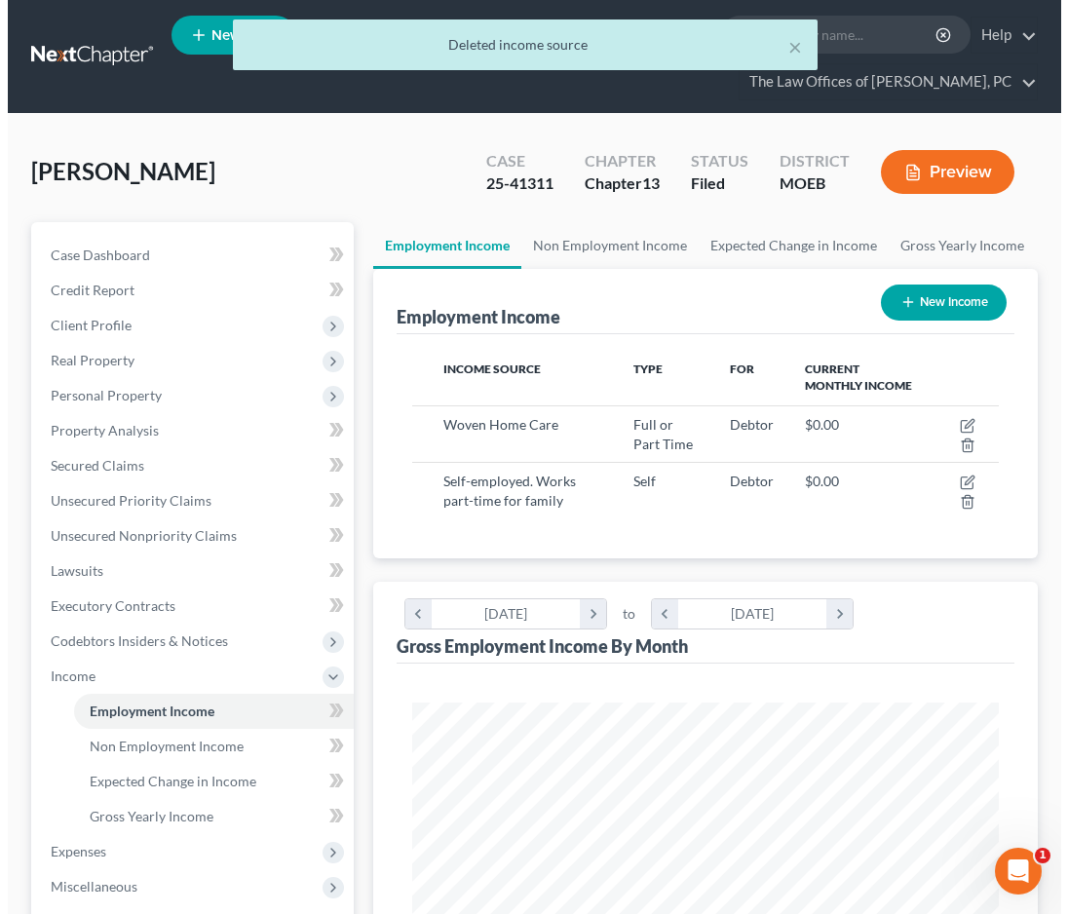
scroll to position [293, 626]
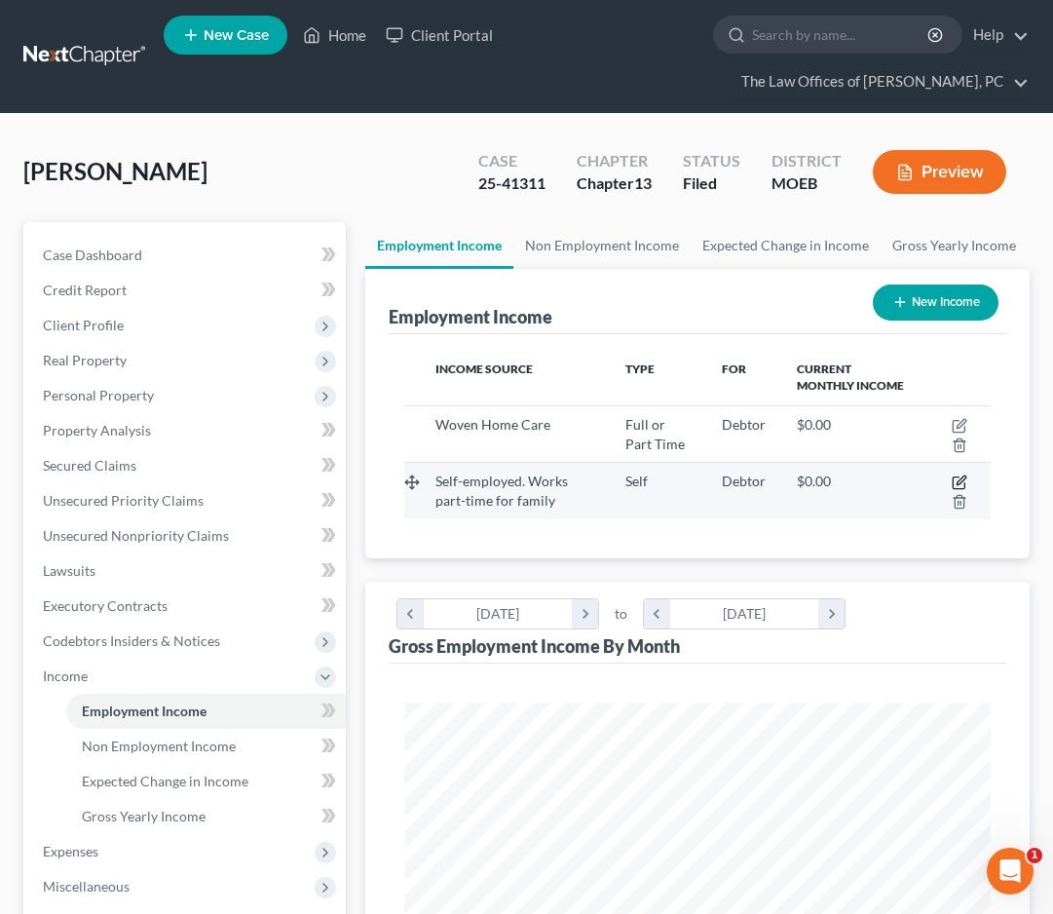
click at [962, 481] on icon "button" at bounding box center [960, 483] width 16 height 16
select select "1"
select select "3"
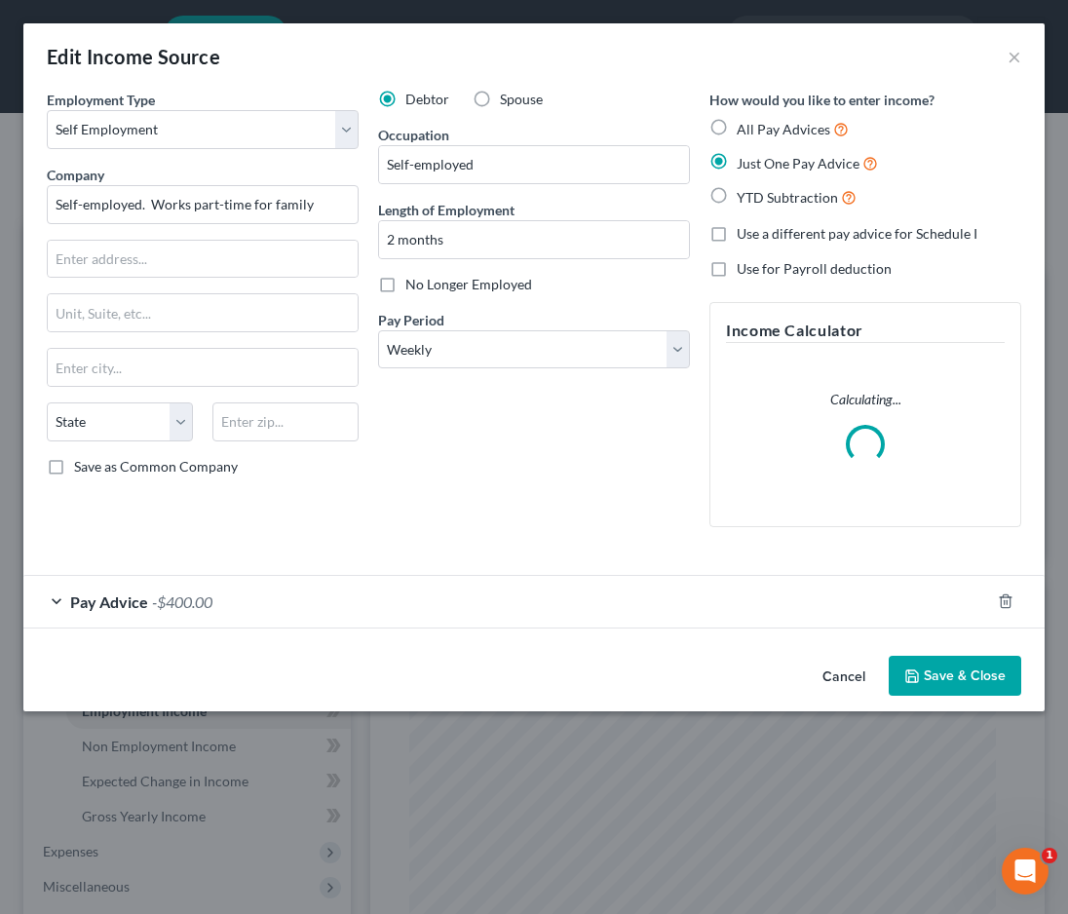
scroll to position [298, 635]
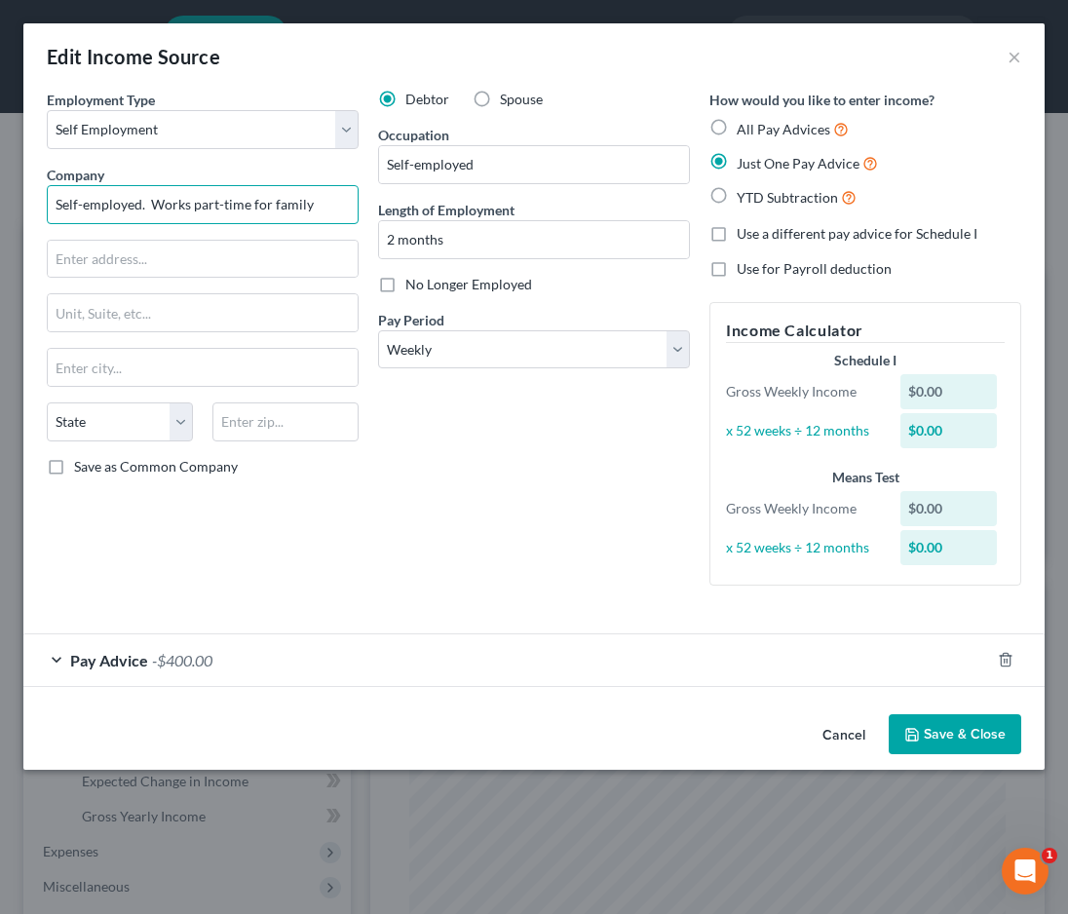
click at [155, 203] on input "Self-employed. Works part-time for family" at bounding box center [203, 204] width 312 height 39
click at [109, 205] on input "Self-employed. Works part-time for family" at bounding box center [203, 204] width 312 height 39
drag, startPoint x: 56, startPoint y: 204, endPoint x: 66, endPoint y: 204, distance: 10.7
click at [66, 204] on input "Self-employed. Works part-time for family" at bounding box center [203, 204] width 312 height 39
drag, startPoint x: 151, startPoint y: 208, endPoint x: 426, endPoint y: 208, distance: 274.8
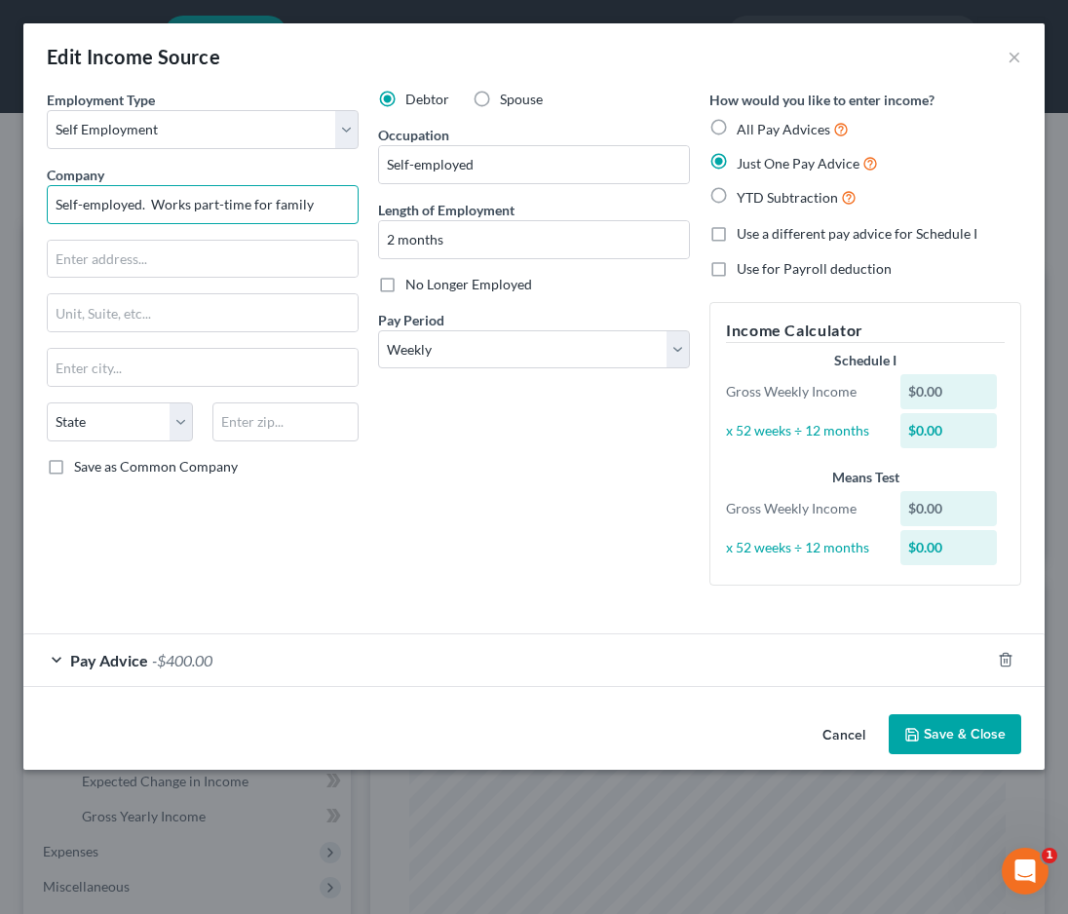
click at [426, 208] on div "Employment Type * Select Full or [DEMOGRAPHIC_DATA] Employment Self Employment …" at bounding box center [534, 354] width 994 height 528
type input "Self-employed. provides care for mom and [GEOGRAPHIC_DATA]"
click at [939, 738] on button "Save & Close" at bounding box center [955, 734] width 133 height 41
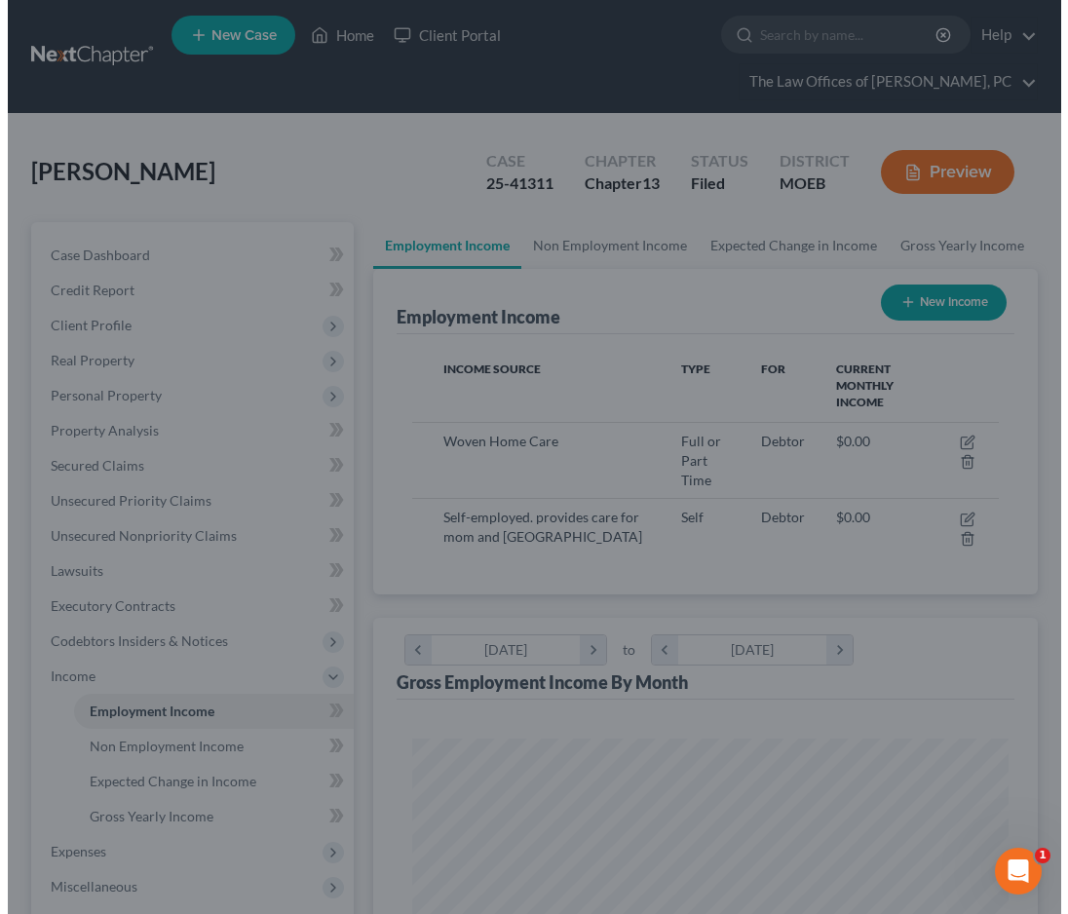
scroll to position [974079, 973747]
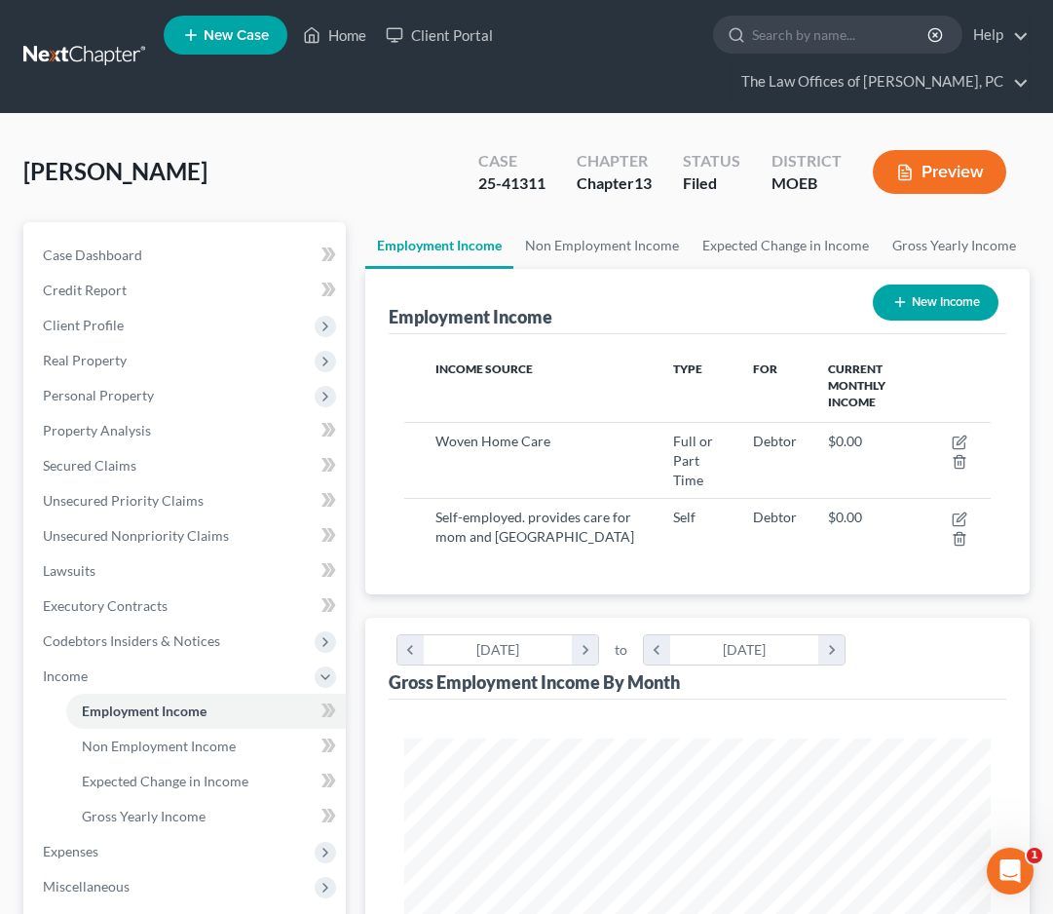
click at [912, 301] on button "New Income" at bounding box center [936, 303] width 126 height 36
select select "0"
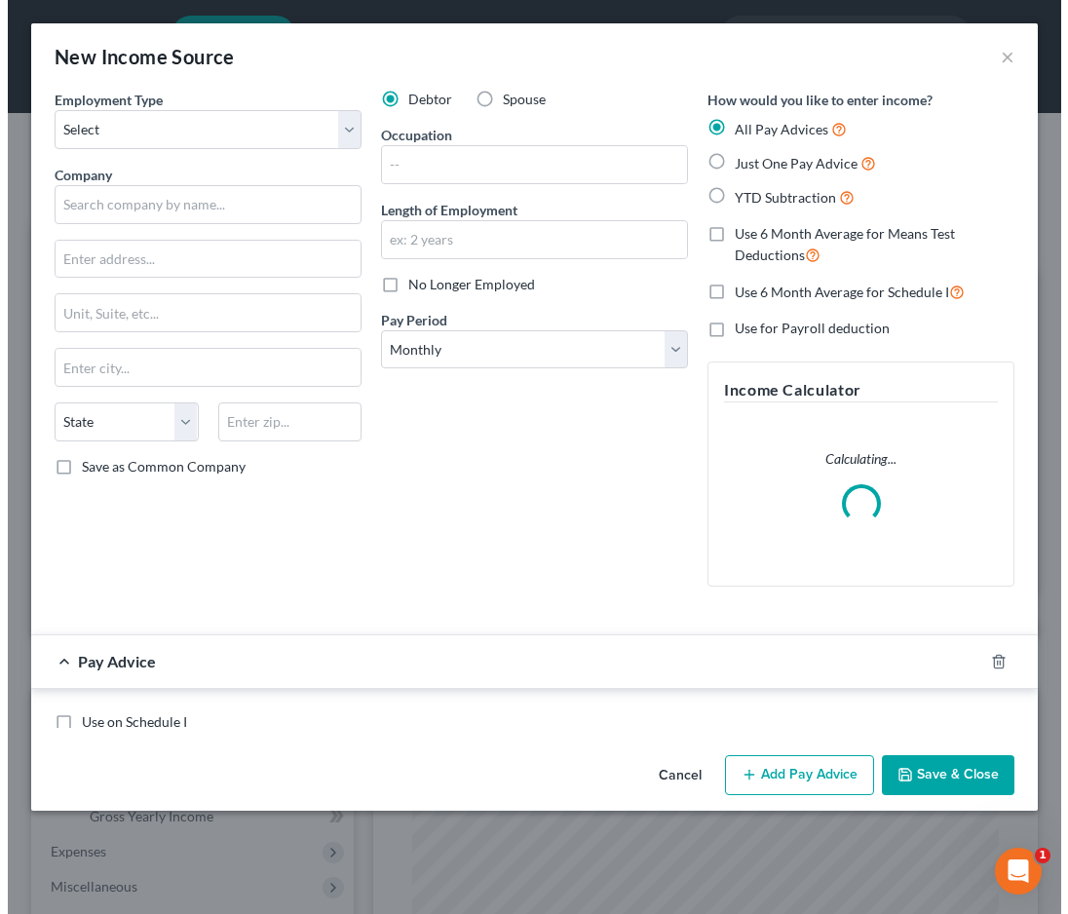
scroll to position [298, 635]
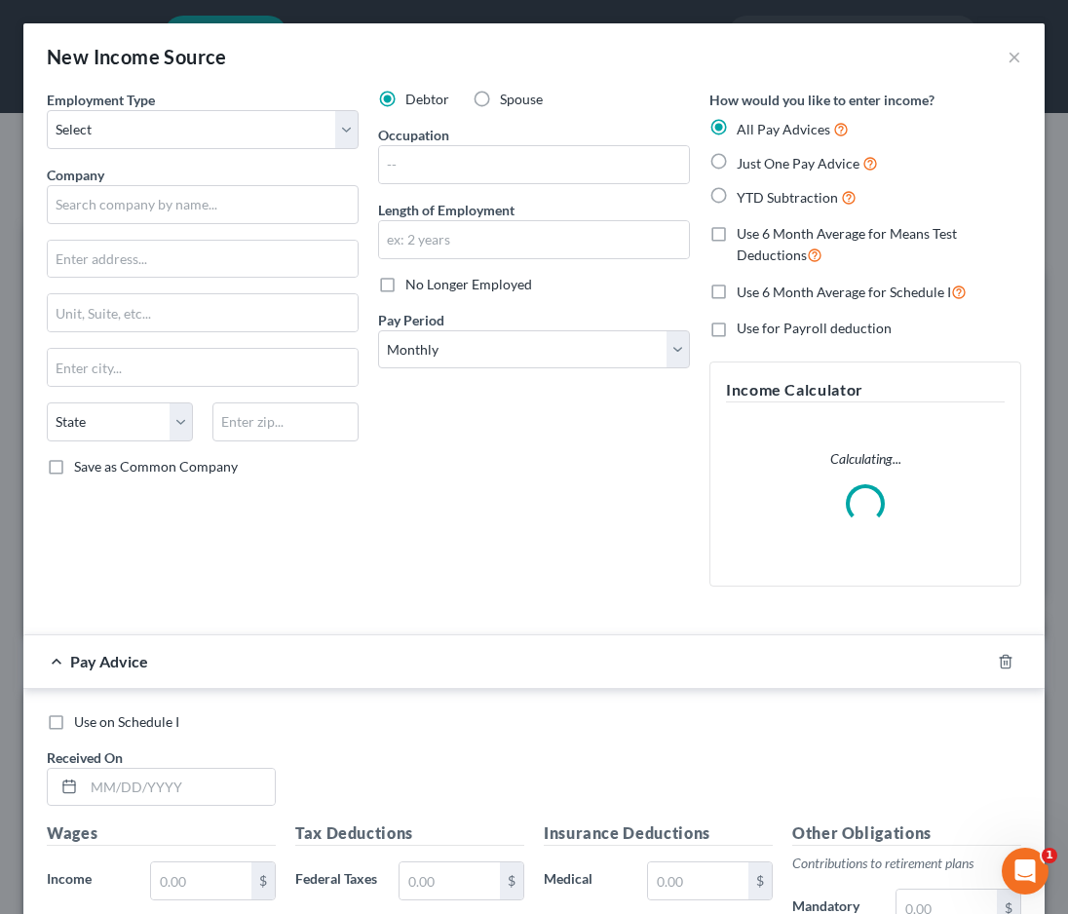
click at [500, 97] on label "Spouse" at bounding box center [521, 99] width 43 height 19
click at [508, 97] on input "Spouse" at bounding box center [514, 96] width 13 height 13
radio input "true"
click at [154, 134] on select "Select Full or [DEMOGRAPHIC_DATA] Employment Self Employment" at bounding box center [203, 129] width 312 height 39
select select "0"
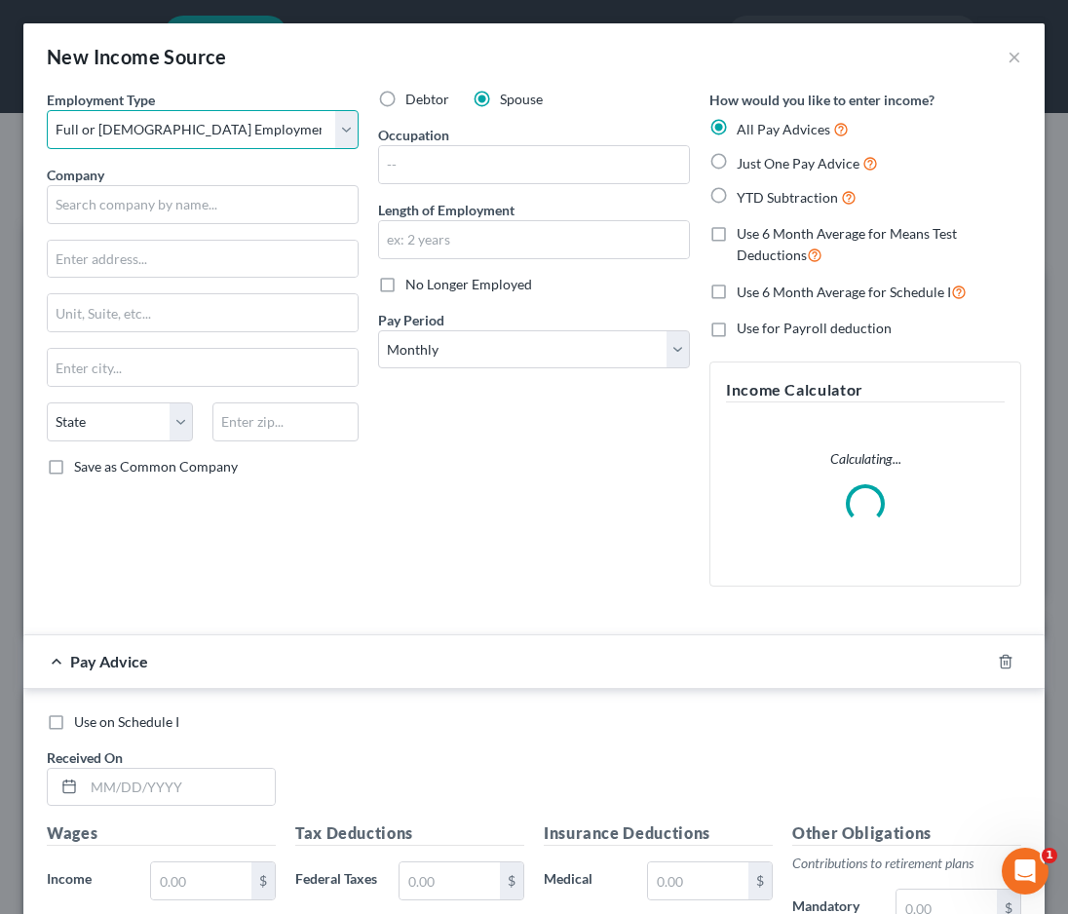
click at [47, 110] on select "Select Full or [DEMOGRAPHIC_DATA] Employment Self Employment" at bounding box center [203, 129] width 312 height 39
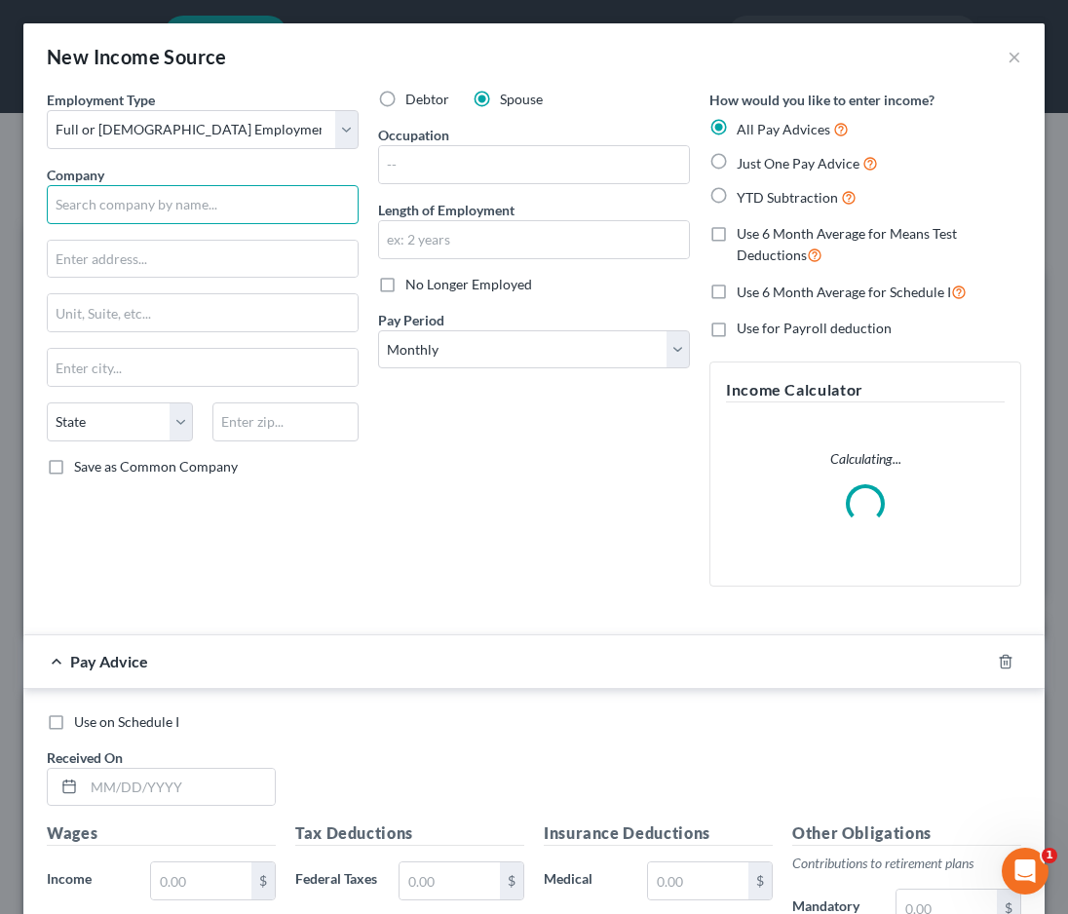
click at [113, 188] on input "text" at bounding box center [203, 204] width 312 height 39
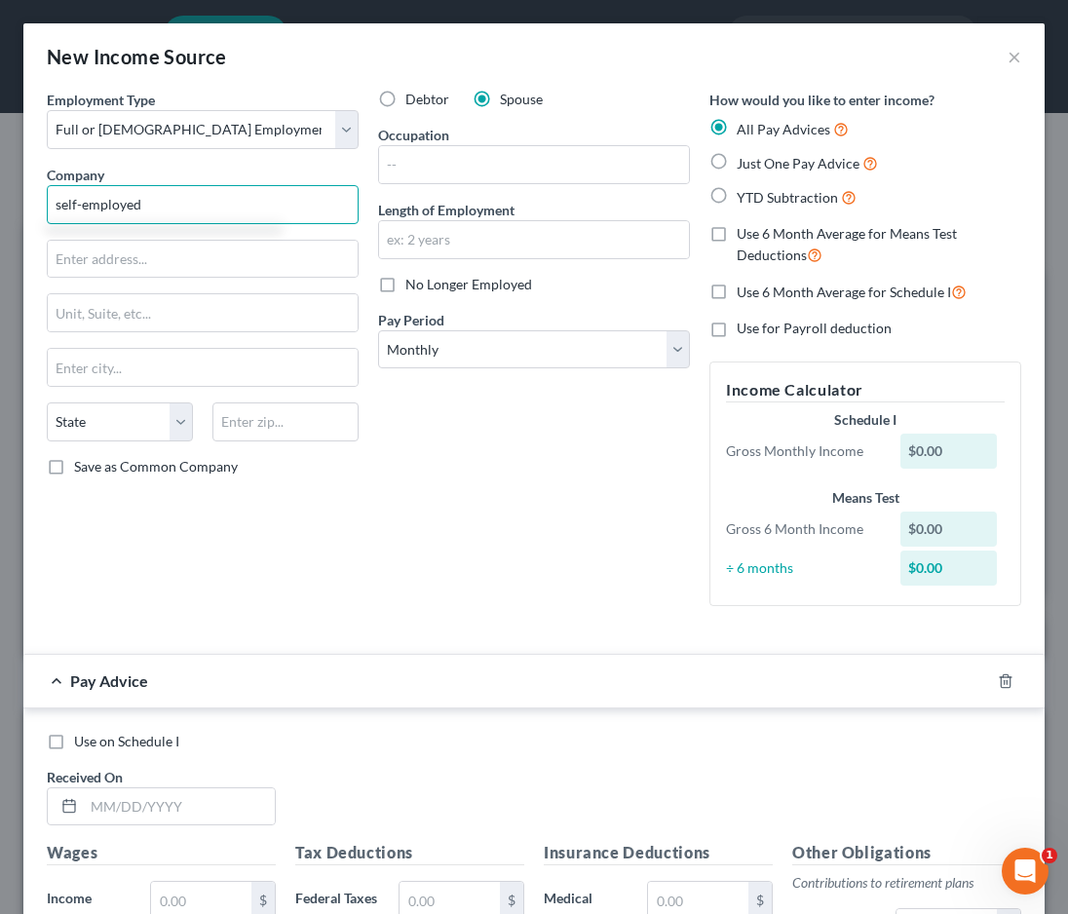
type input "self-employed"
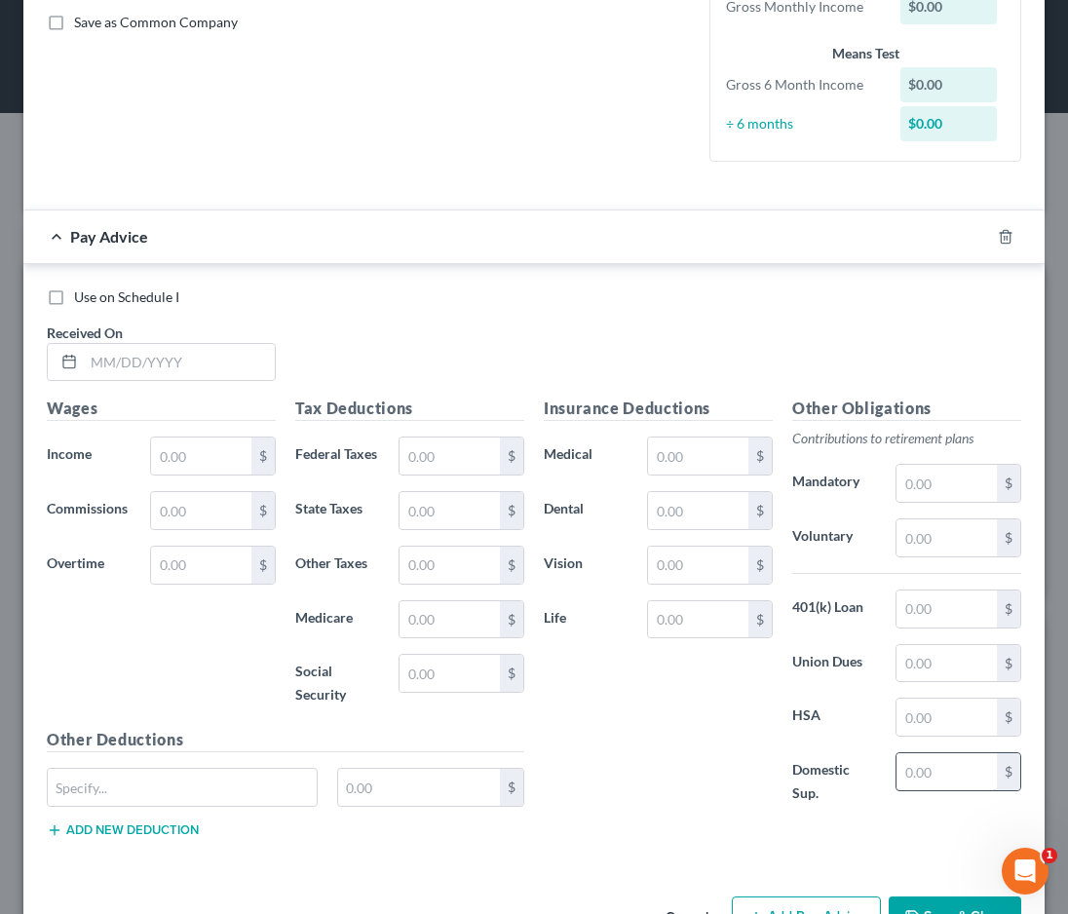
scroll to position [487, 0]
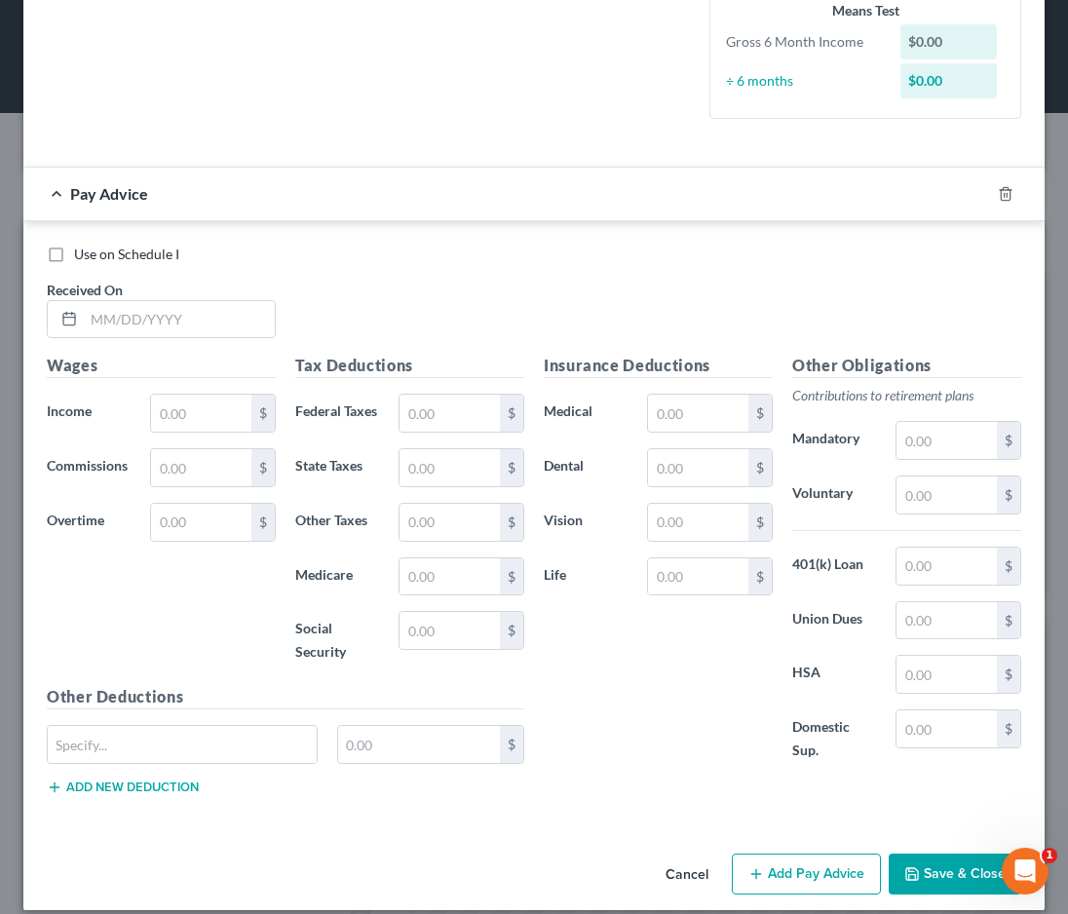
click at [948, 864] on button "Save & Close" at bounding box center [955, 874] width 133 height 41
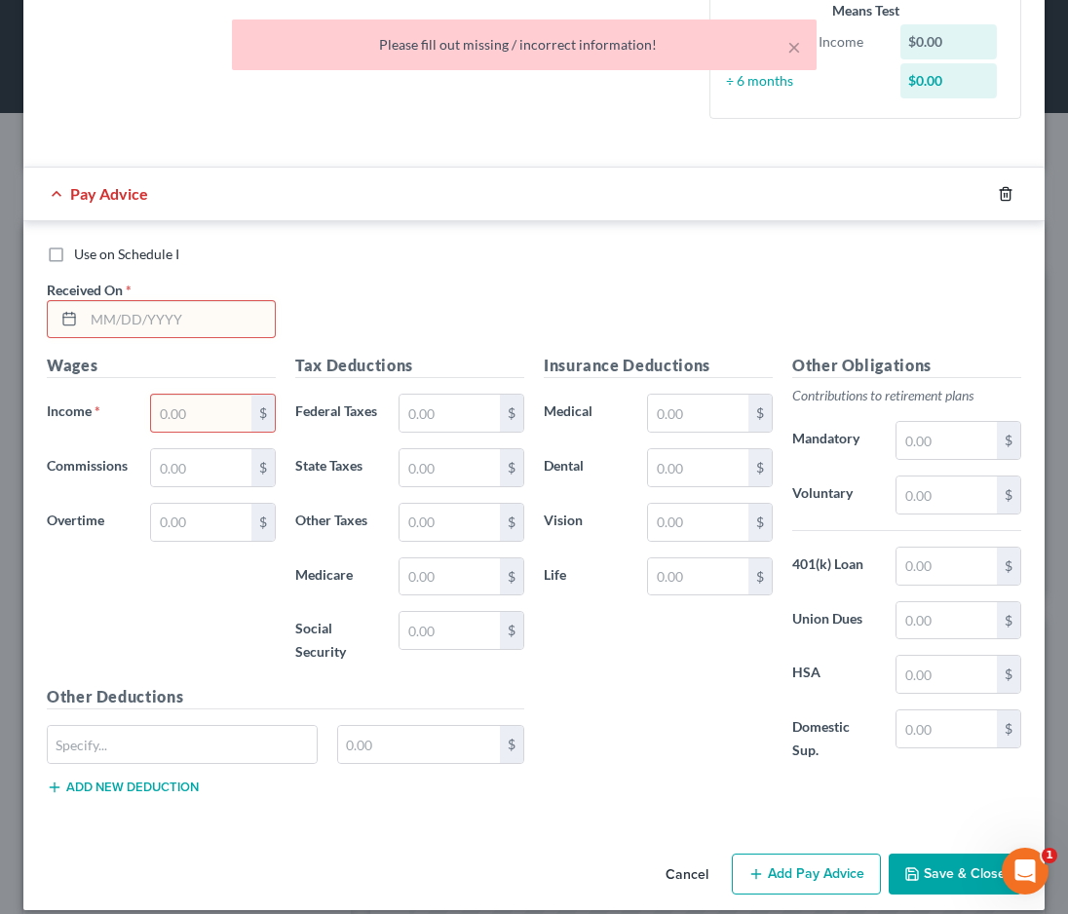
click at [998, 191] on icon "button" at bounding box center [1006, 194] width 16 height 16
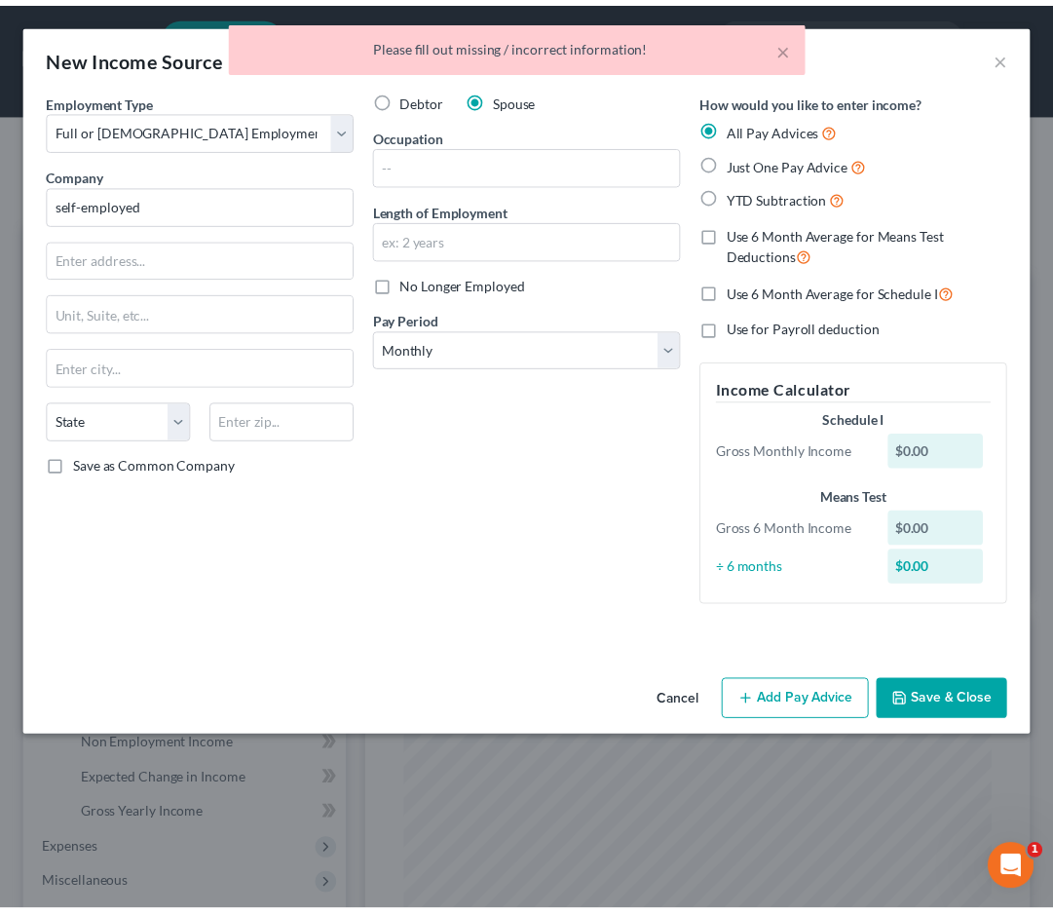
scroll to position [0, 0]
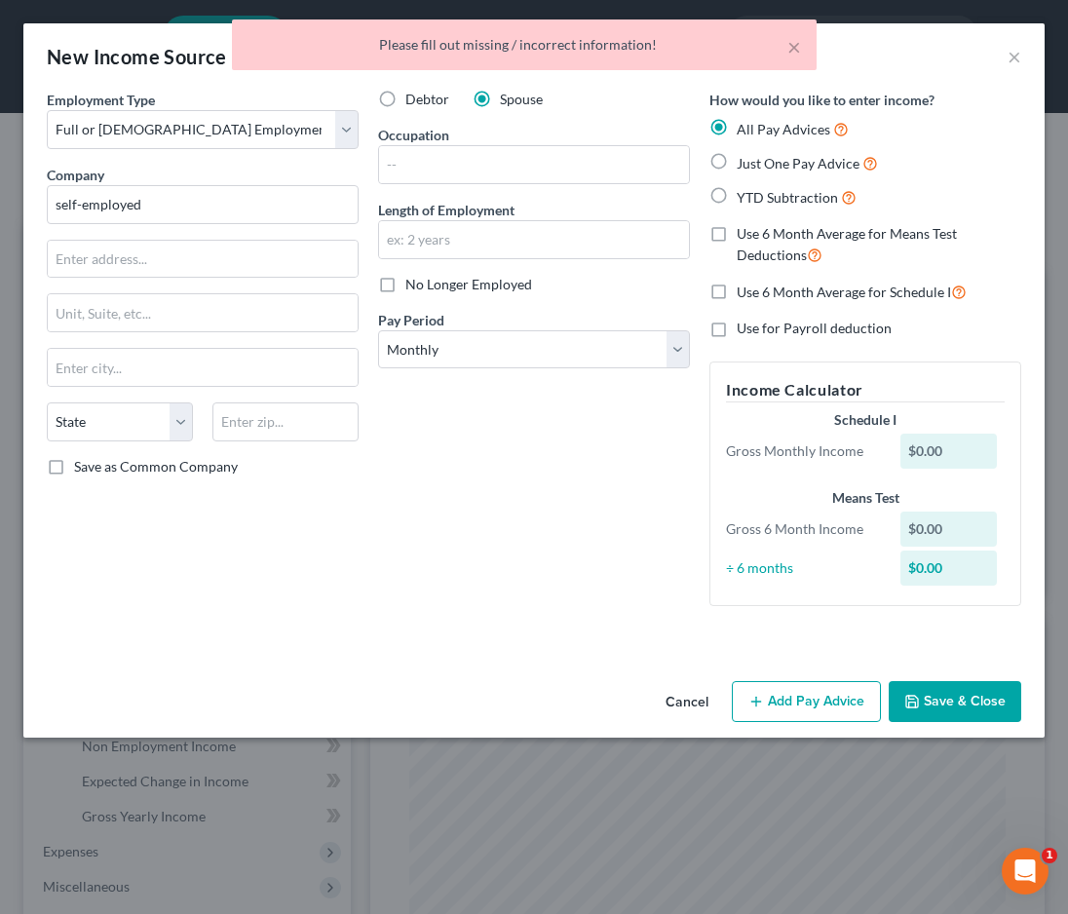
click at [941, 701] on button "Save & Close" at bounding box center [955, 701] width 133 height 41
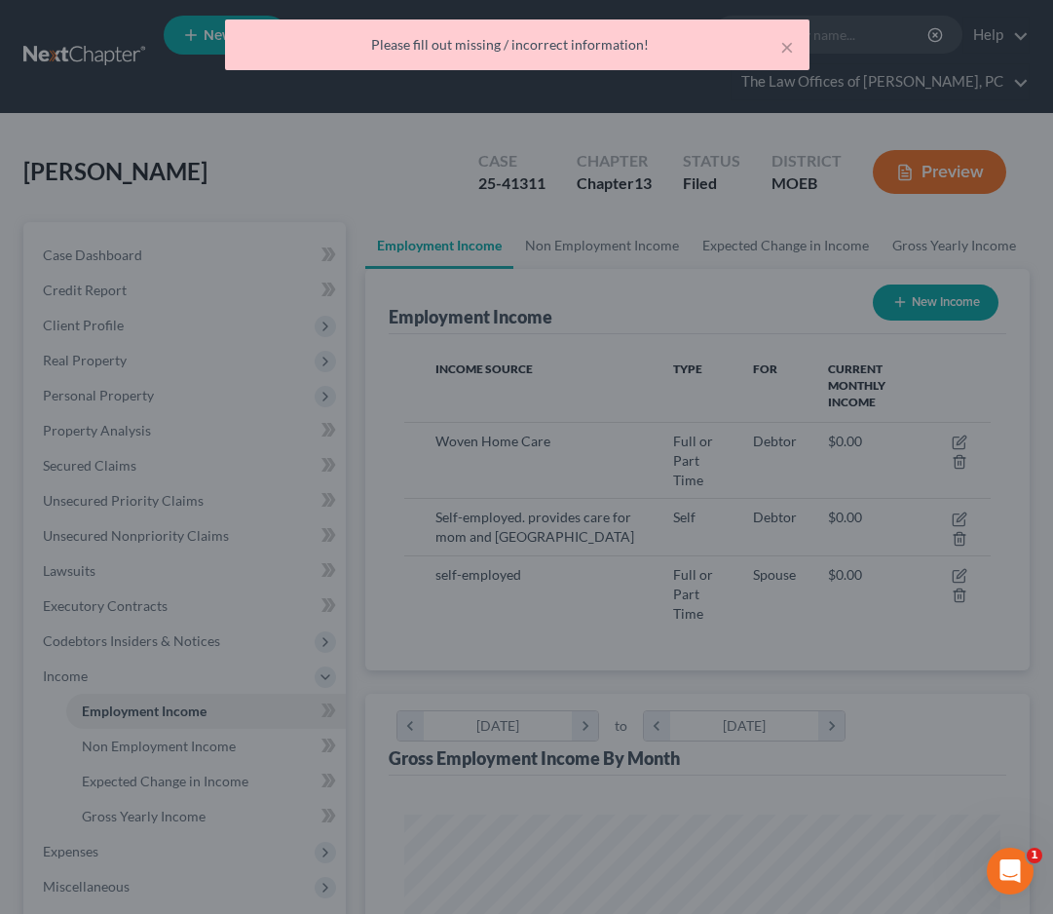
scroll to position [974079, 973747]
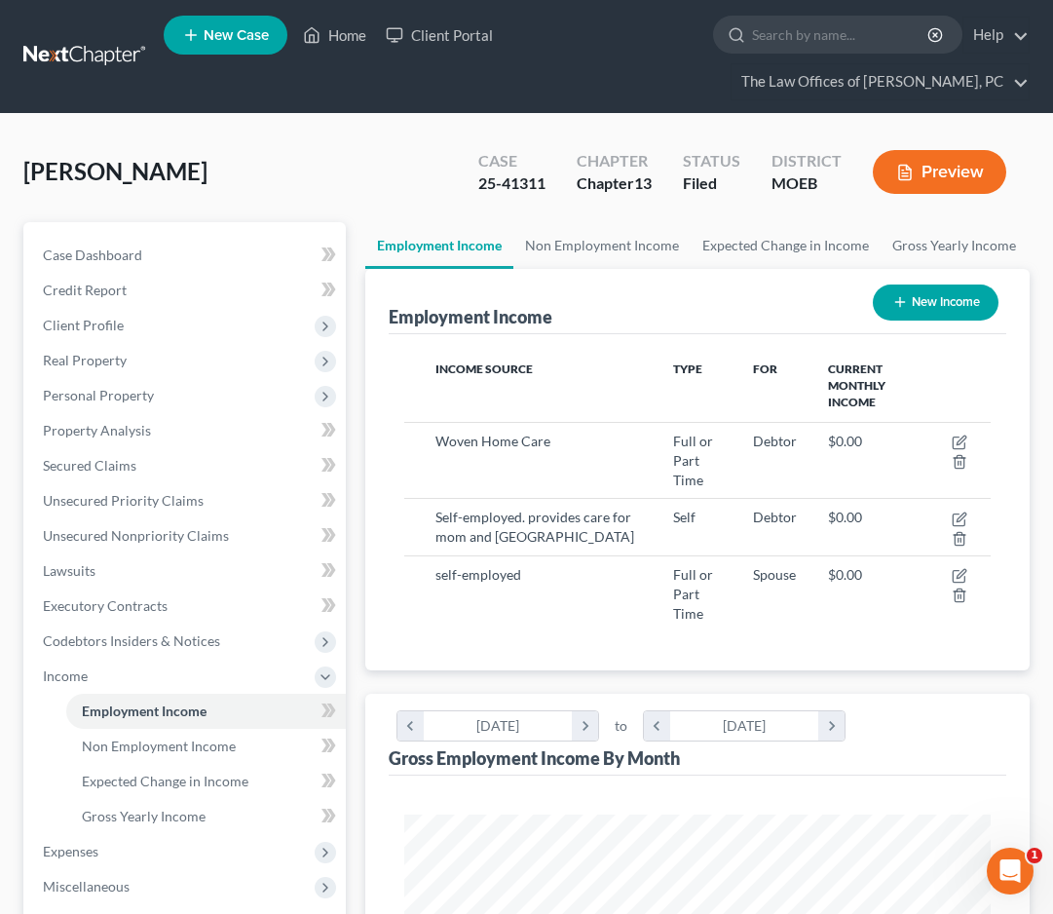
click at [860, 38] on input "search" at bounding box center [841, 35] width 178 height 36
type input "[PERSON_NAME]"
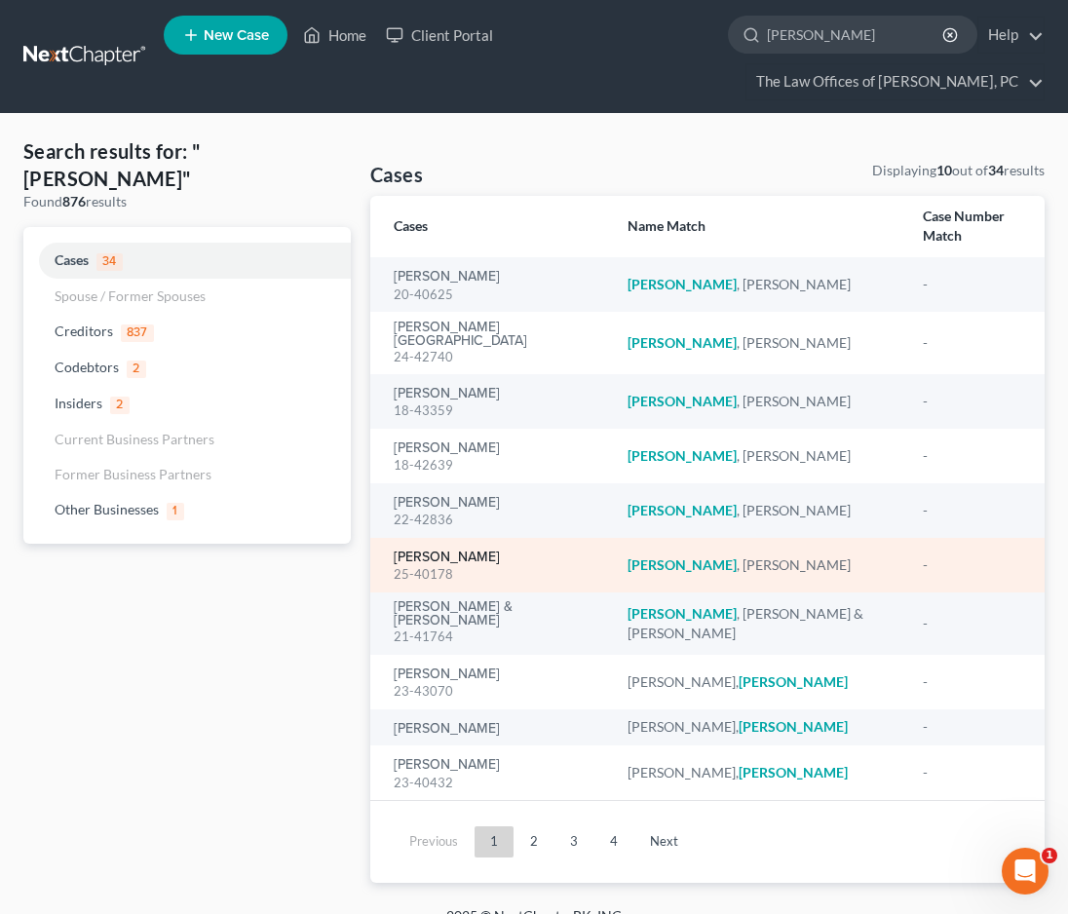
click at [457, 551] on link "[PERSON_NAME]" at bounding box center [447, 558] width 106 height 14
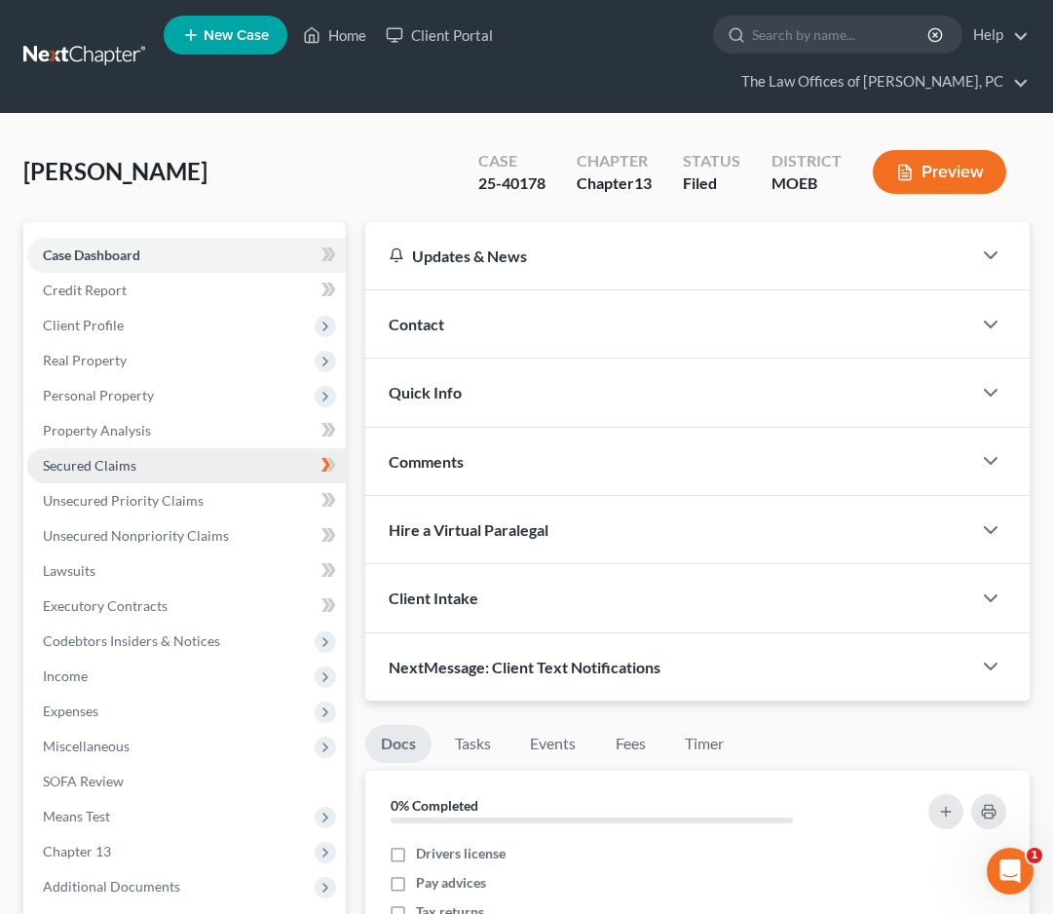
scroll to position [667, 0]
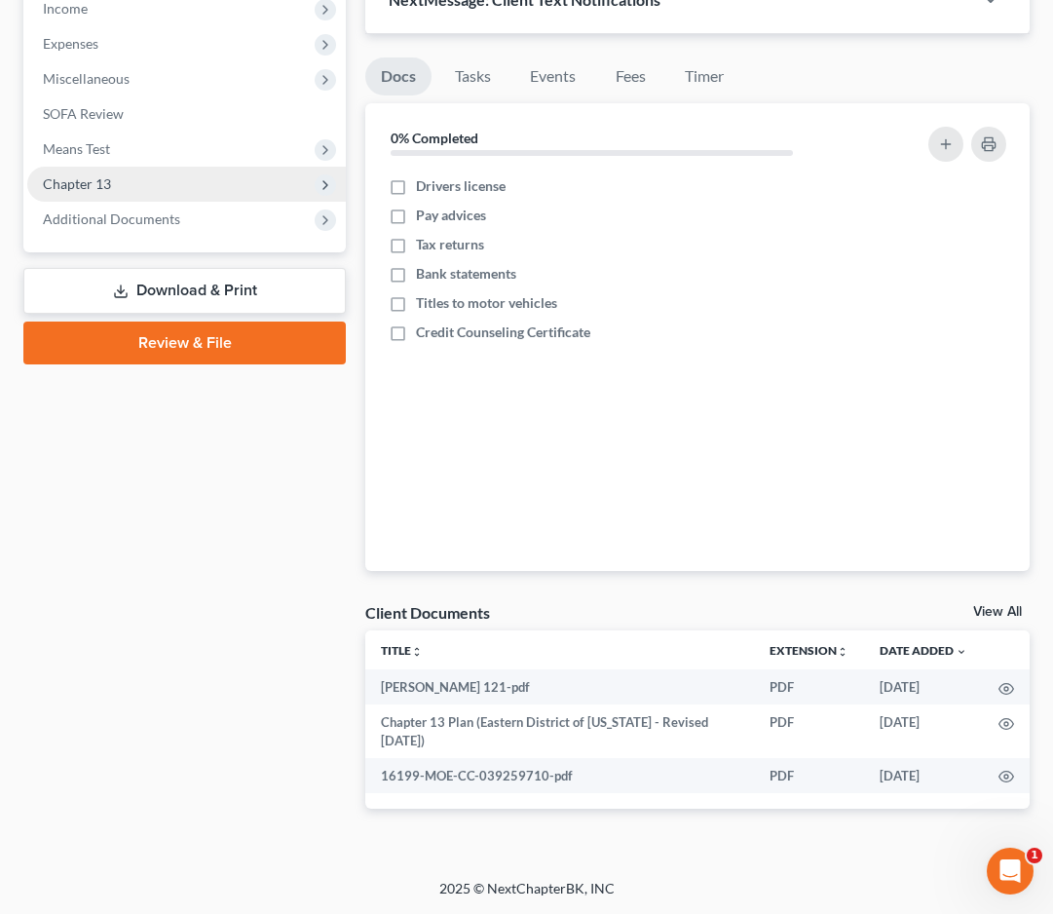
click at [101, 178] on span "Chapter 13" at bounding box center [77, 183] width 68 height 17
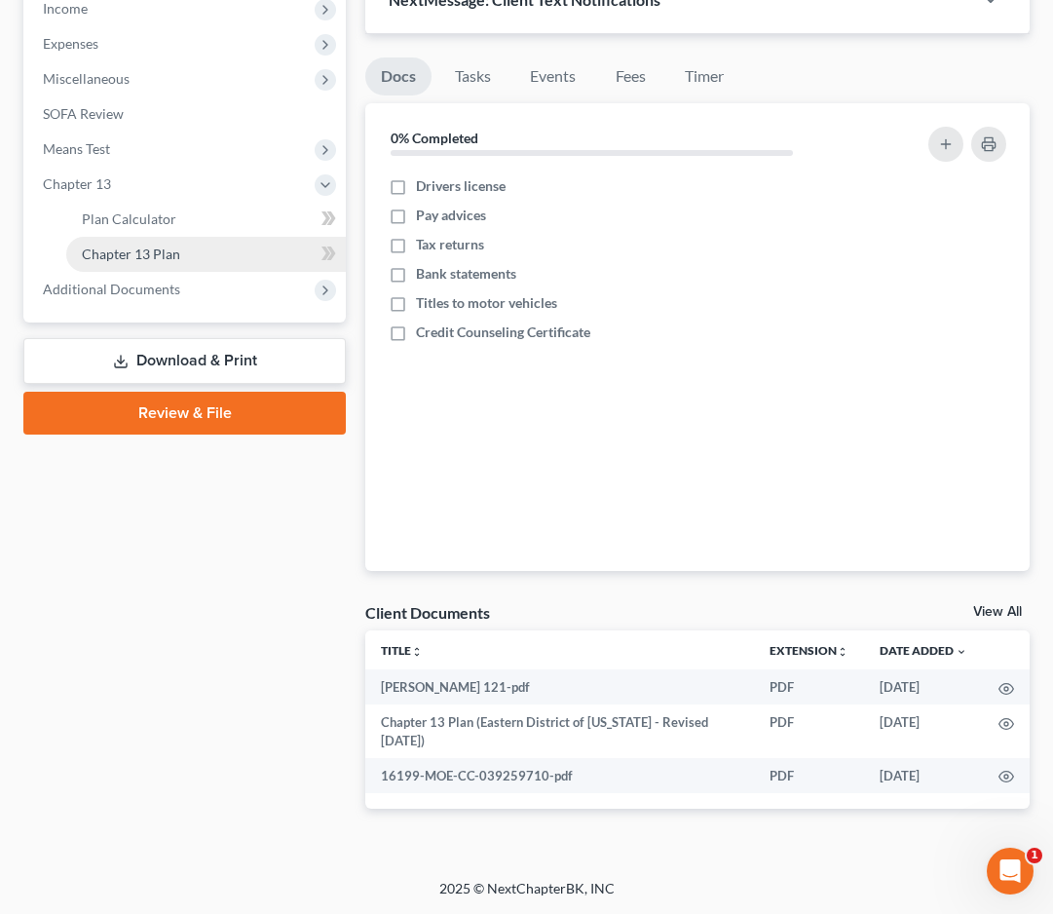
click at [124, 247] on span "Chapter 13 Plan" at bounding box center [131, 254] width 98 height 17
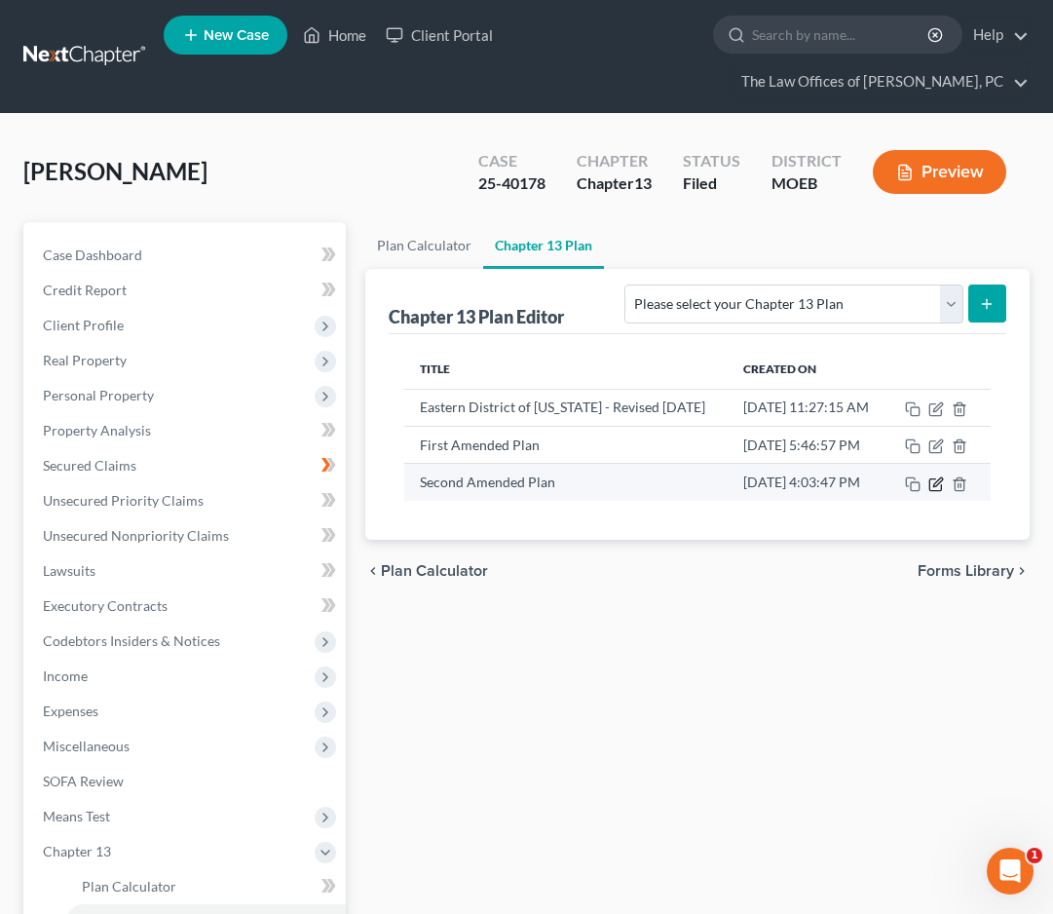
click at [944, 492] on icon "button" at bounding box center [937, 484] width 16 height 16
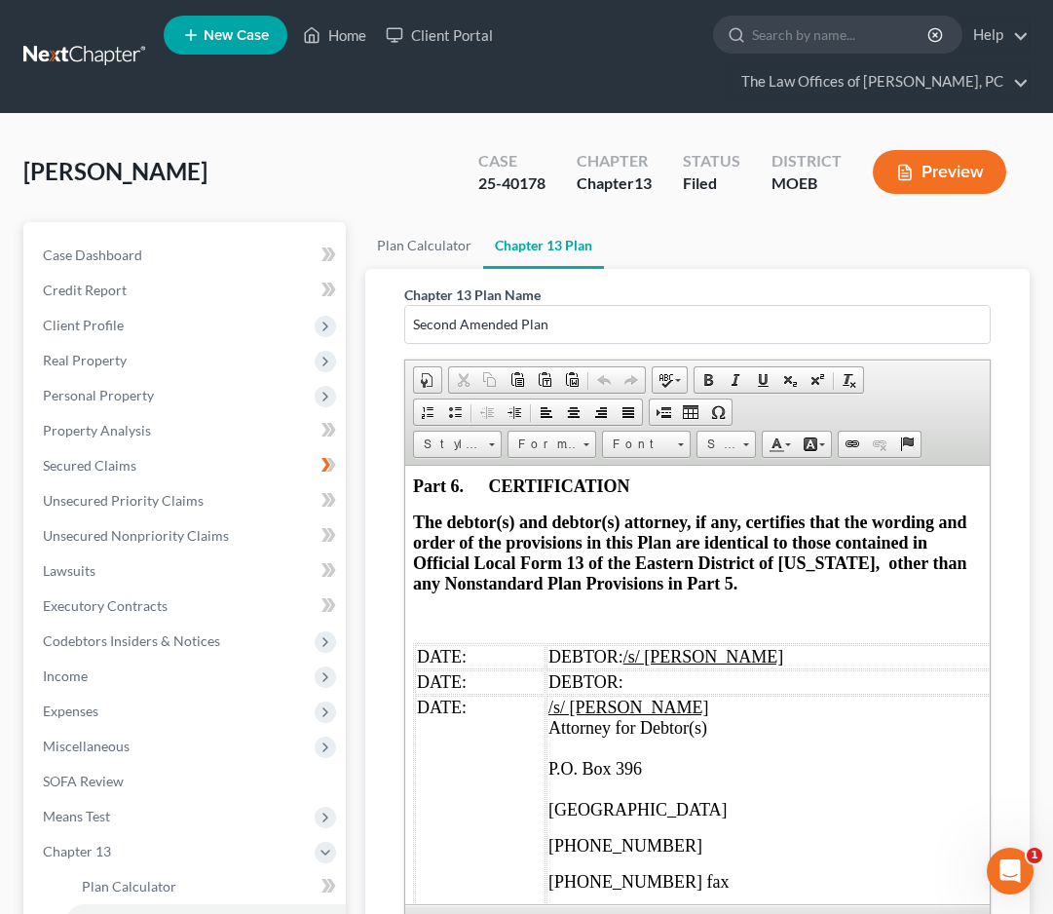
scroll to position [7623, 0]
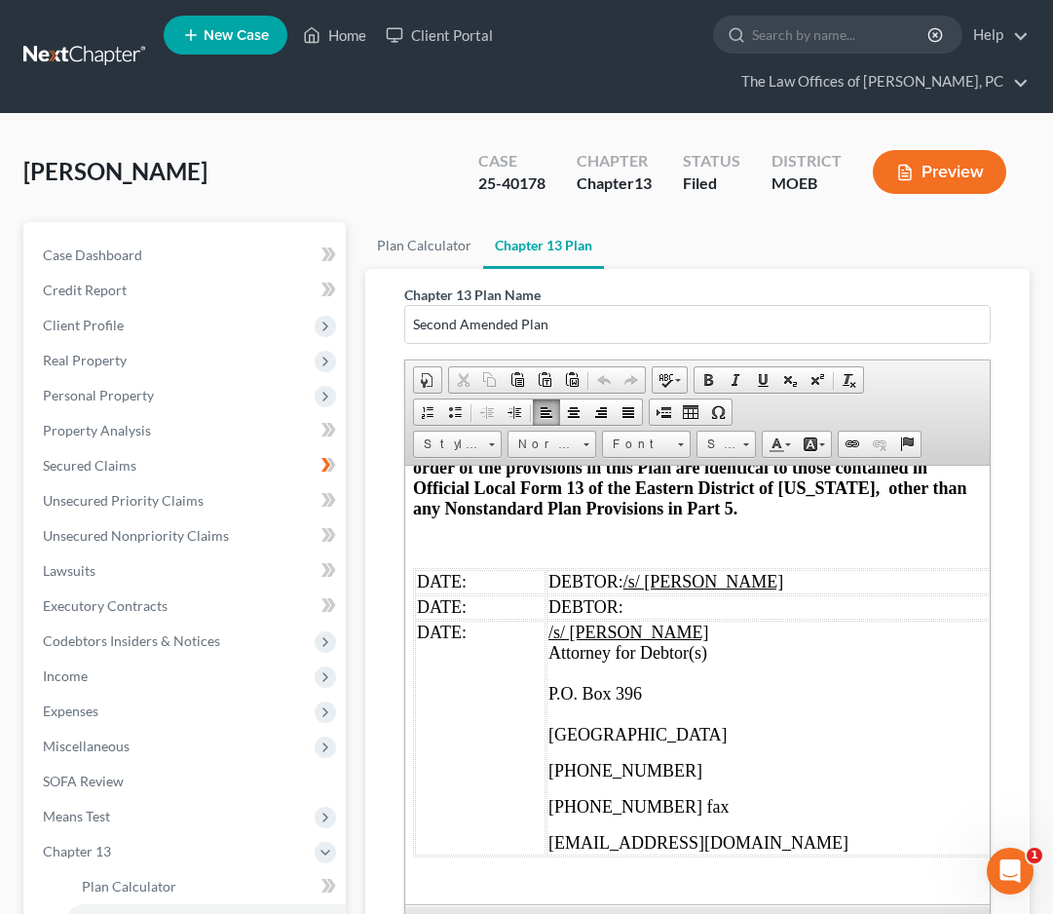
click at [482, 569] on td "DATE:" at bounding box center [480, 581] width 131 height 24
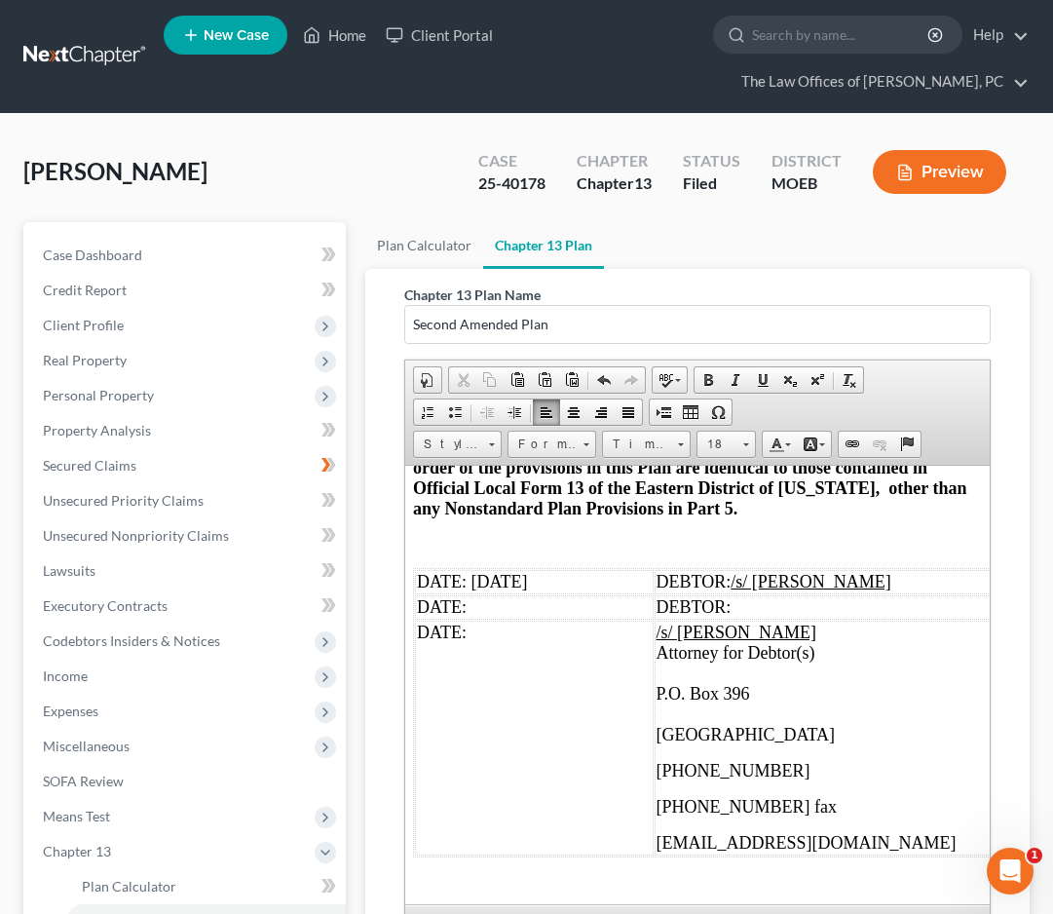
copy span "[DATE]"
drag, startPoint x: 522, startPoint y: 570, endPoint x: 471, endPoint y: 558, distance: 52.9
click at [471, 571] on span "DATE: [DATE]" at bounding box center [472, 580] width 110 height 19
click at [483, 620] on td "DATE:" at bounding box center [534, 737] width 239 height 235
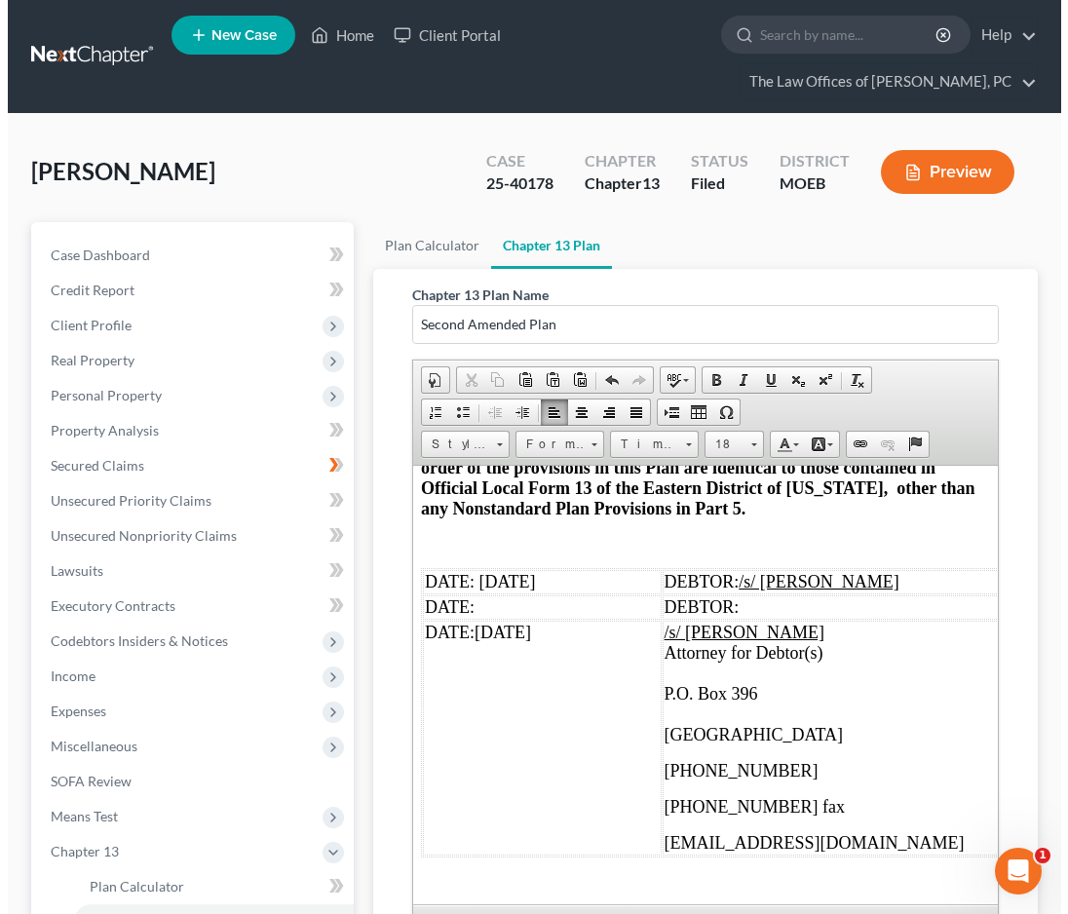
scroll to position [262, 0]
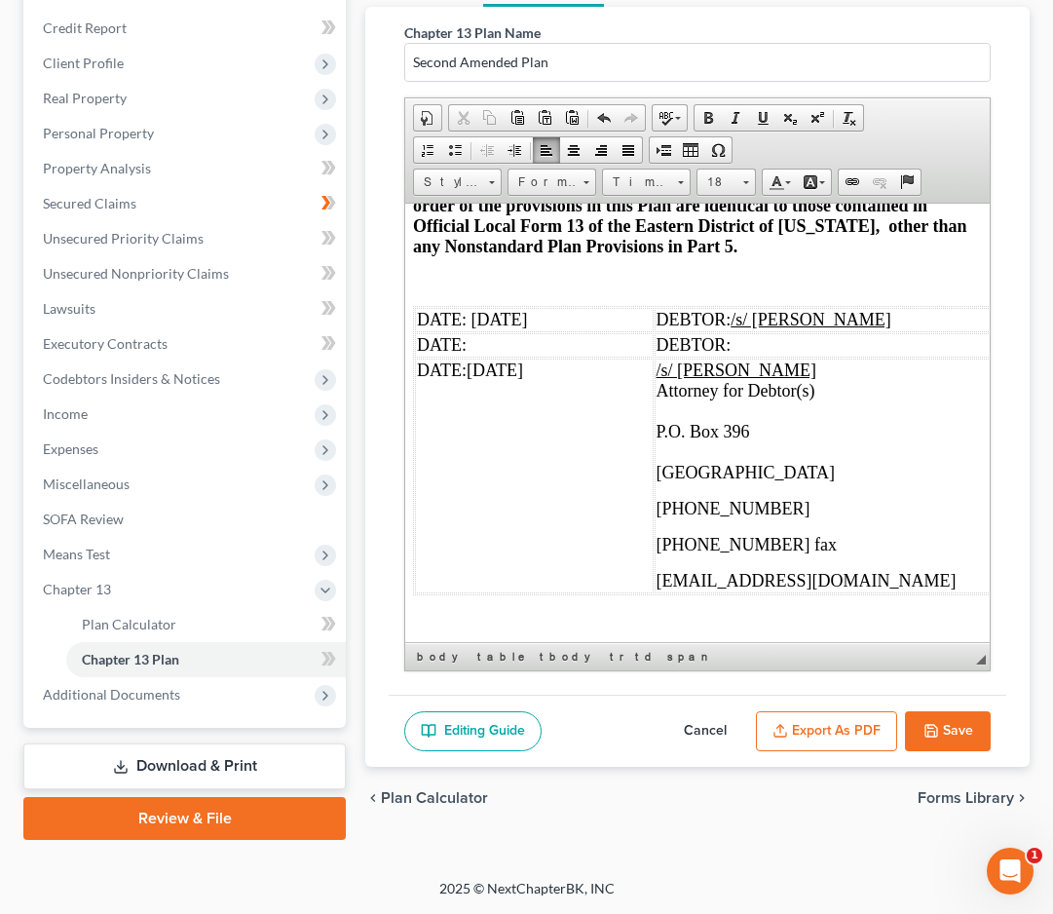
click at [849, 744] on button "Export as PDF" at bounding box center [826, 731] width 141 height 41
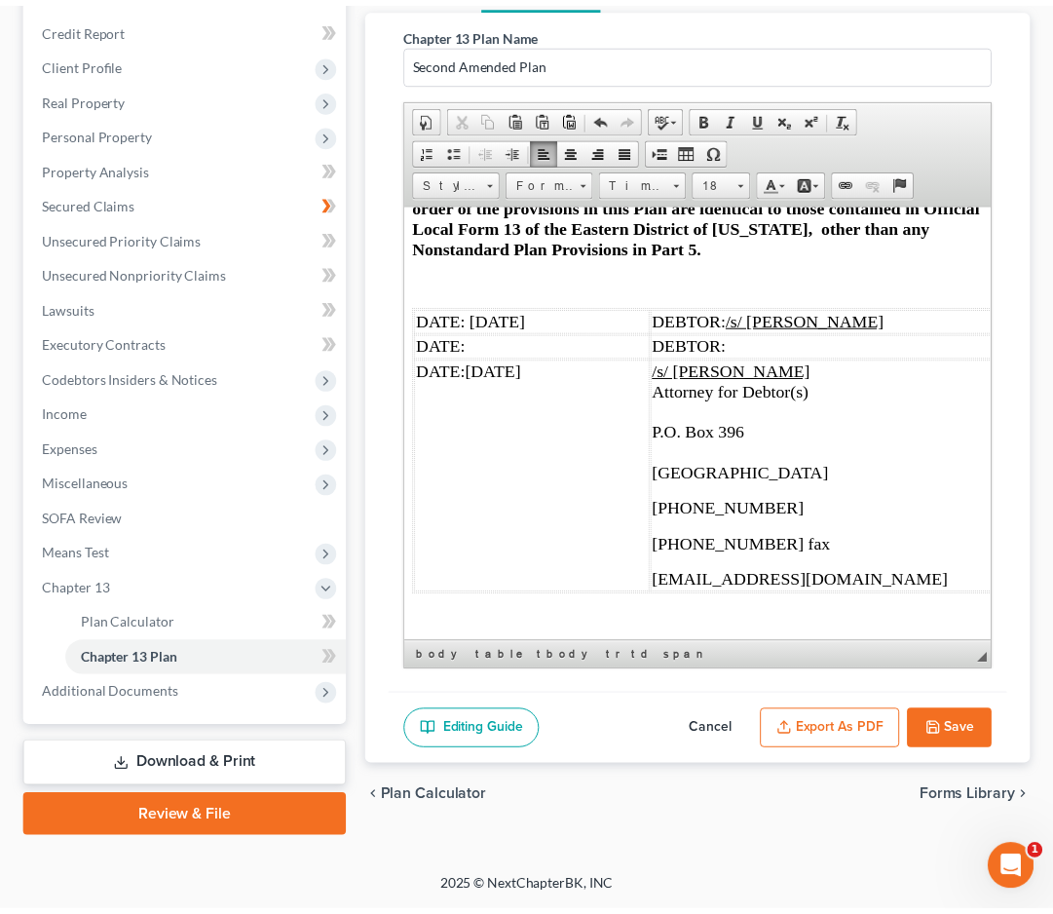
scroll to position [7583, 0]
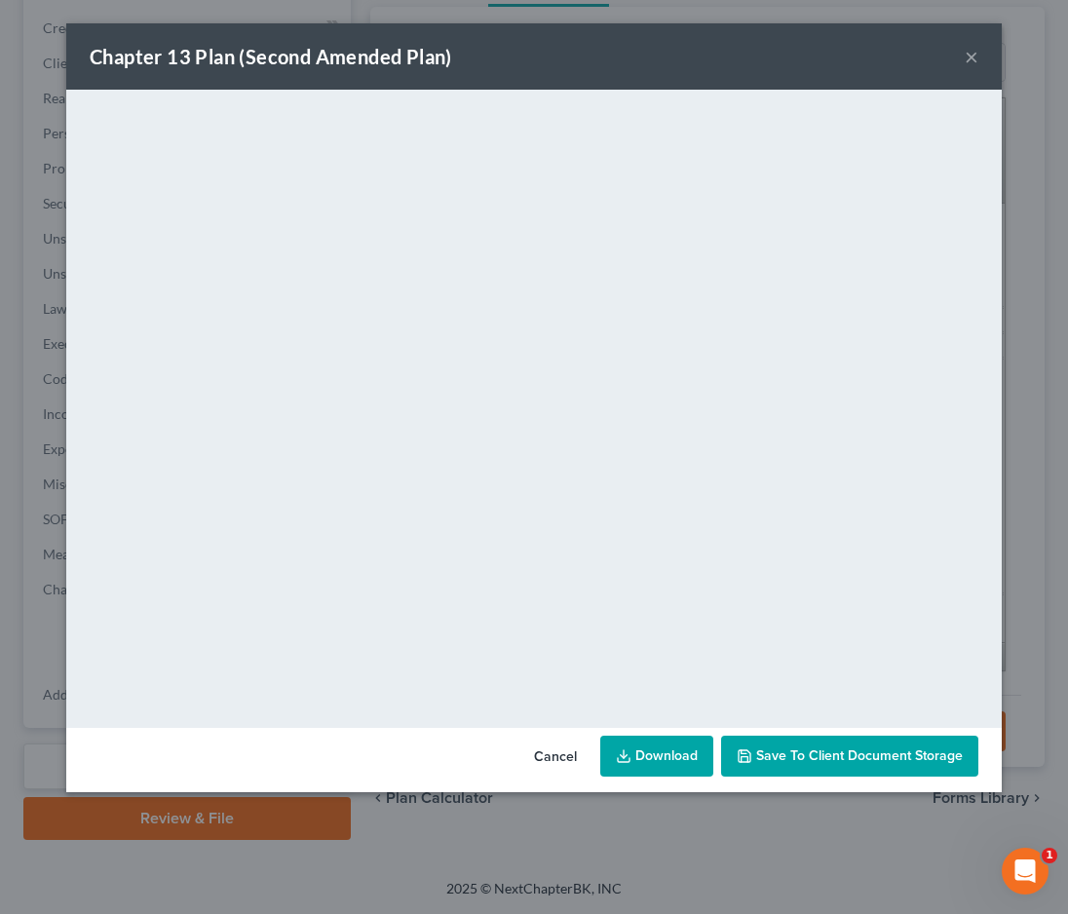
click at [969, 57] on button "×" at bounding box center [972, 56] width 14 height 23
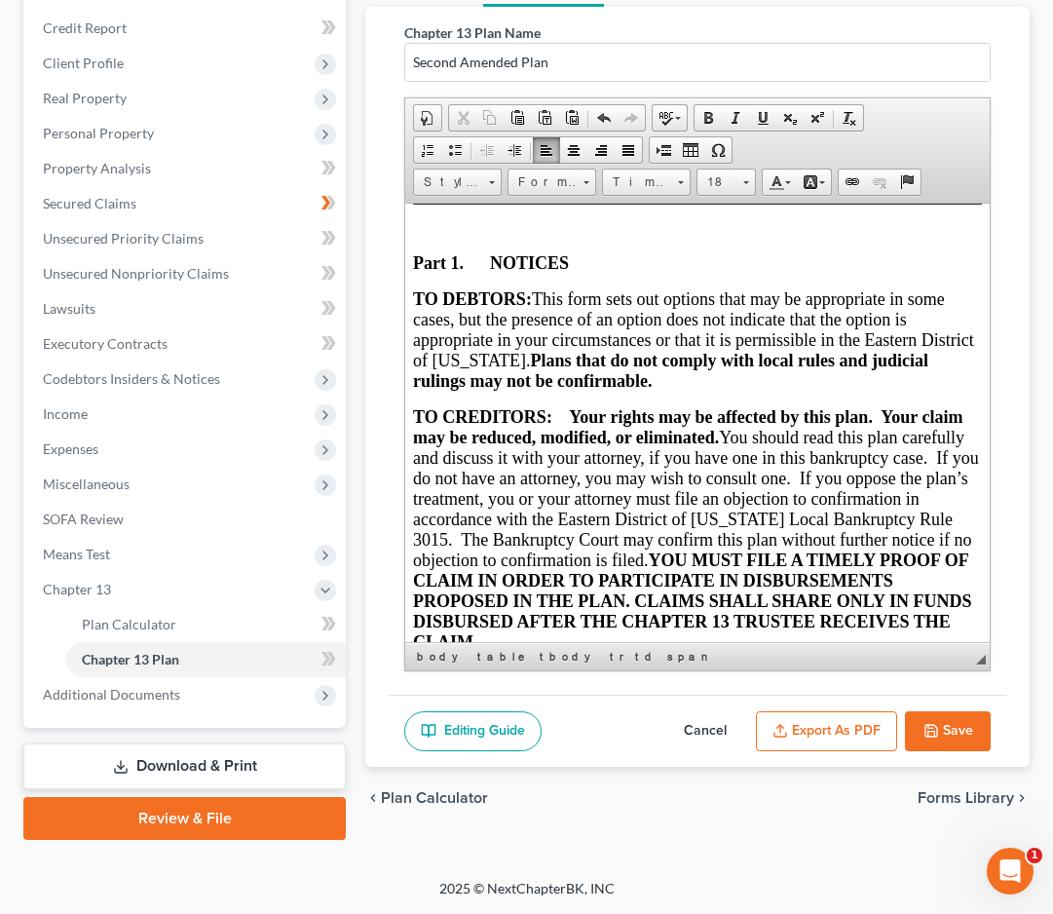
scroll to position [0, 0]
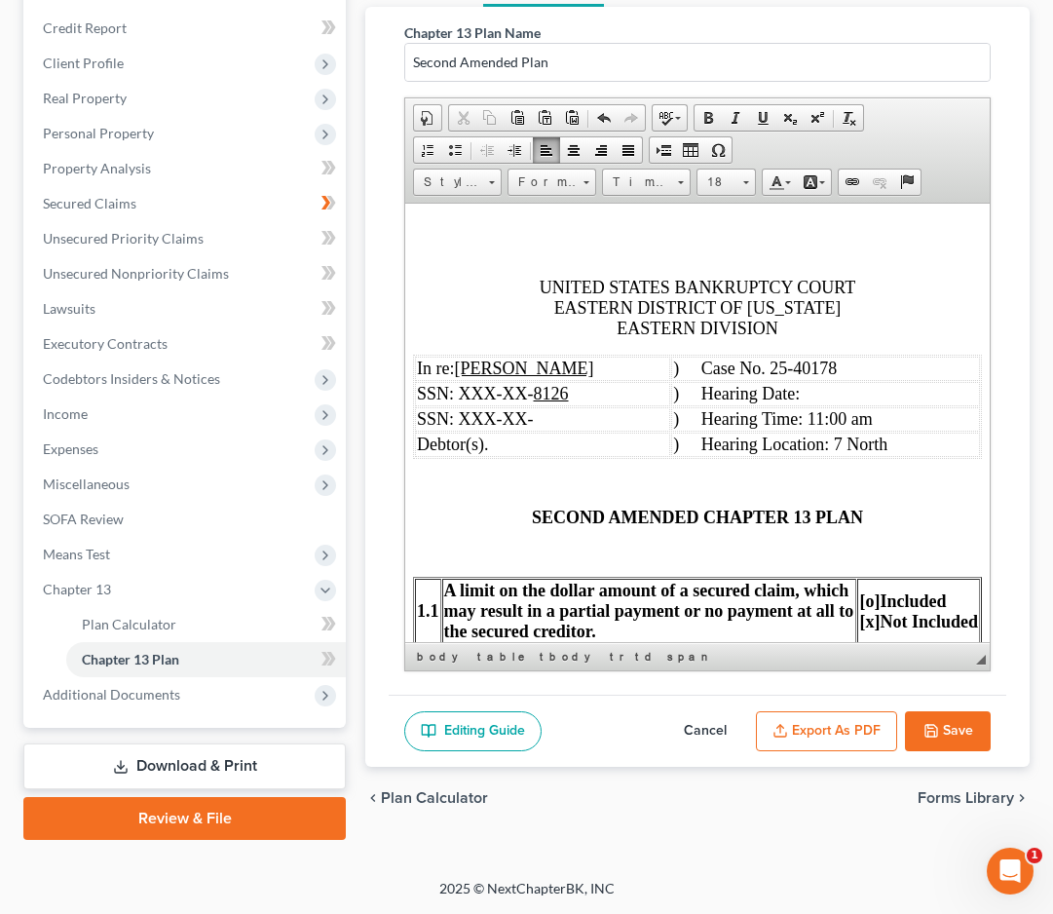
click at [810, 396] on td ") Hearing Date:" at bounding box center [825, 393] width 309 height 24
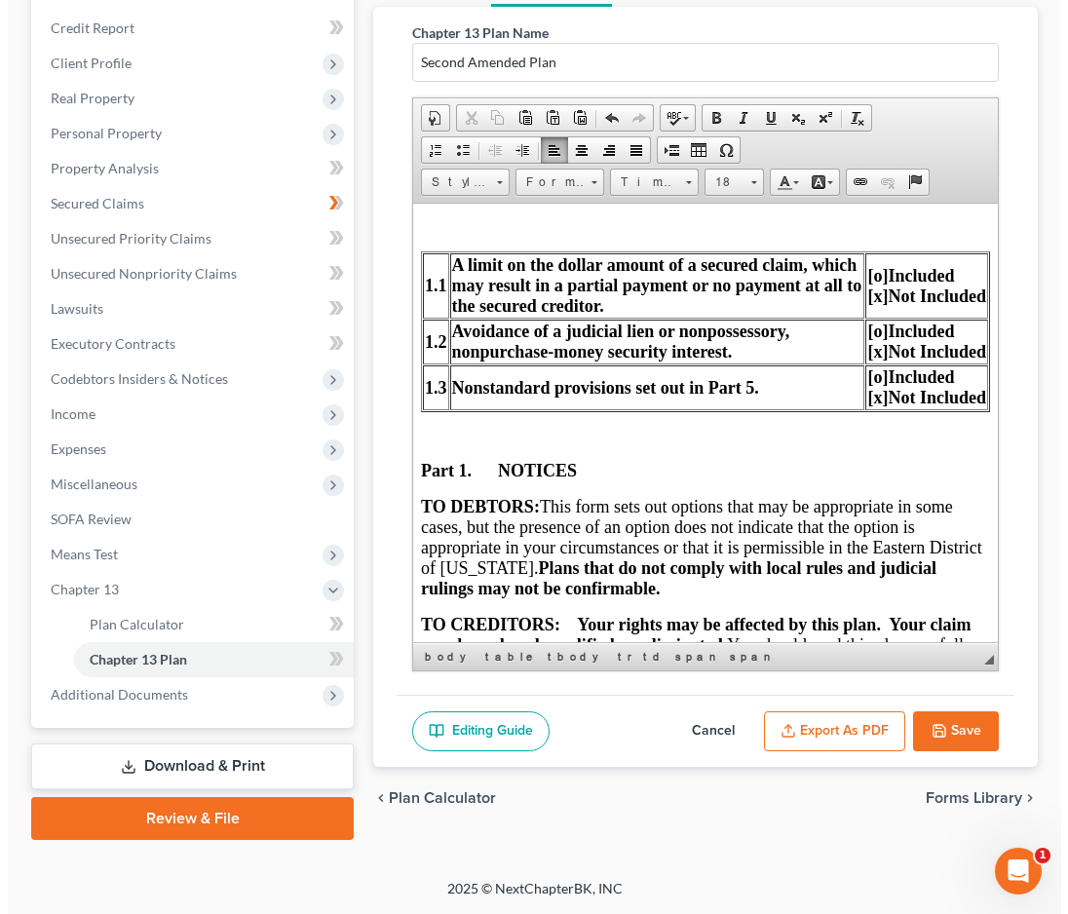
scroll to position [390, 0]
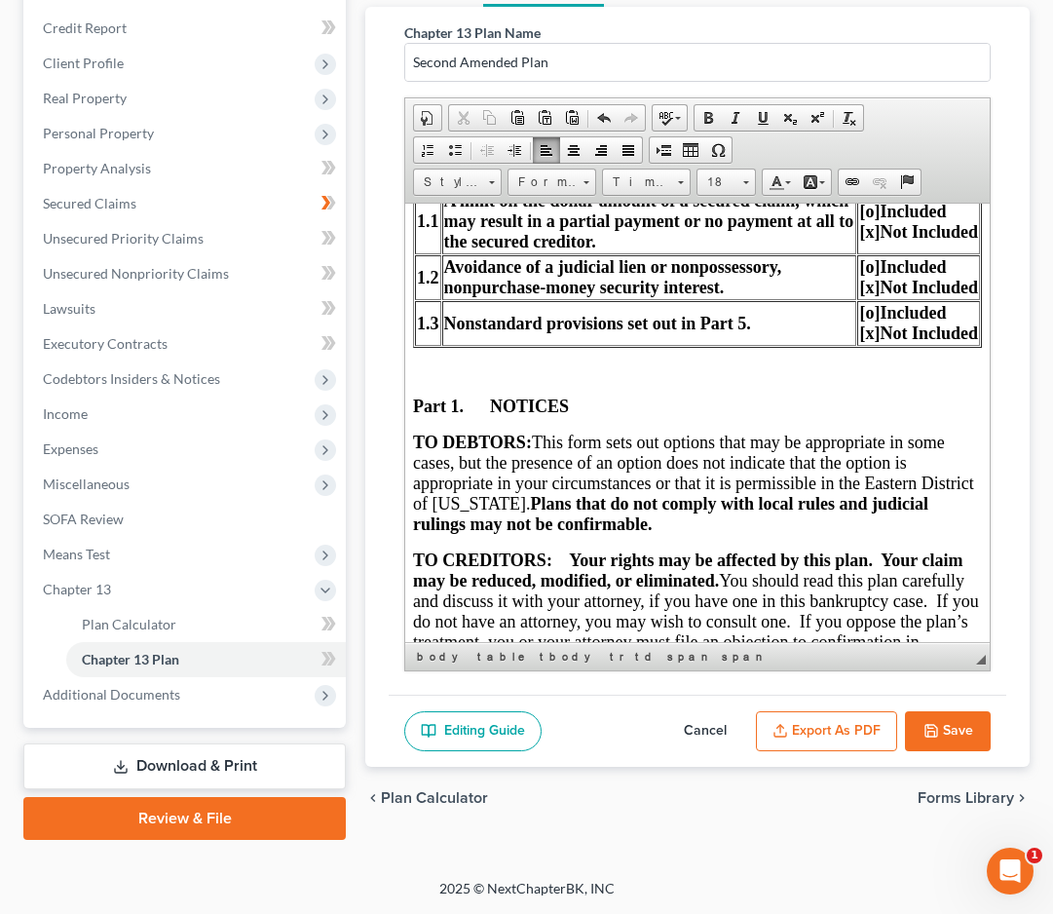
click at [833, 738] on button "Export as PDF" at bounding box center [826, 731] width 141 height 41
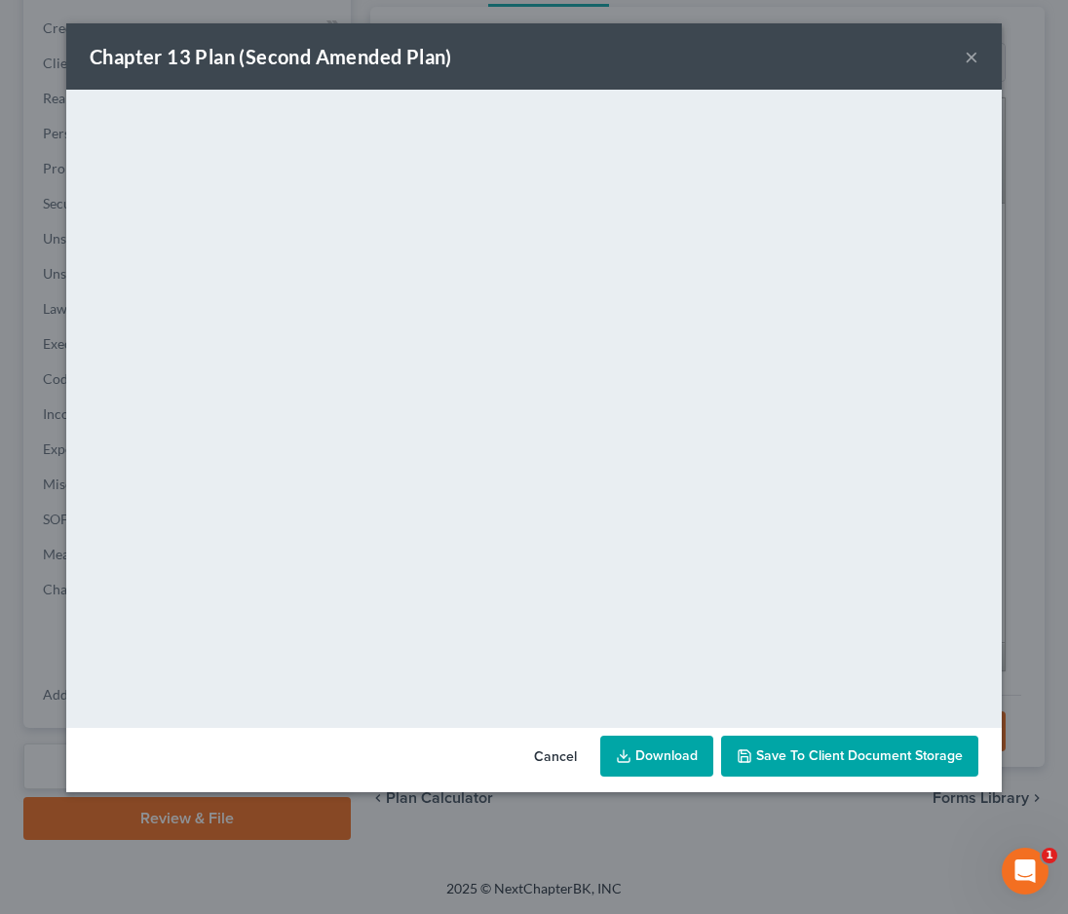
click at [649, 746] on link "Download" at bounding box center [656, 756] width 113 height 41
